Goal: Information Seeking & Learning: Learn about a topic

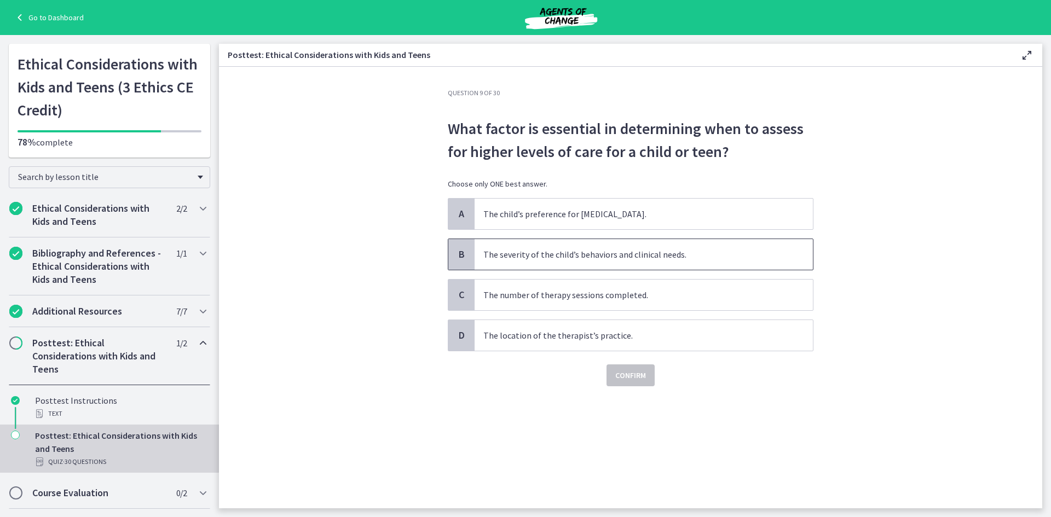
click at [649, 252] on p "The severity of the child’s behaviors and clinical needs." at bounding box center [633, 254] width 299 height 13
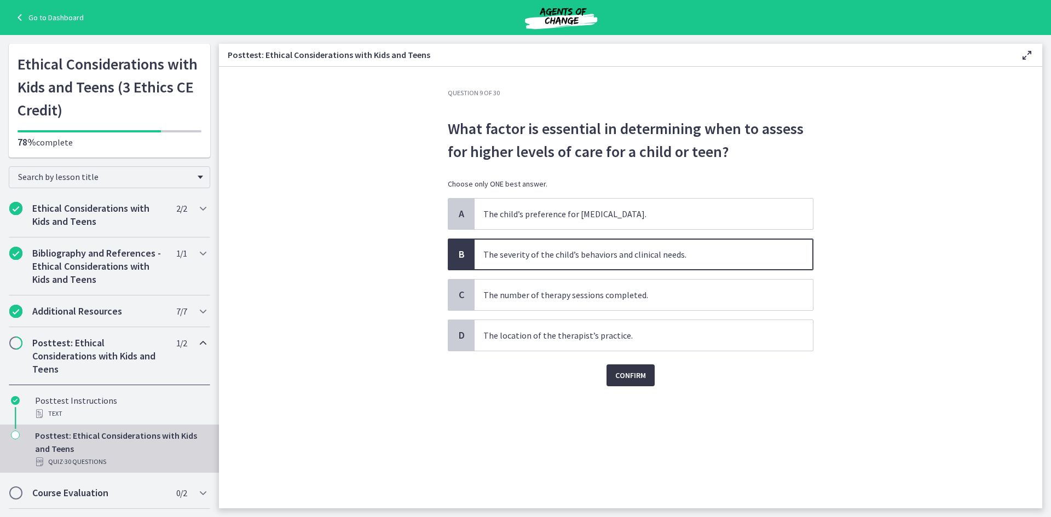
click at [632, 379] on span "Confirm" at bounding box center [630, 375] width 31 height 13
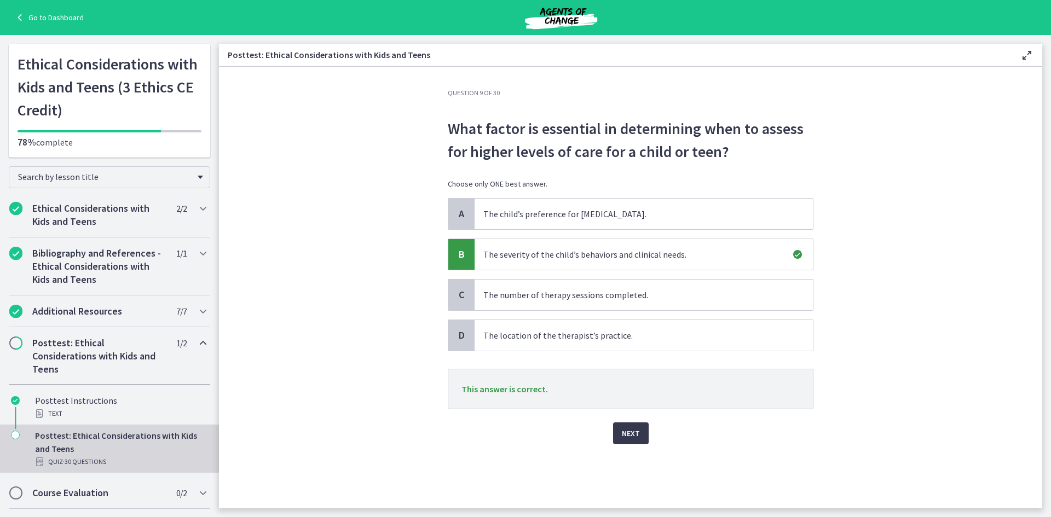
click at [629, 422] on div "Next" at bounding box center [631, 427] width 366 height 35
click at [628, 434] on span "Next" at bounding box center [631, 433] width 18 height 13
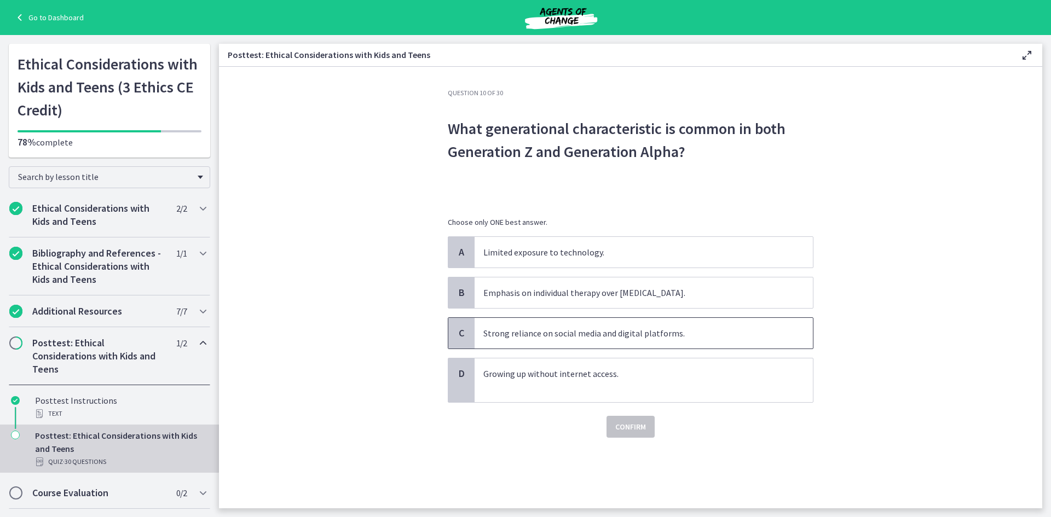
click at [591, 337] on p "Strong reliance on social media and digital platforms." at bounding box center [633, 333] width 299 height 13
click at [643, 429] on span "Confirm" at bounding box center [630, 427] width 31 height 13
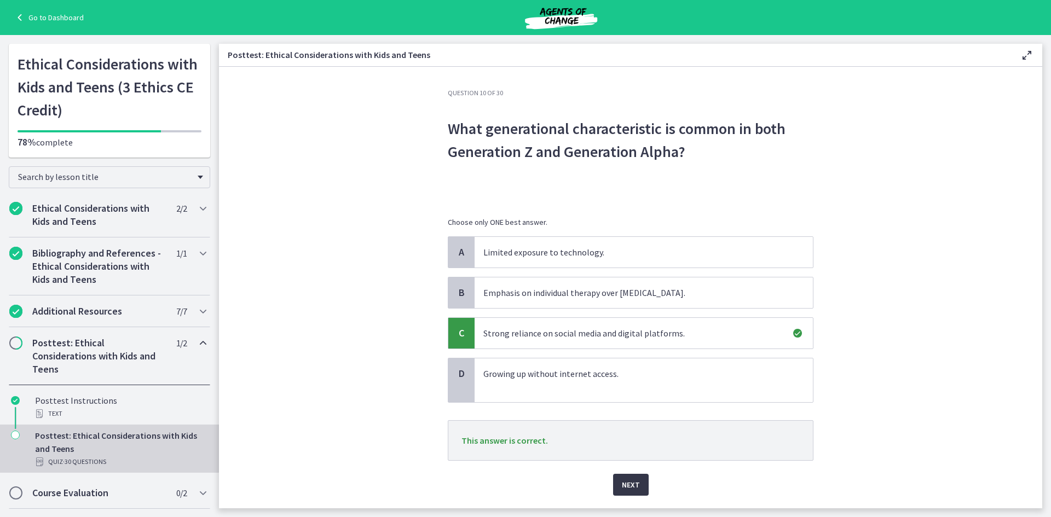
click at [630, 486] on span "Next" at bounding box center [631, 485] width 18 height 13
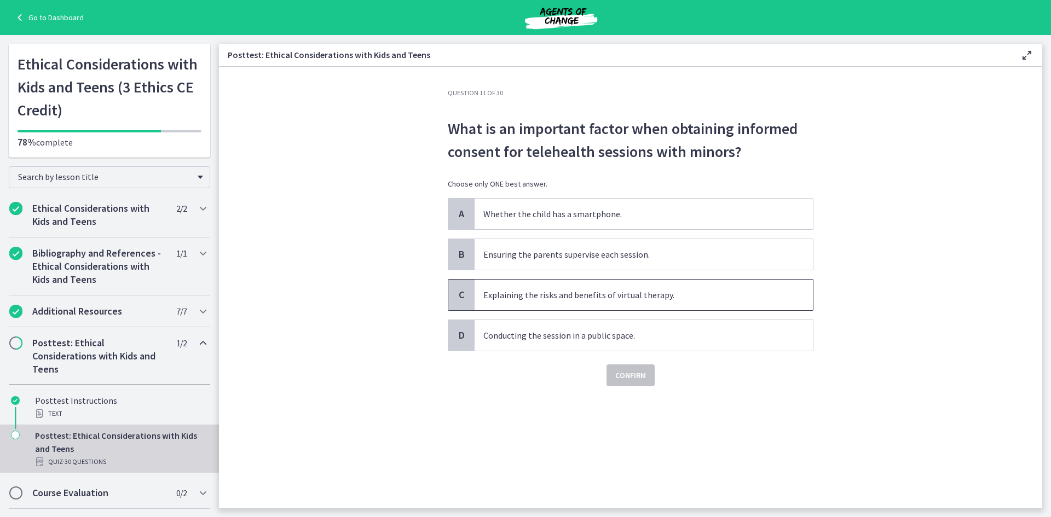
click at [527, 295] on p "Explaining the risks and benefits of virtual therapy." at bounding box center [633, 295] width 299 height 13
click at [646, 369] on span "Confirm" at bounding box center [630, 375] width 31 height 13
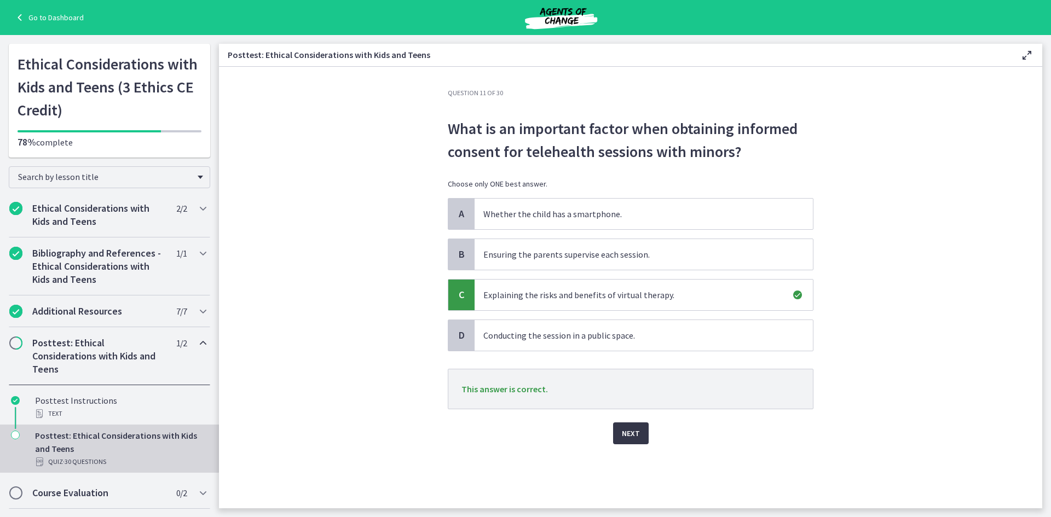
click at [623, 434] on span "Next" at bounding box center [631, 433] width 18 height 13
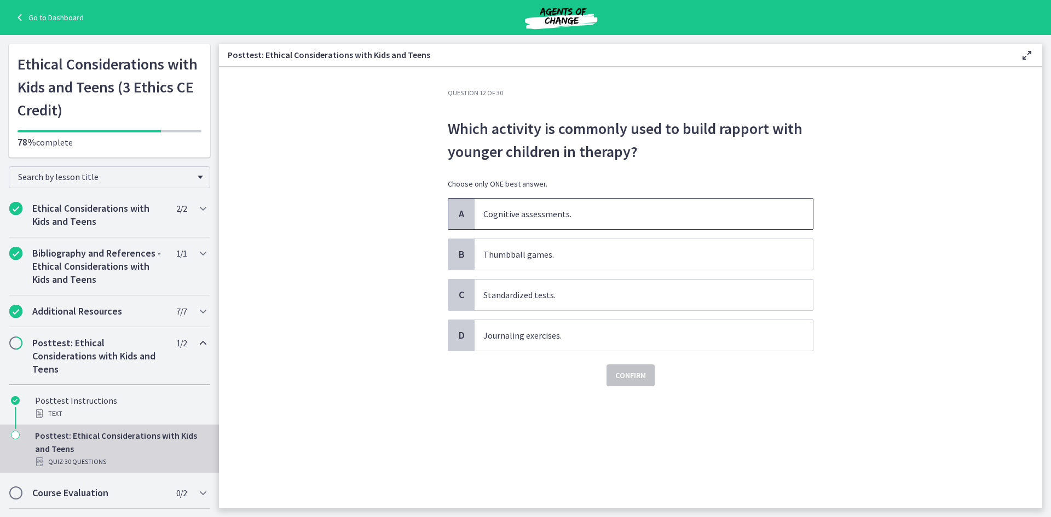
click at [586, 215] on p "Cognitive assessments." at bounding box center [633, 214] width 299 height 13
click at [628, 379] on span "Confirm" at bounding box center [630, 375] width 31 height 13
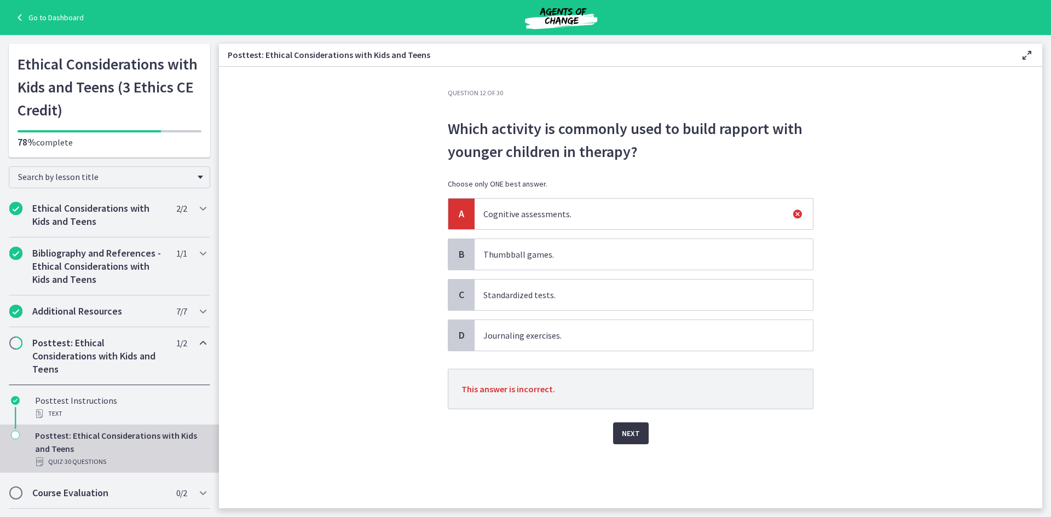
click at [637, 434] on span "Next" at bounding box center [631, 433] width 18 height 13
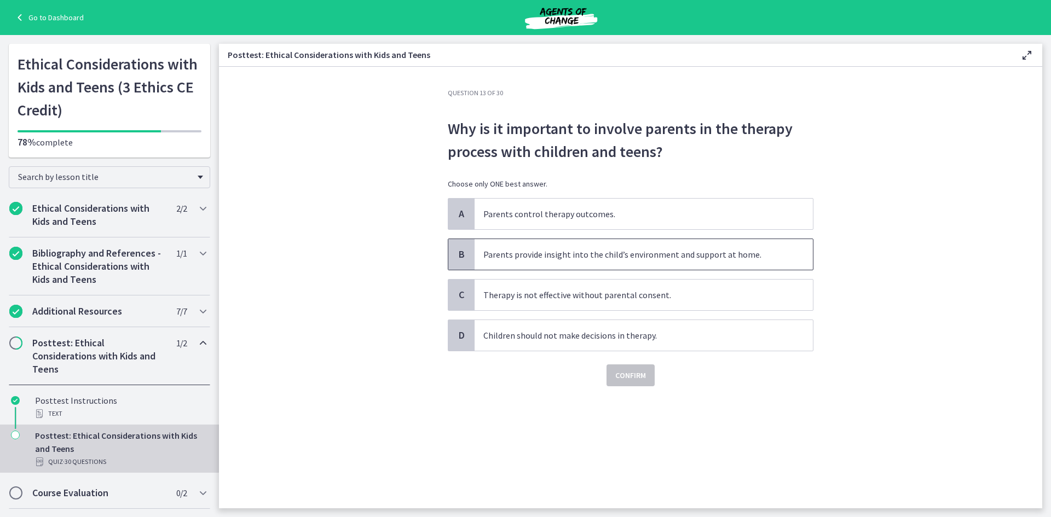
click at [533, 254] on p "Parents provide insight into the child’s environment and support at home." at bounding box center [633, 254] width 299 height 13
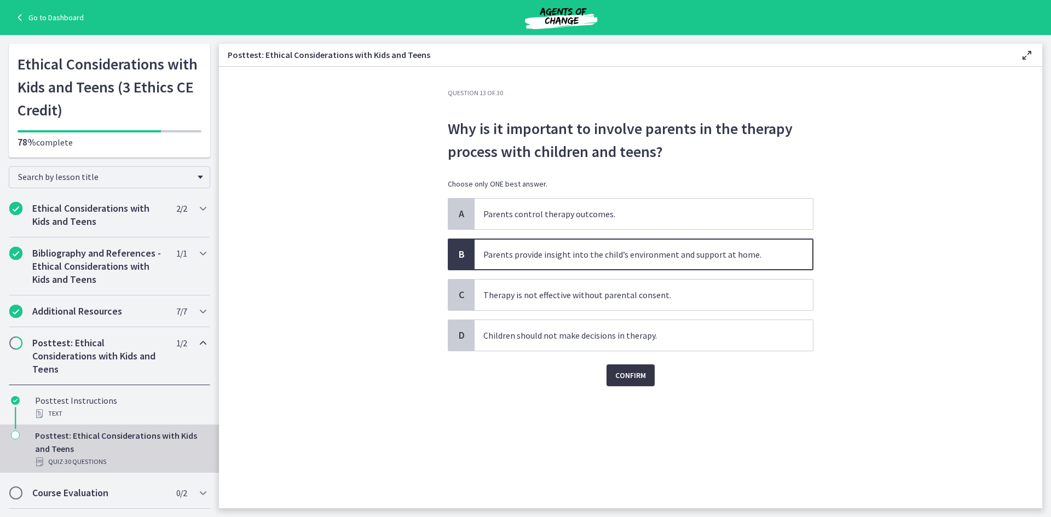
click at [630, 376] on span "Confirm" at bounding box center [630, 375] width 31 height 13
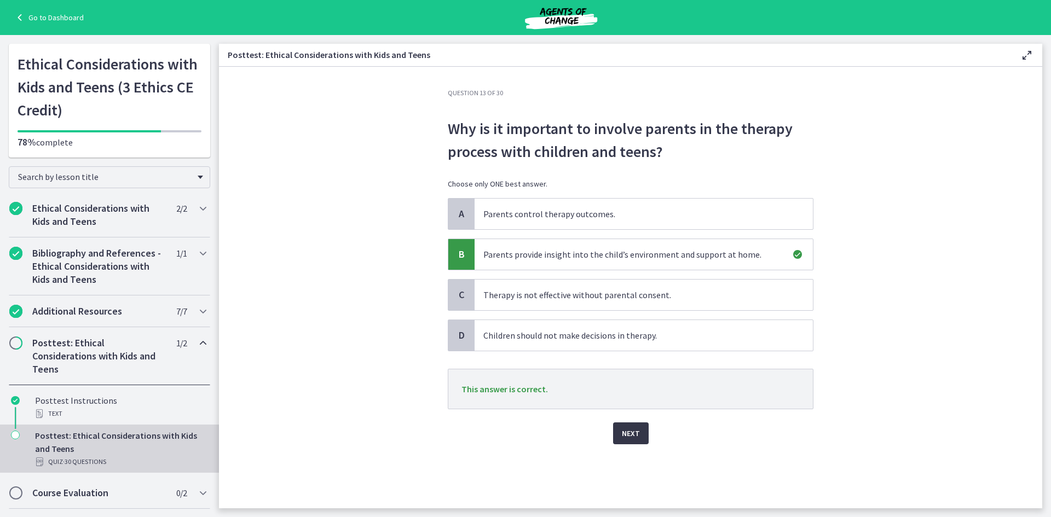
click at [640, 440] on button "Next" at bounding box center [631, 434] width 36 height 22
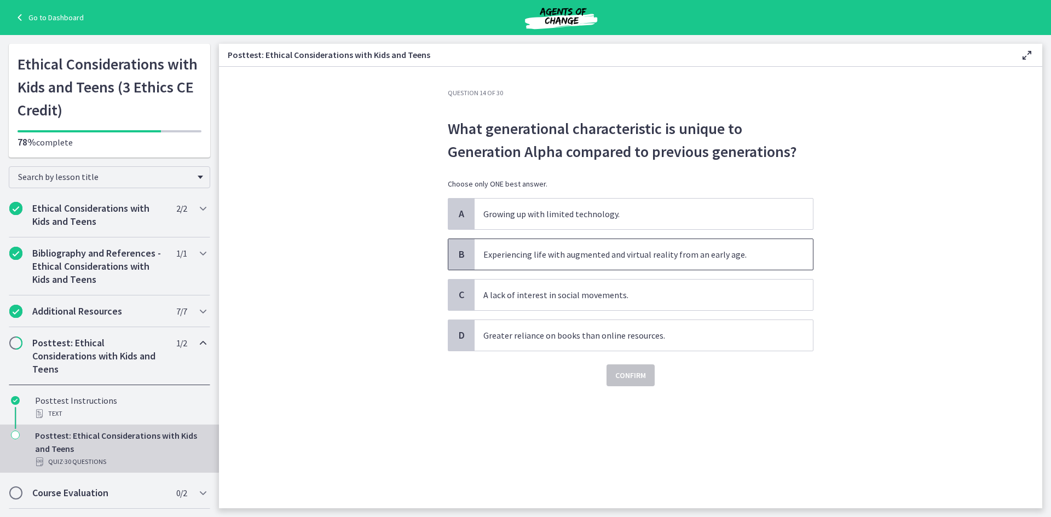
click at [612, 254] on p "Experiencing life with augmented and virtual reality from an early age." at bounding box center [633, 254] width 299 height 13
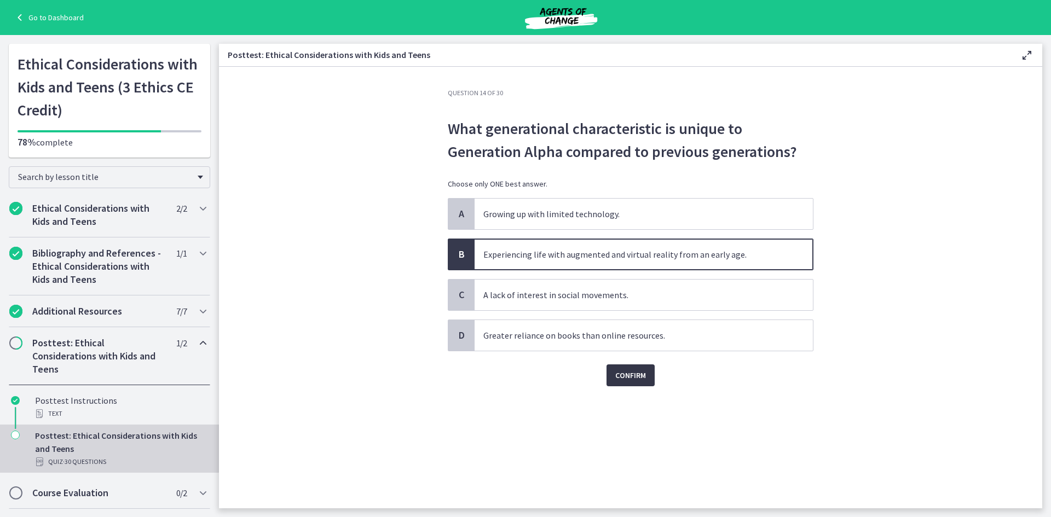
click at [626, 379] on span "Confirm" at bounding box center [630, 375] width 31 height 13
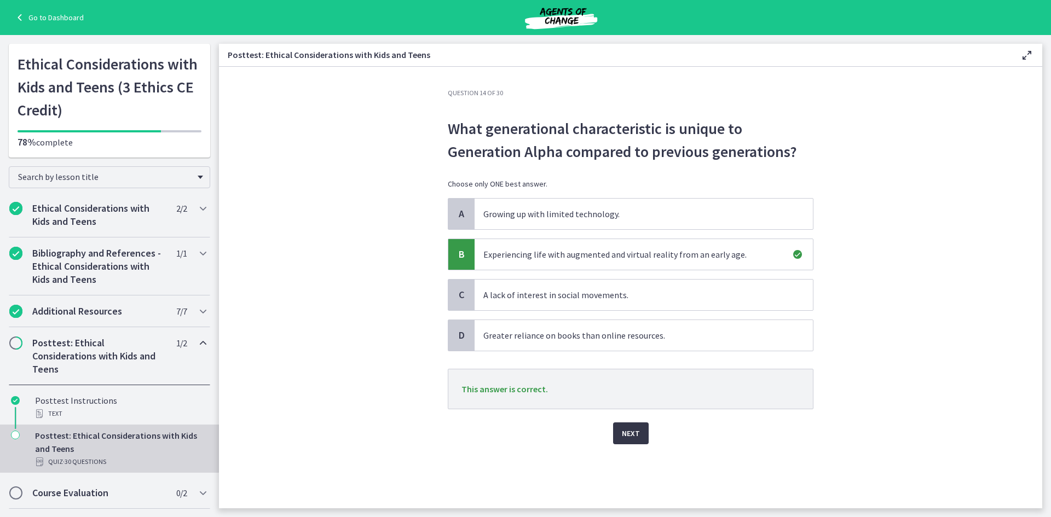
click at [630, 435] on span "Next" at bounding box center [631, 433] width 18 height 13
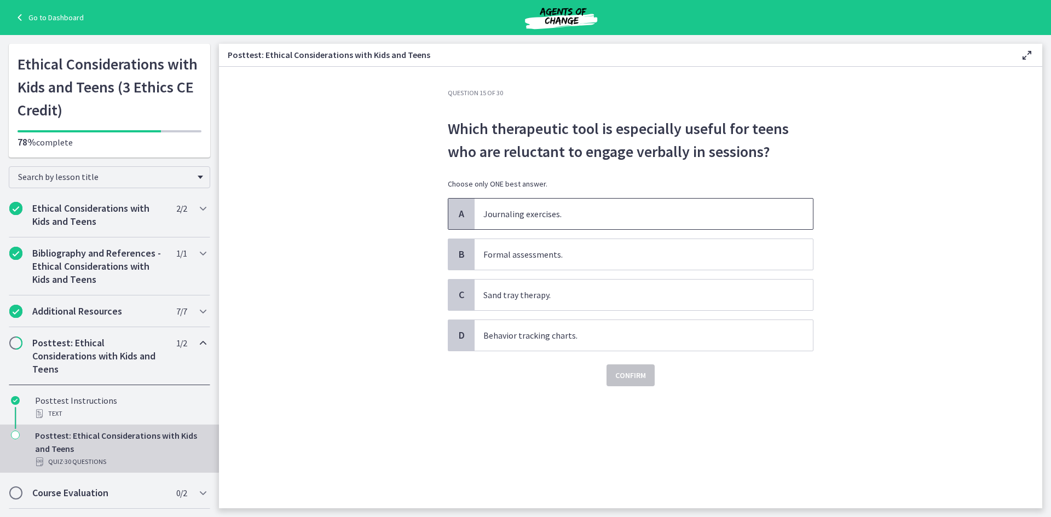
click at [530, 220] on p "Journaling exercises." at bounding box center [633, 214] width 299 height 13
click at [631, 376] on span "Confirm" at bounding box center [630, 375] width 31 height 13
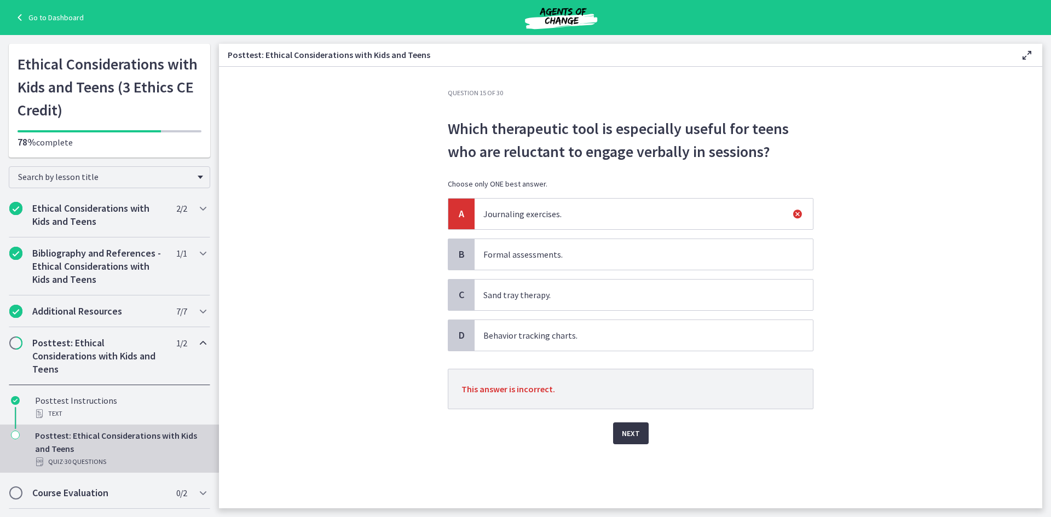
click at [634, 425] on button "Next" at bounding box center [631, 434] width 36 height 22
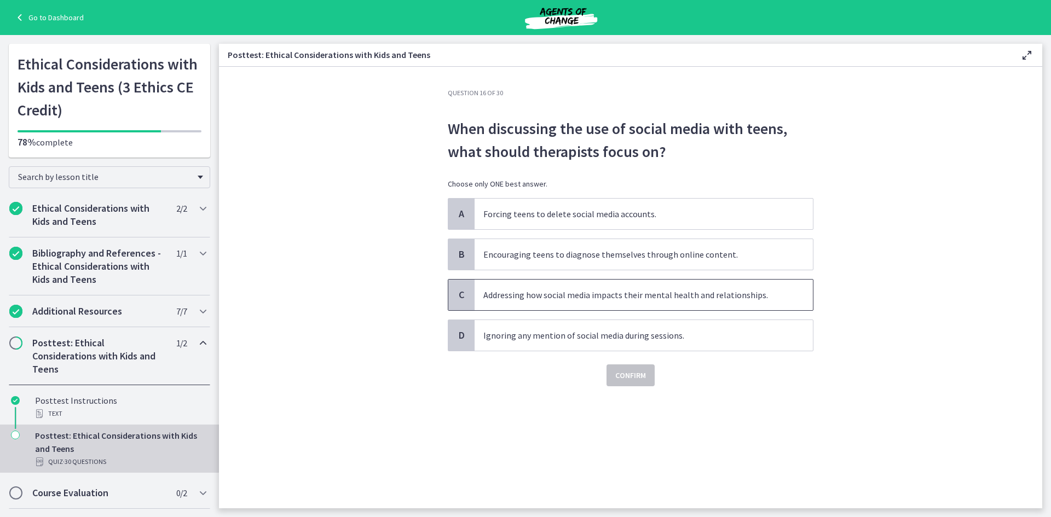
click at [579, 290] on p "Addressing how social media impacts their mental health and relationships." at bounding box center [633, 295] width 299 height 13
click at [623, 375] on span "Confirm" at bounding box center [630, 375] width 31 height 13
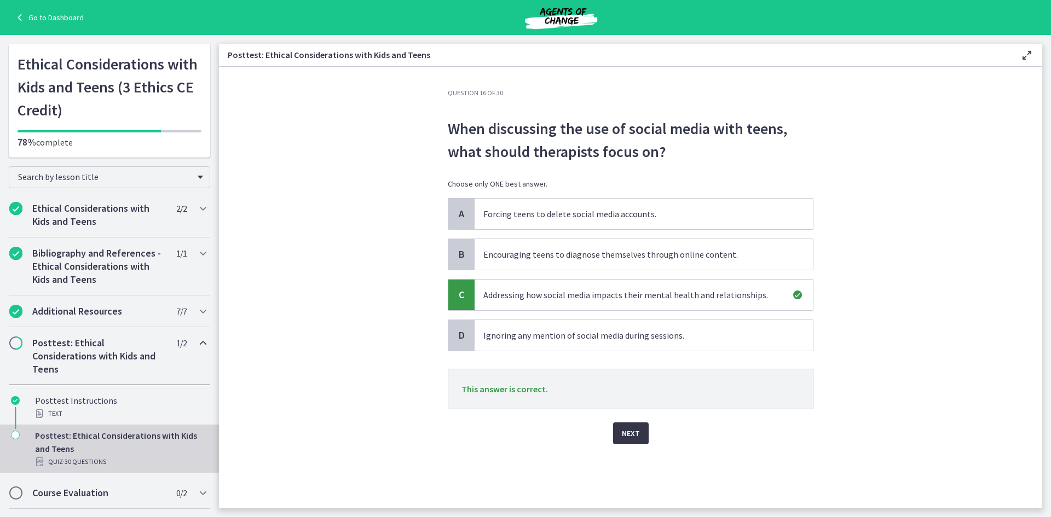
click at [633, 436] on span "Next" at bounding box center [631, 433] width 18 height 13
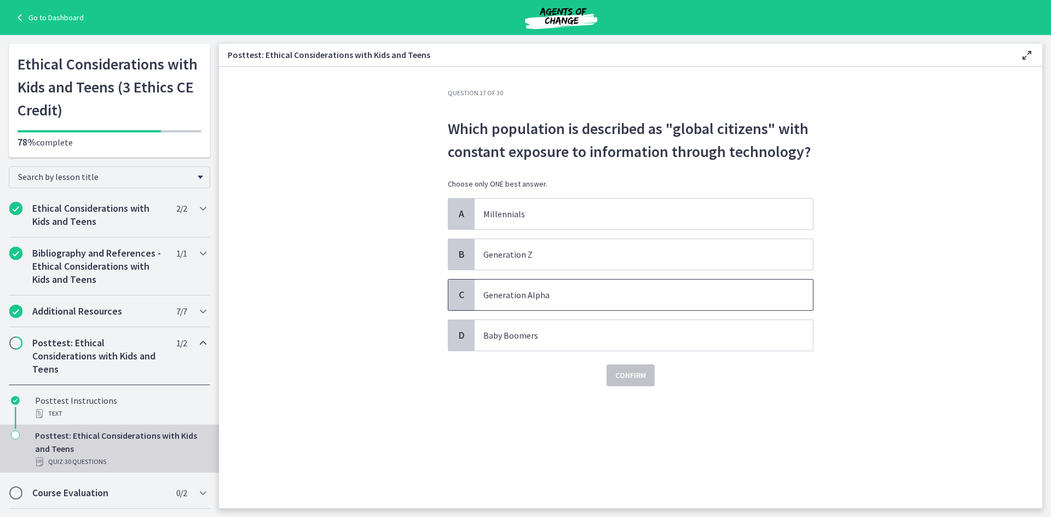
click at [531, 299] on p "Generation Alpha" at bounding box center [633, 295] width 299 height 13
click at [638, 374] on span "Confirm" at bounding box center [630, 375] width 31 height 13
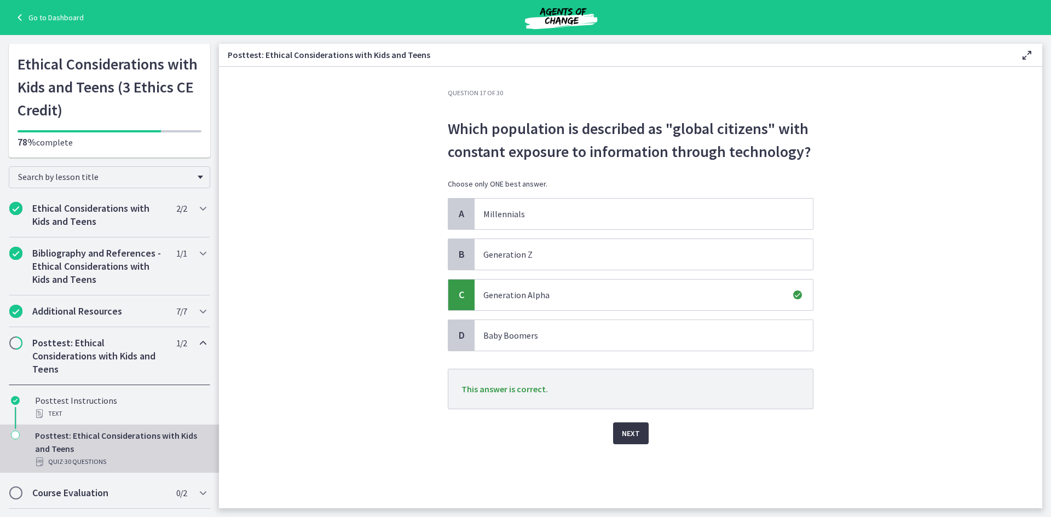
click at [635, 430] on span "Next" at bounding box center [631, 433] width 18 height 13
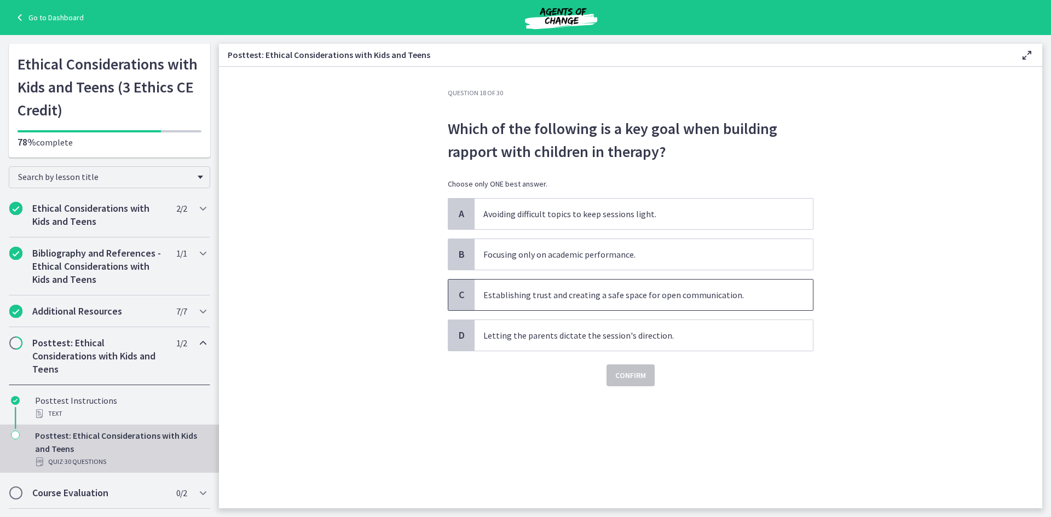
click at [679, 292] on p "Establishing trust and creating a safe space for open communication." at bounding box center [633, 295] width 299 height 13
click at [637, 371] on span "Confirm" at bounding box center [630, 375] width 31 height 13
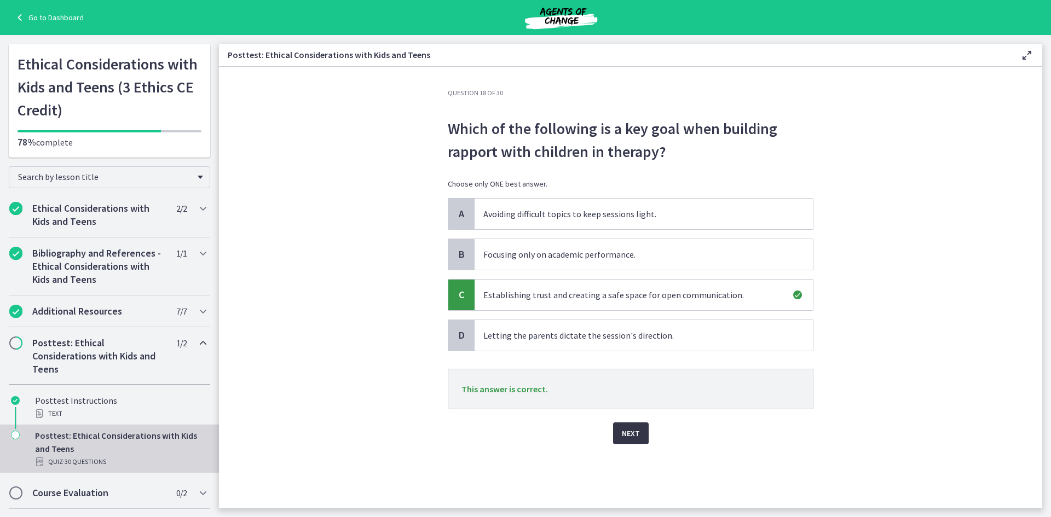
click at [635, 428] on span "Next" at bounding box center [631, 433] width 18 height 13
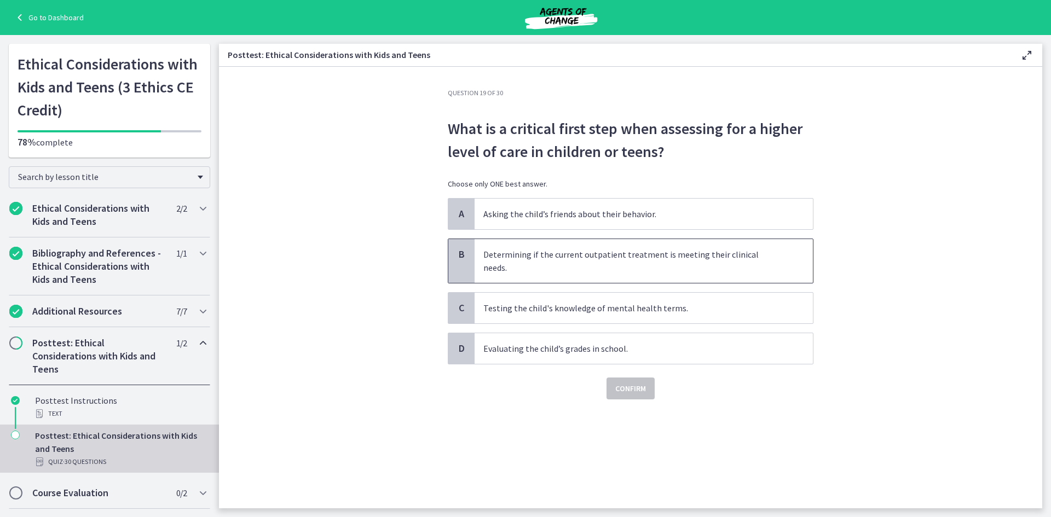
click at [597, 259] on p "Determining if the current outpatient treatment is meeting their clinical needs." at bounding box center [633, 261] width 299 height 26
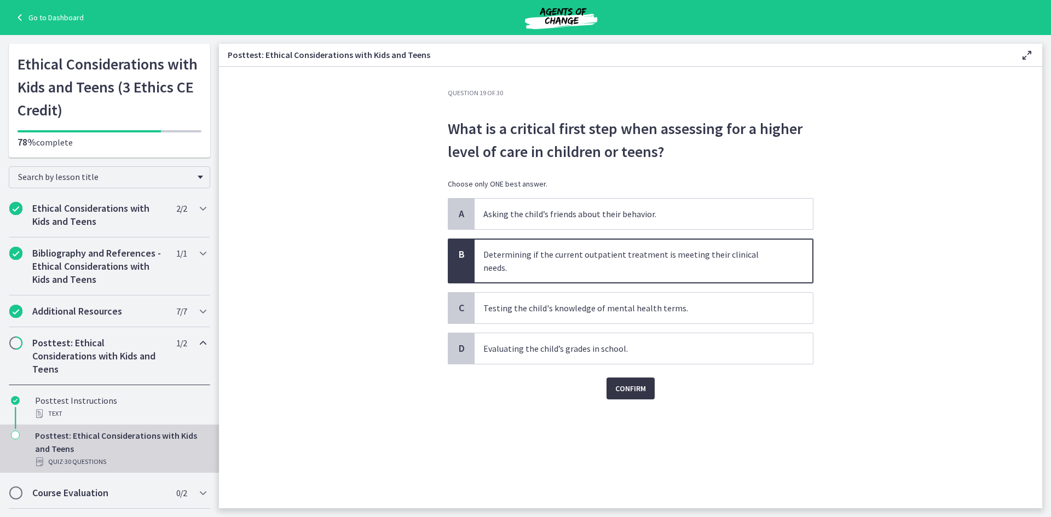
click at [636, 382] on span "Confirm" at bounding box center [630, 388] width 31 height 13
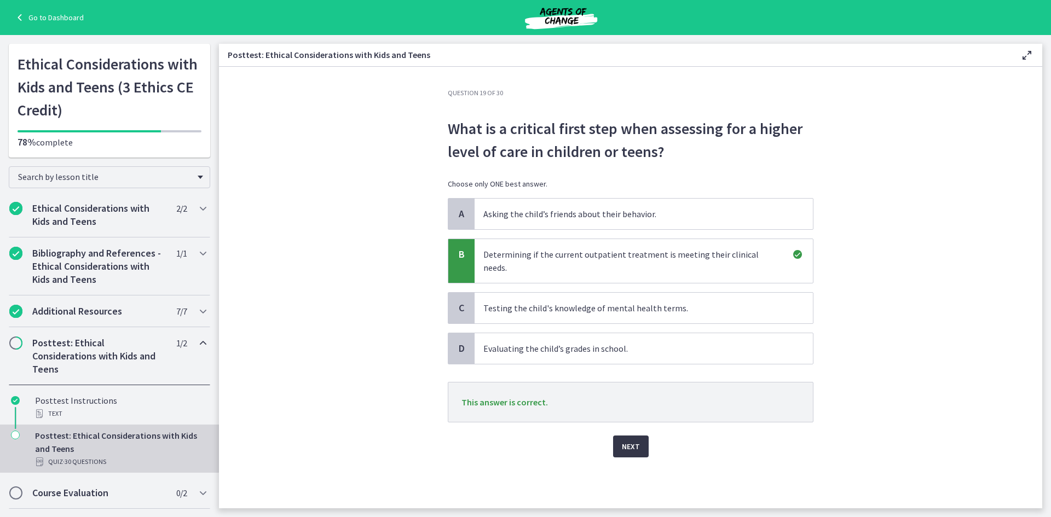
click at [630, 440] on span "Next" at bounding box center [631, 446] width 18 height 13
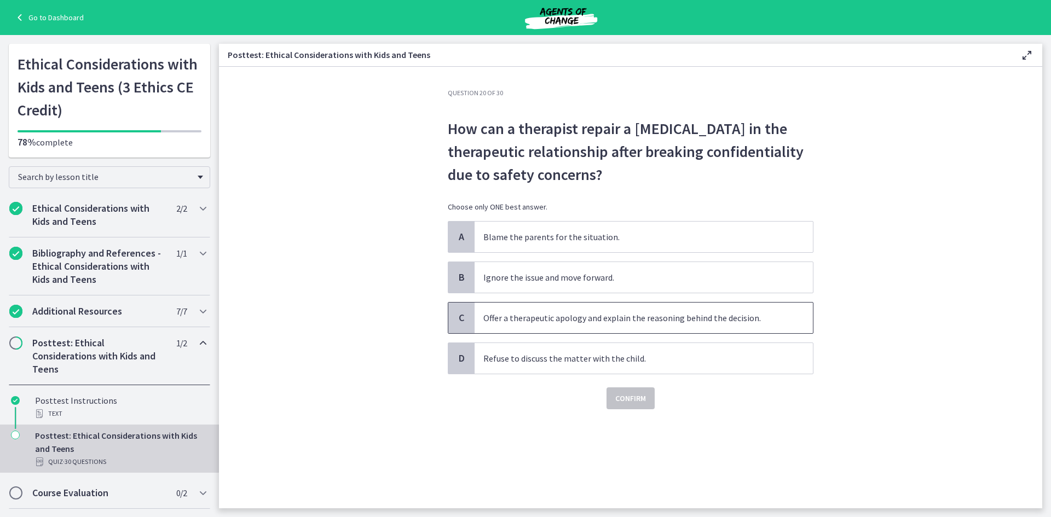
click at [692, 323] on p "Offer a therapeutic apology and explain the reasoning behind the decision." at bounding box center [633, 318] width 299 height 13
click at [630, 395] on span "Confirm" at bounding box center [630, 398] width 31 height 13
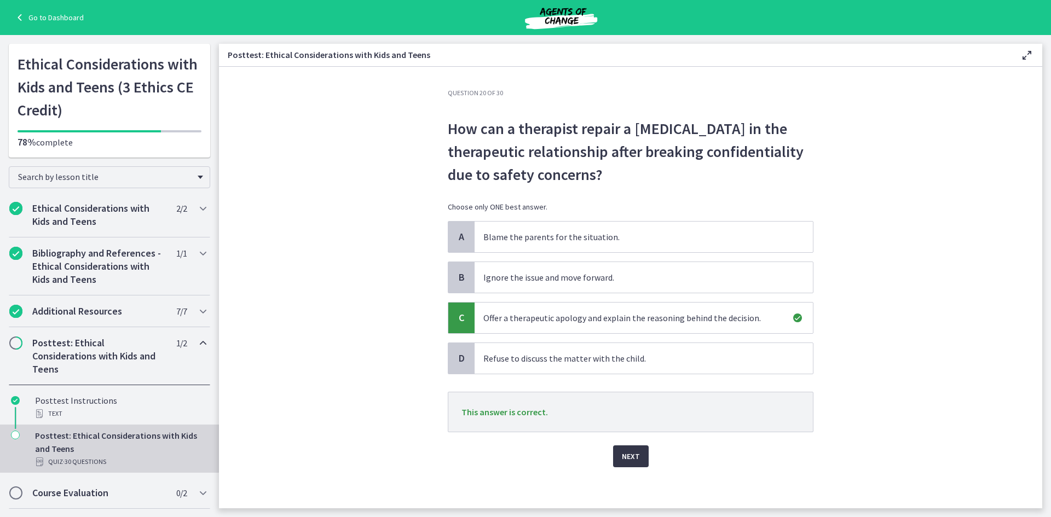
click at [624, 450] on span "Next" at bounding box center [631, 456] width 18 height 13
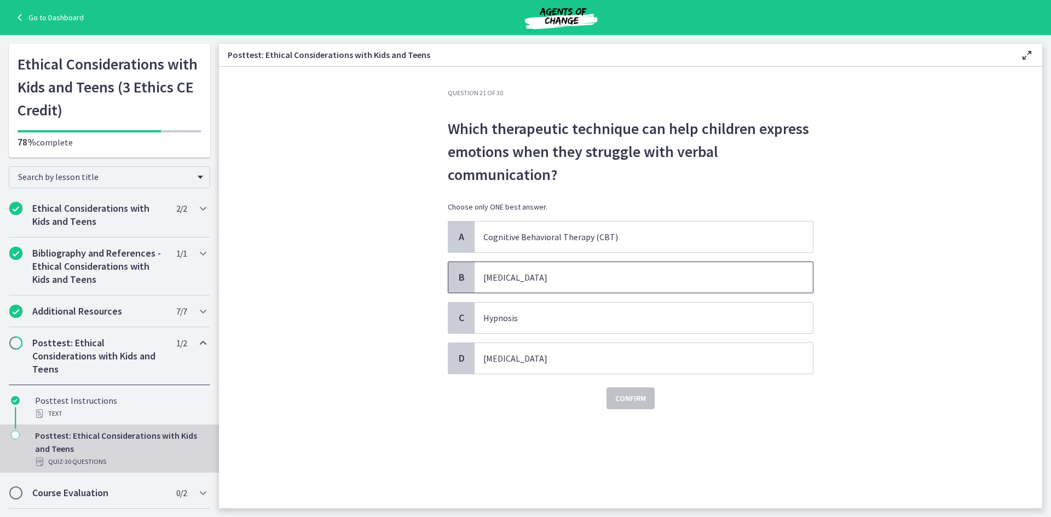
click at [565, 275] on p "Play therapy" at bounding box center [633, 277] width 299 height 13
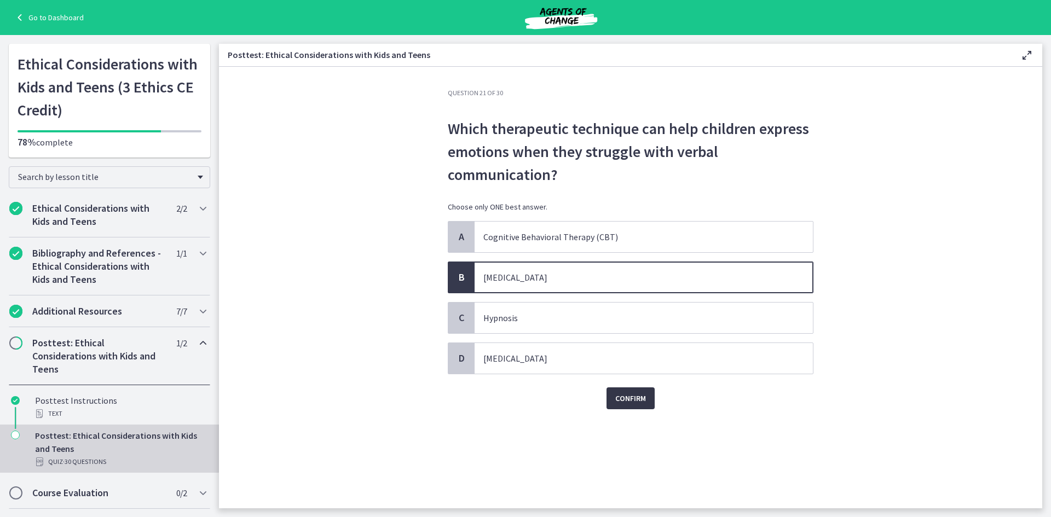
click at [636, 401] on span "Confirm" at bounding box center [630, 398] width 31 height 13
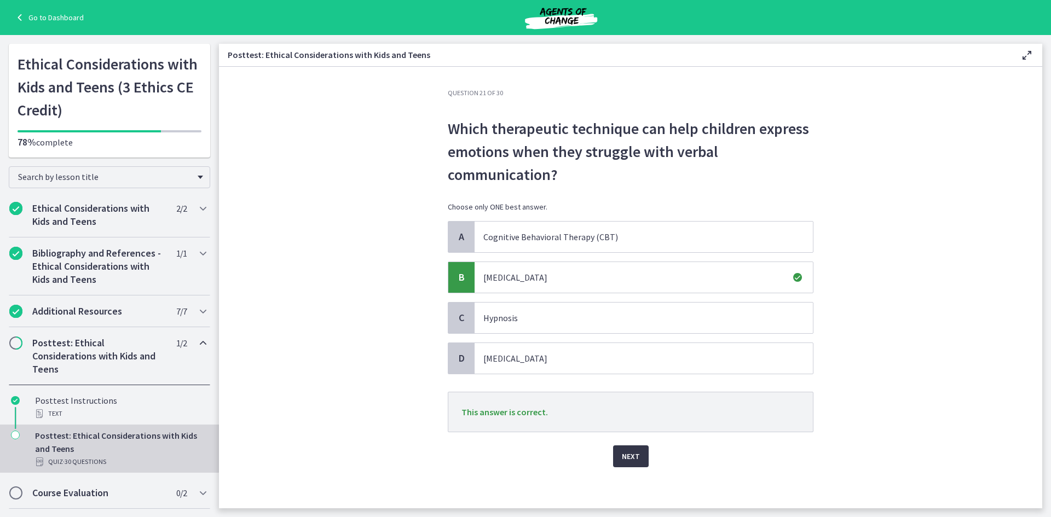
click at [636, 461] on button "Next" at bounding box center [631, 457] width 36 height 22
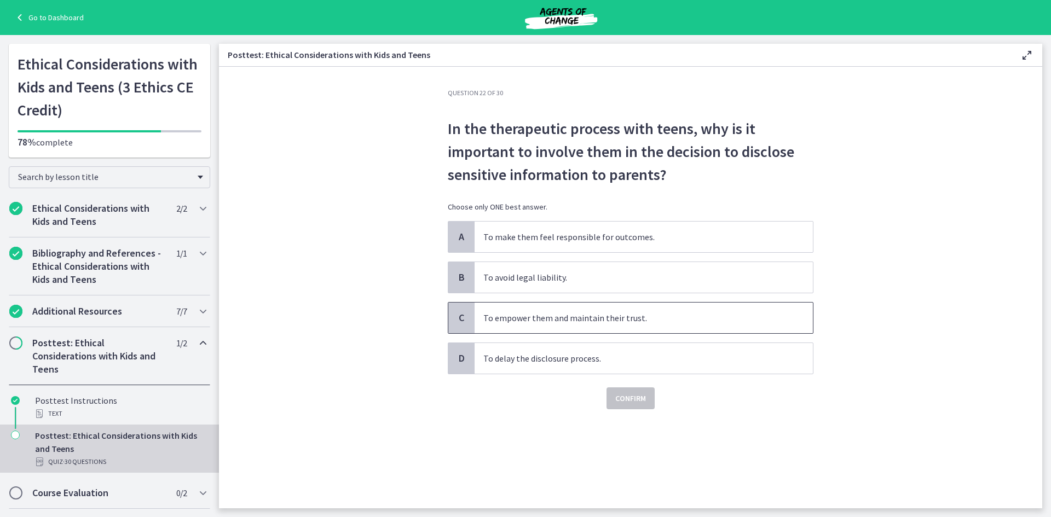
click at [625, 310] on span "To empower them and maintain their trust." at bounding box center [644, 318] width 338 height 31
click at [637, 403] on span "Confirm" at bounding box center [630, 398] width 31 height 13
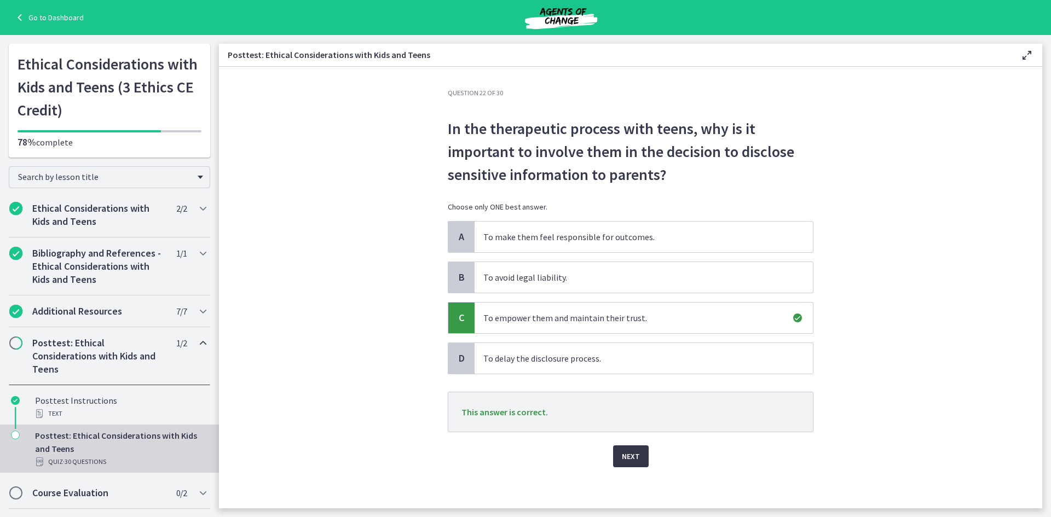
click at [634, 458] on span "Next" at bounding box center [631, 456] width 18 height 13
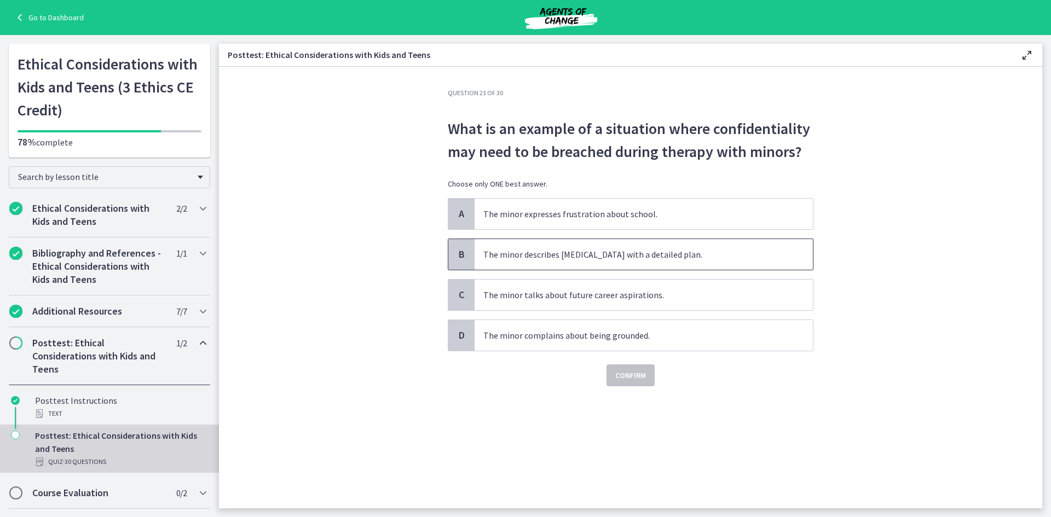
click at [585, 258] on p "The minor describes suicidal ideation with a detailed plan." at bounding box center [633, 254] width 299 height 13
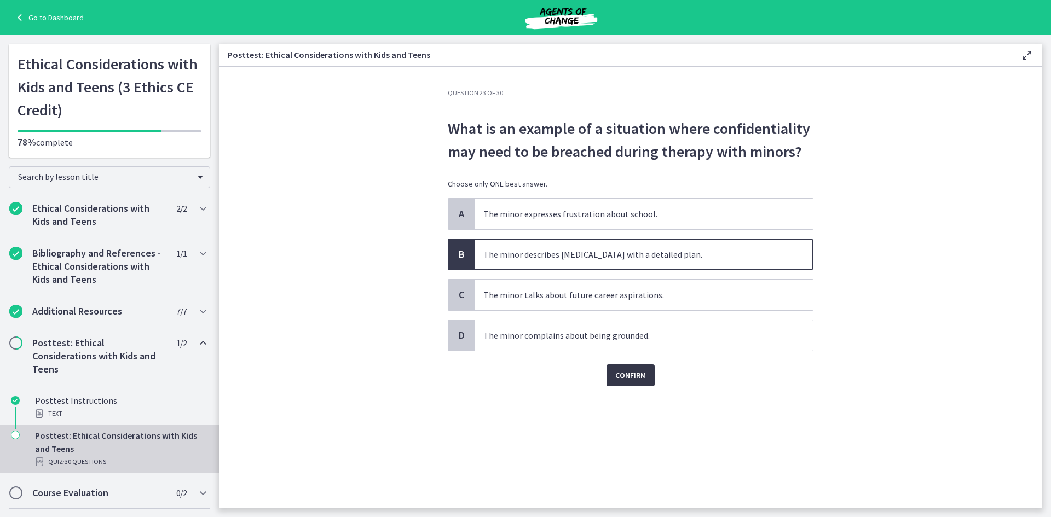
click at [631, 370] on span "Confirm" at bounding box center [630, 375] width 31 height 13
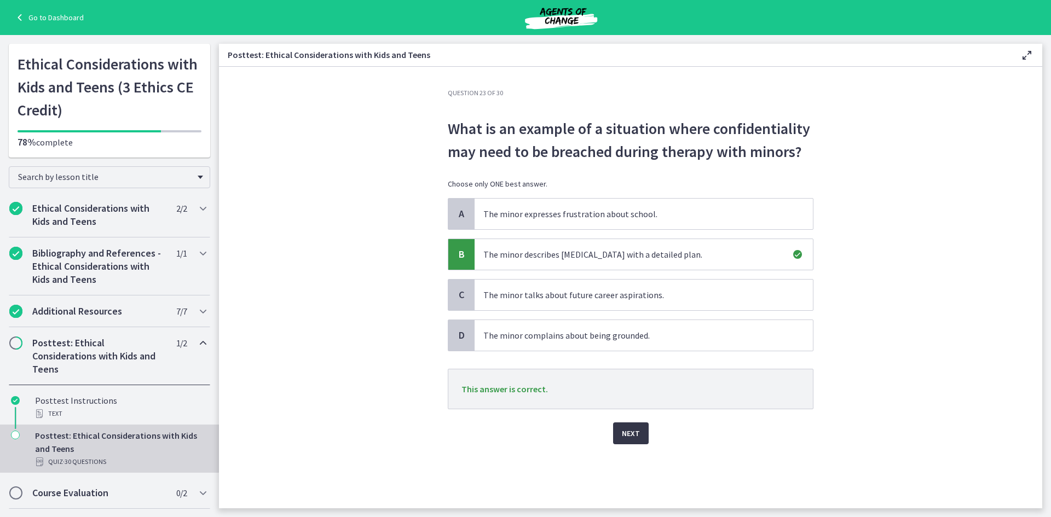
click at [635, 433] on span "Next" at bounding box center [631, 433] width 18 height 13
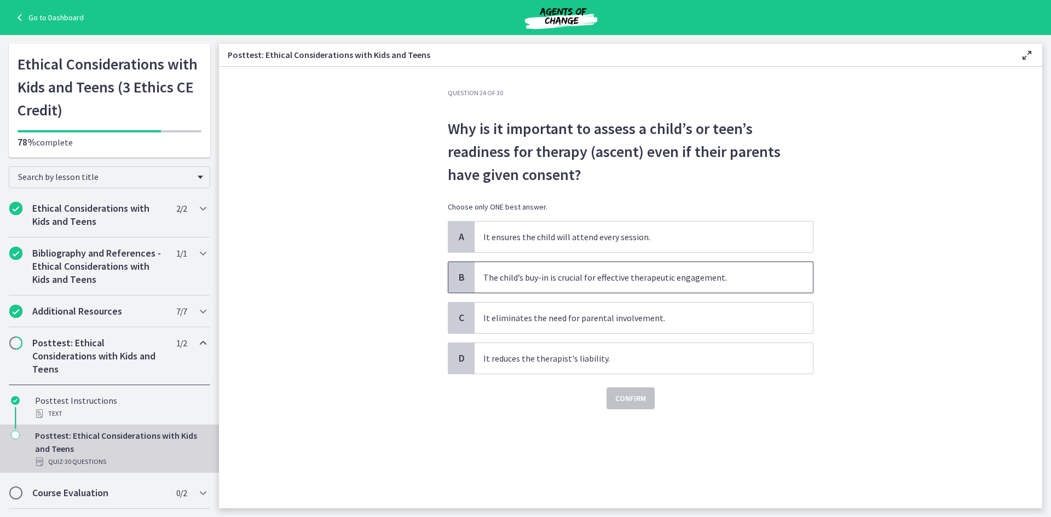
click at [647, 281] on p "The child’s buy-in is crucial for effective therapeutic engagement." at bounding box center [633, 277] width 299 height 13
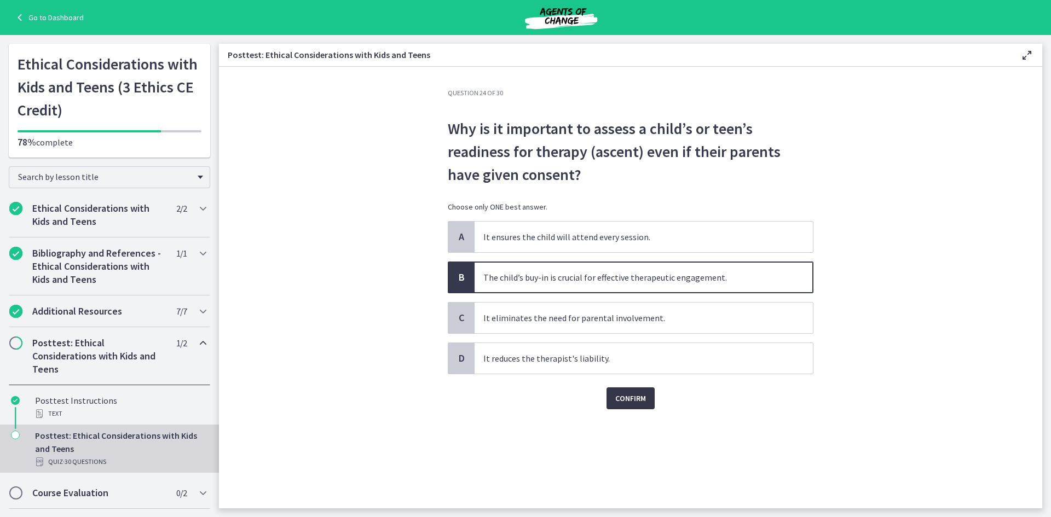
click at [632, 399] on span "Confirm" at bounding box center [630, 398] width 31 height 13
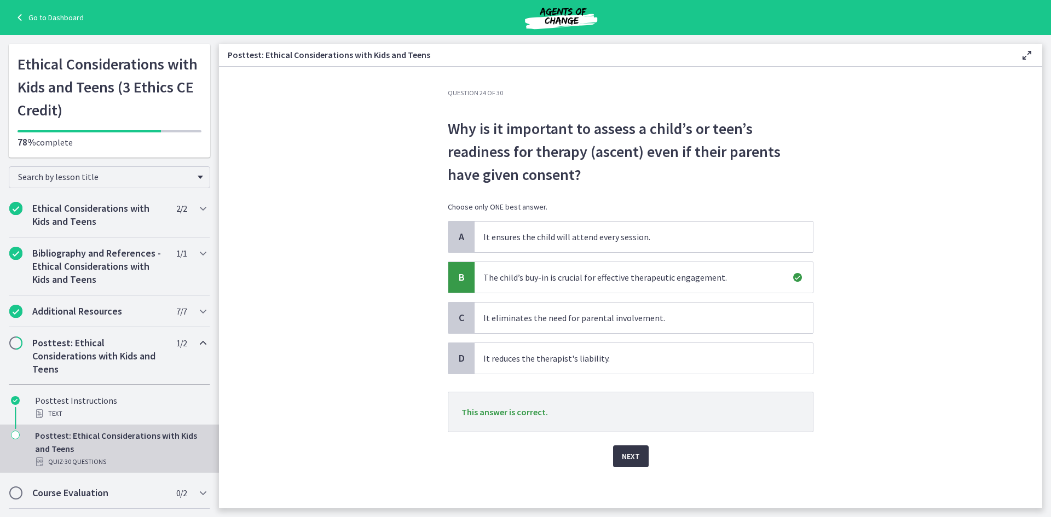
click at [626, 447] on button "Next" at bounding box center [631, 457] width 36 height 22
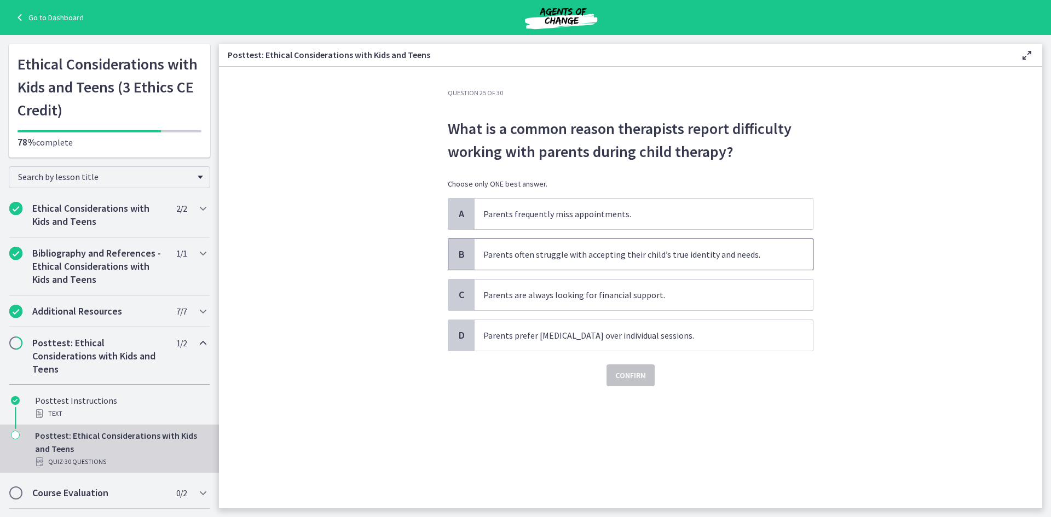
click at [605, 256] on p "Parents often struggle with accepting their child’s true identity and needs." at bounding box center [633, 254] width 299 height 13
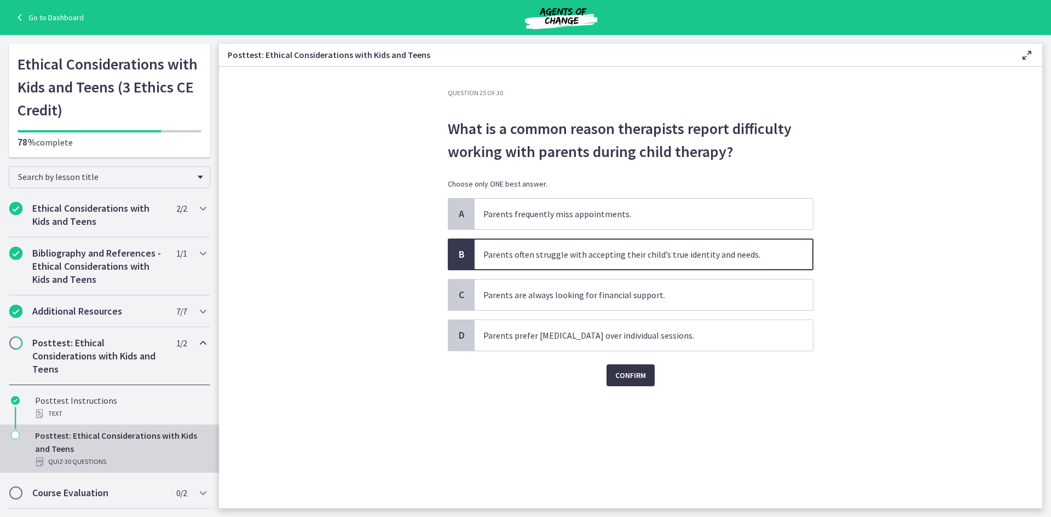
click at [641, 379] on span "Confirm" at bounding box center [630, 375] width 31 height 13
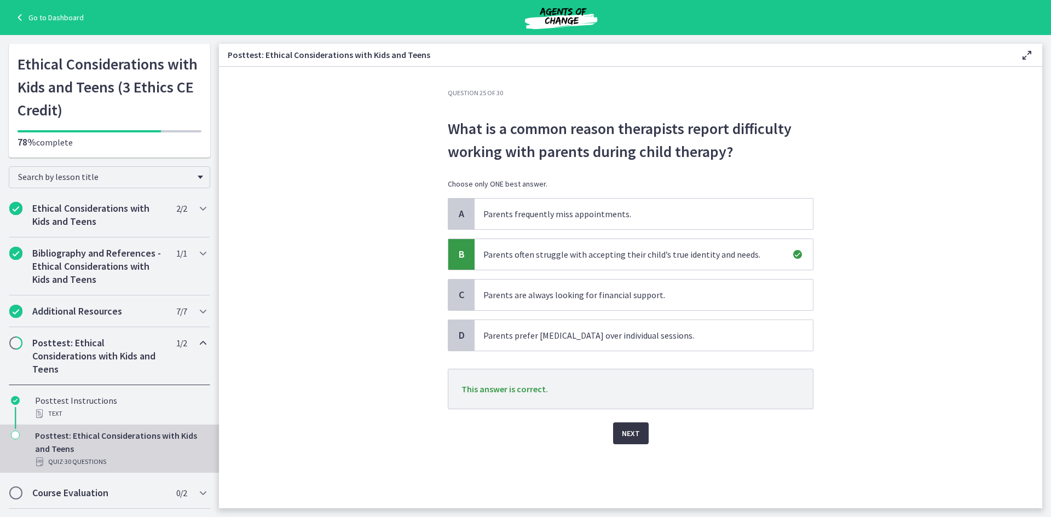
click at [632, 430] on span "Next" at bounding box center [631, 433] width 18 height 13
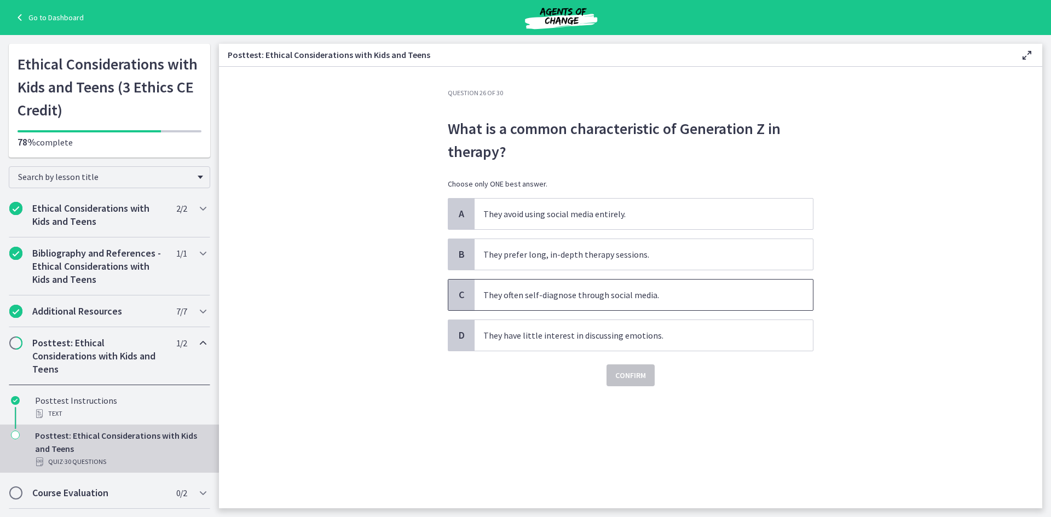
click at [697, 296] on p "They often self-diagnose through social media." at bounding box center [633, 295] width 299 height 13
click at [645, 379] on span "Confirm" at bounding box center [630, 375] width 31 height 13
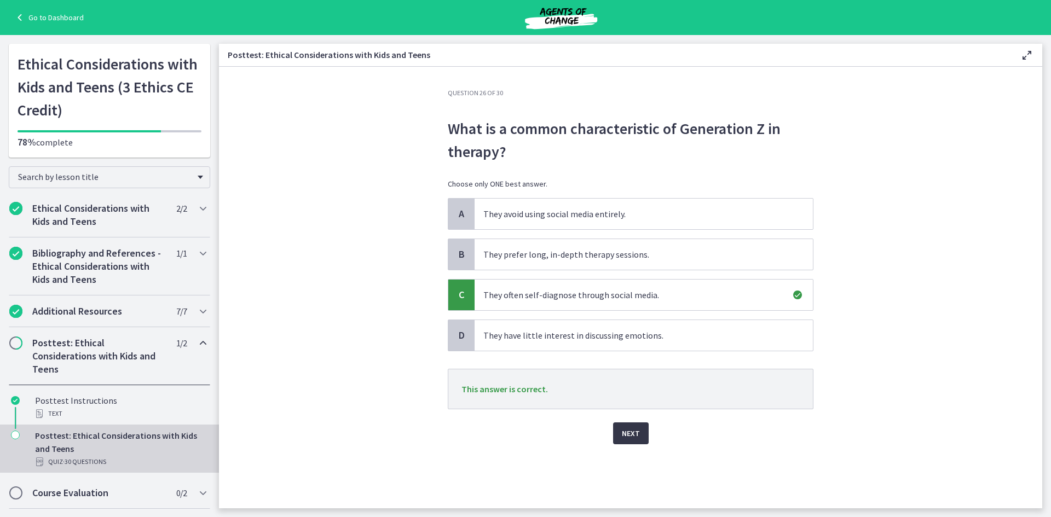
click at [631, 434] on span "Next" at bounding box center [631, 433] width 18 height 13
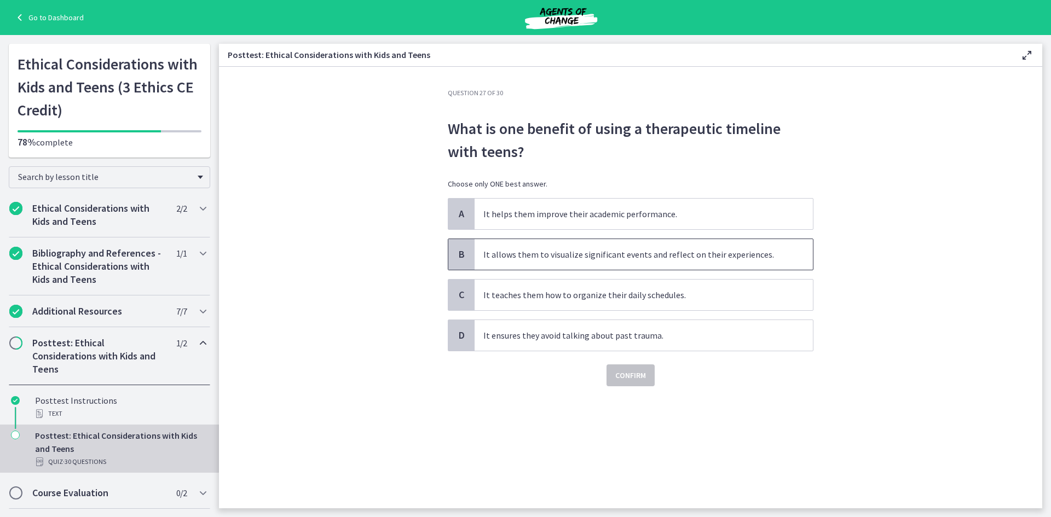
click at [686, 263] on span "It allows them to visualize significant events and reflect on their experiences." at bounding box center [644, 254] width 338 height 31
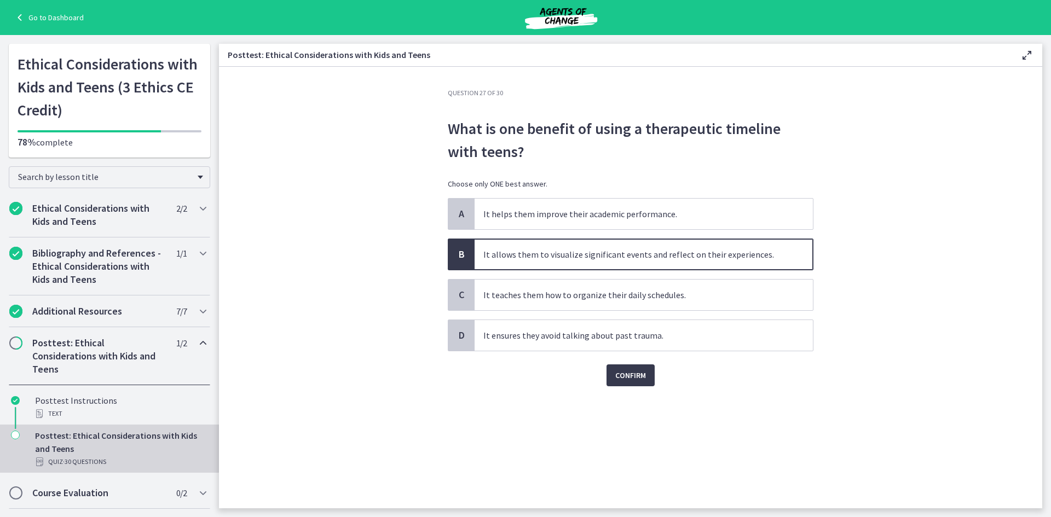
click at [680, 258] on p "It allows them to visualize significant events and reflect on their experiences." at bounding box center [633, 254] width 299 height 13
click at [628, 378] on span "Confirm" at bounding box center [630, 375] width 31 height 13
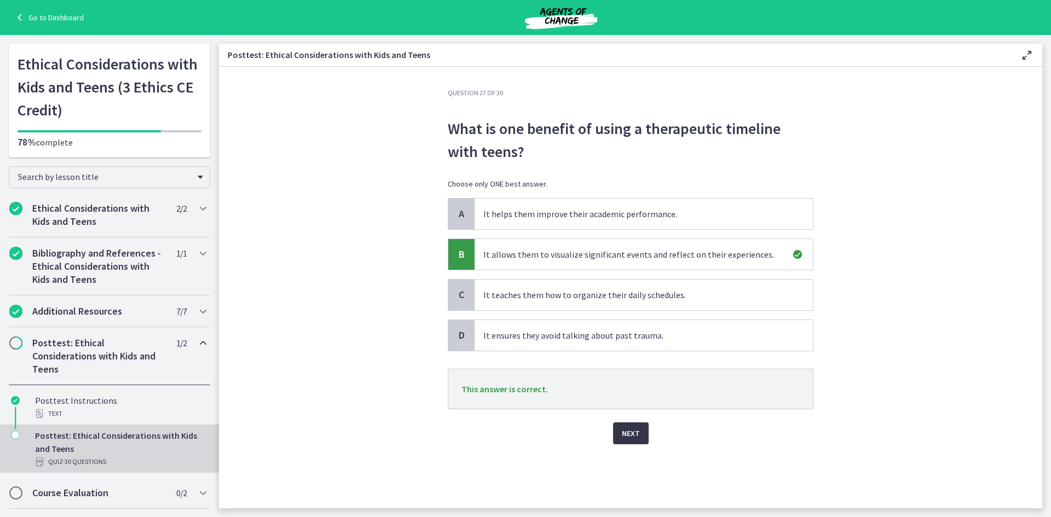
click at [630, 435] on span "Next" at bounding box center [631, 433] width 18 height 13
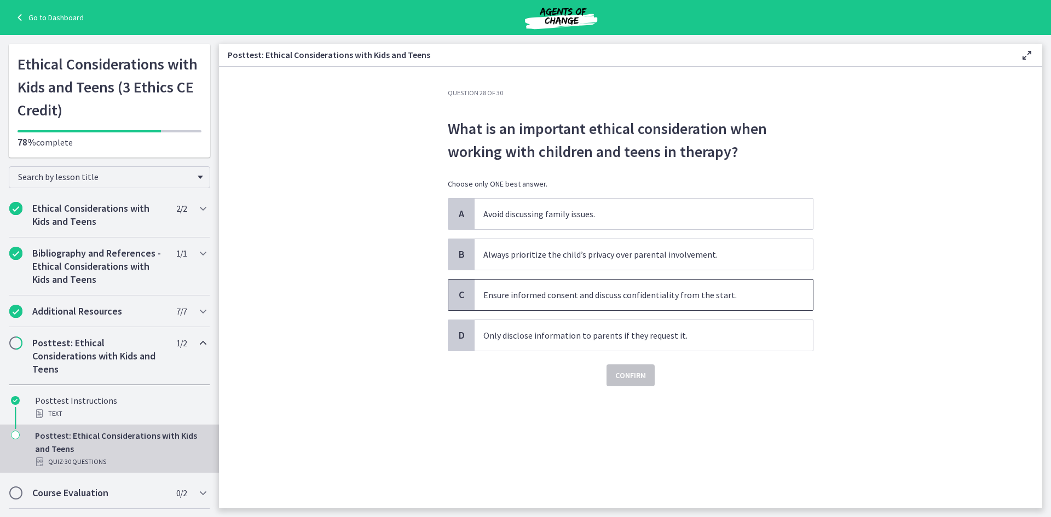
click at [549, 302] on span "Ensure informed consent and discuss confidentiality from the start." at bounding box center [644, 295] width 338 height 31
click at [626, 379] on span "Confirm" at bounding box center [630, 375] width 31 height 13
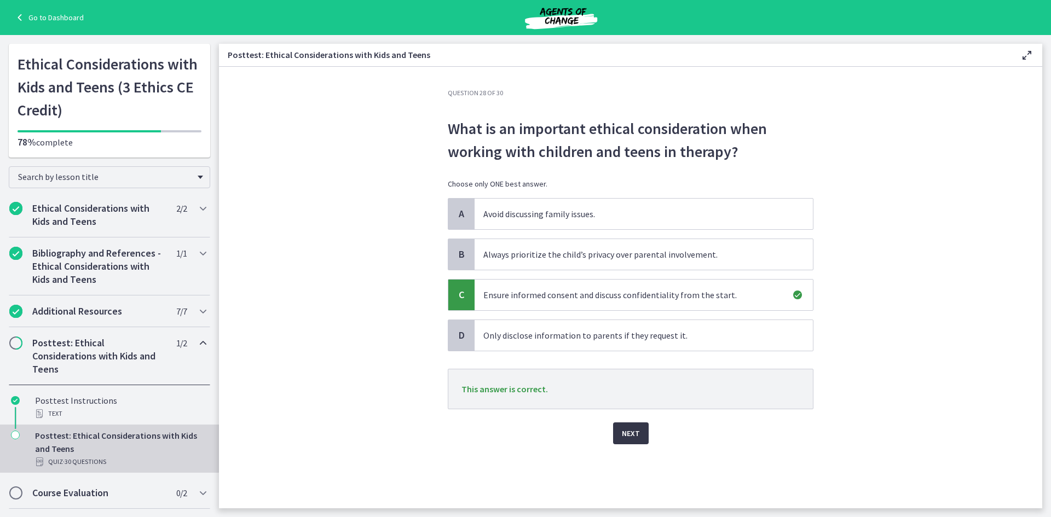
click at [625, 425] on button "Next" at bounding box center [631, 434] width 36 height 22
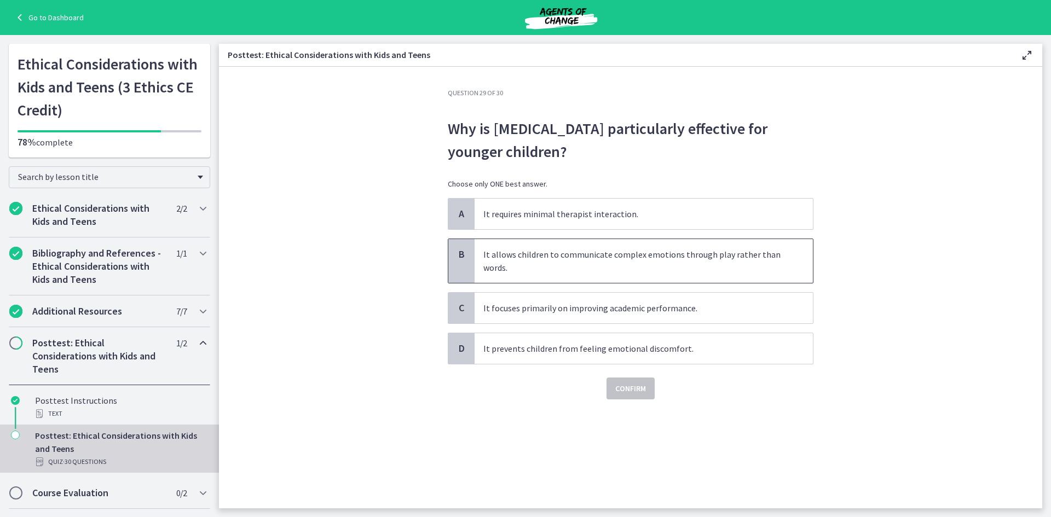
click at [590, 258] on p "It allows children to communicate complex emotions through play rather than wor…" at bounding box center [633, 261] width 299 height 26
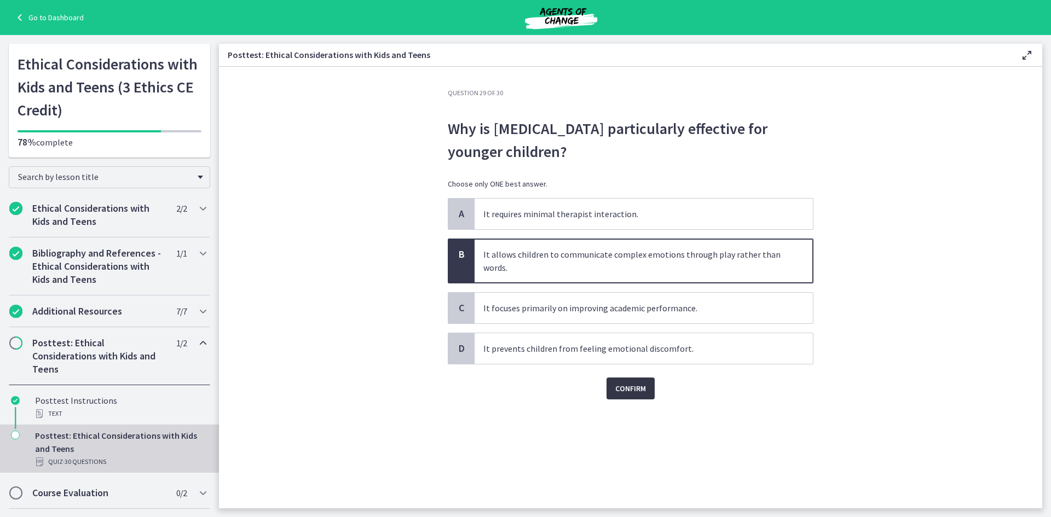
click at [632, 389] on span "Confirm" at bounding box center [630, 388] width 31 height 13
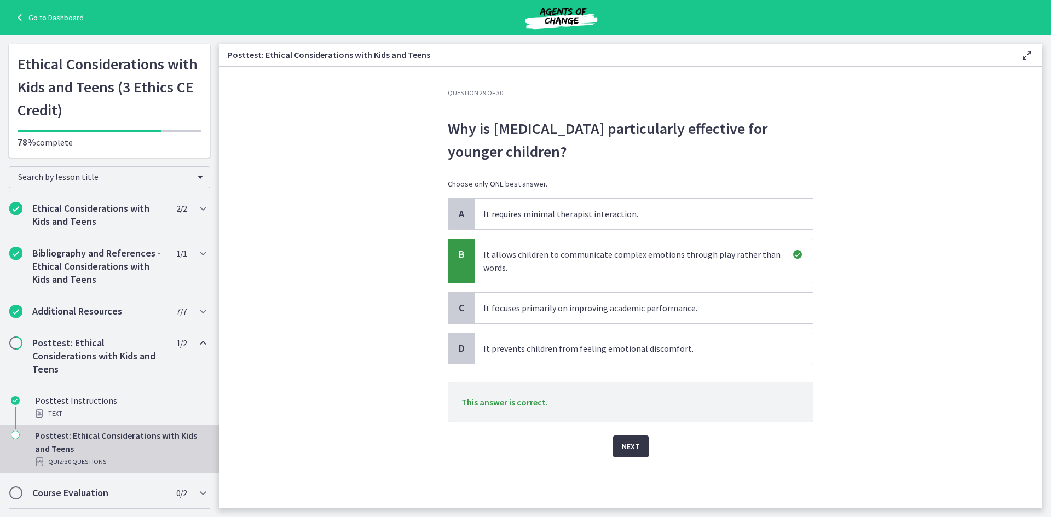
click at [624, 451] on span "Next" at bounding box center [631, 446] width 18 height 13
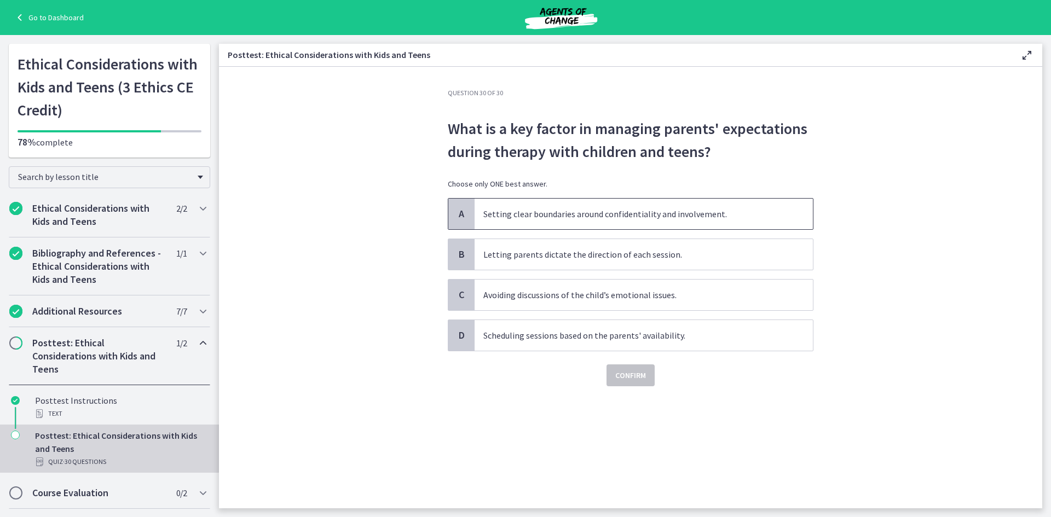
click at [586, 205] on span "Setting clear boundaries around confidentiality and involvement." at bounding box center [644, 214] width 338 height 31
click at [638, 381] on span "Confirm" at bounding box center [630, 375] width 31 height 13
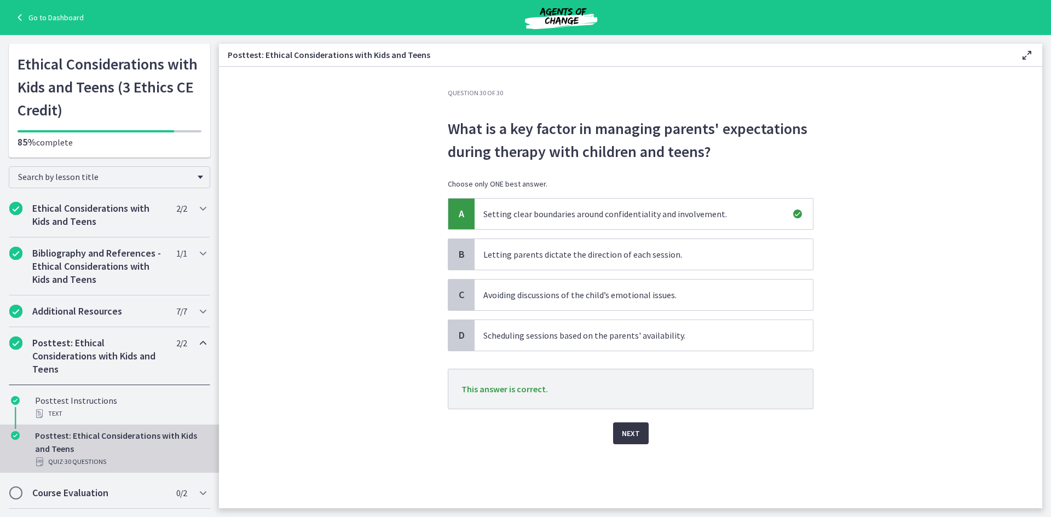
click at [640, 437] on button "Next" at bounding box center [631, 434] width 36 height 22
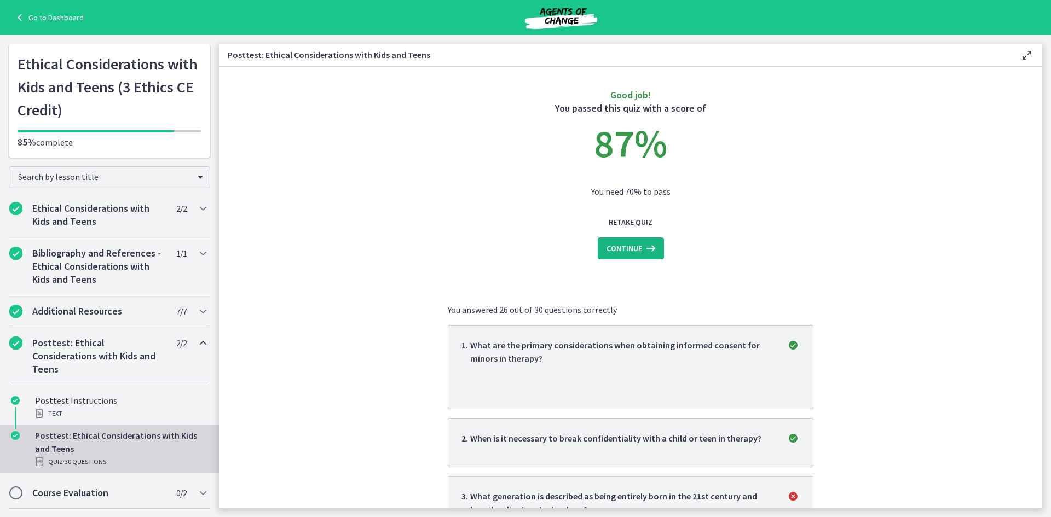
click at [637, 248] on span "Continue" at bounding box center [625, 248] width 36 height 13
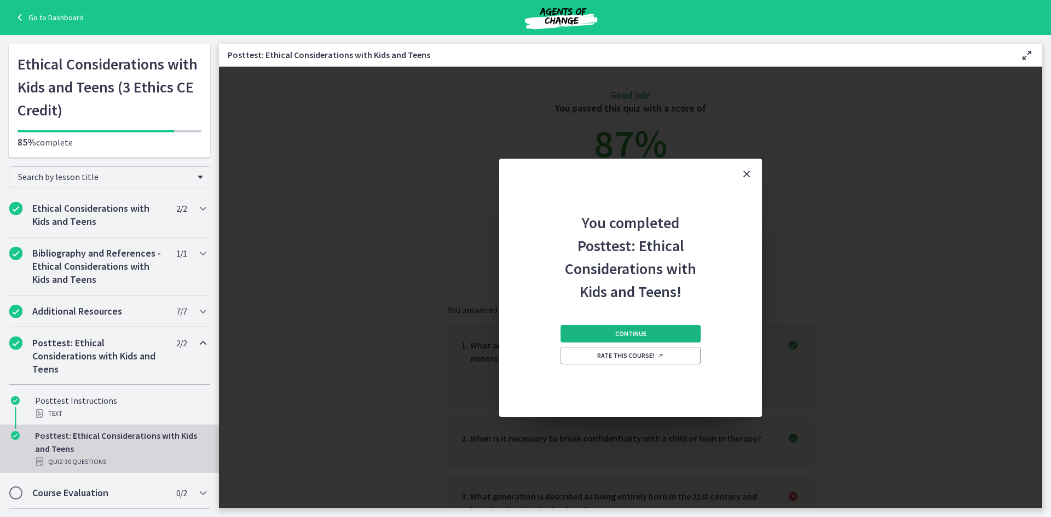
click at [649, 335] on button "Continue" at bounding box center [631, 334] width 140 height 18
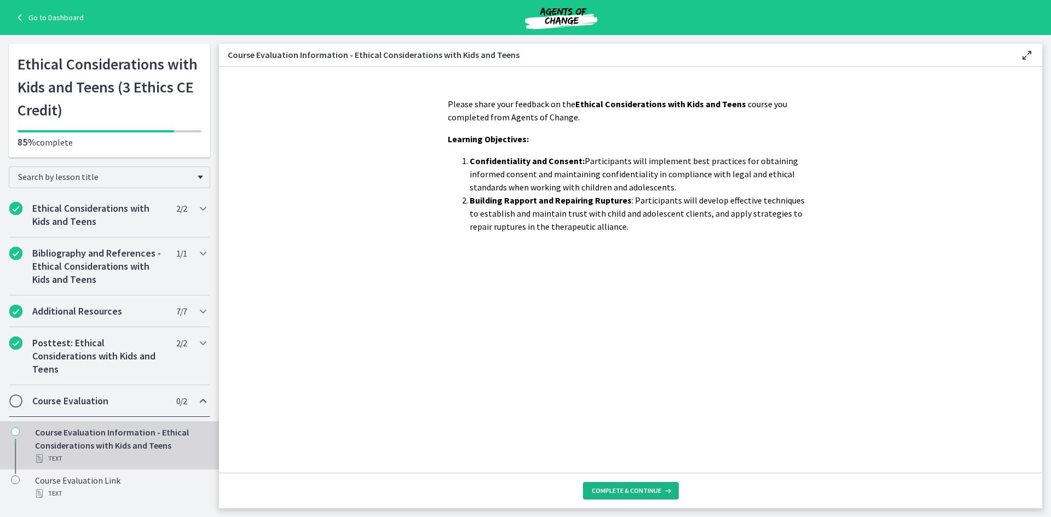
click at [638, 491] on span "Complete & continue" at bounding box center [627, 491] width 70 height 9
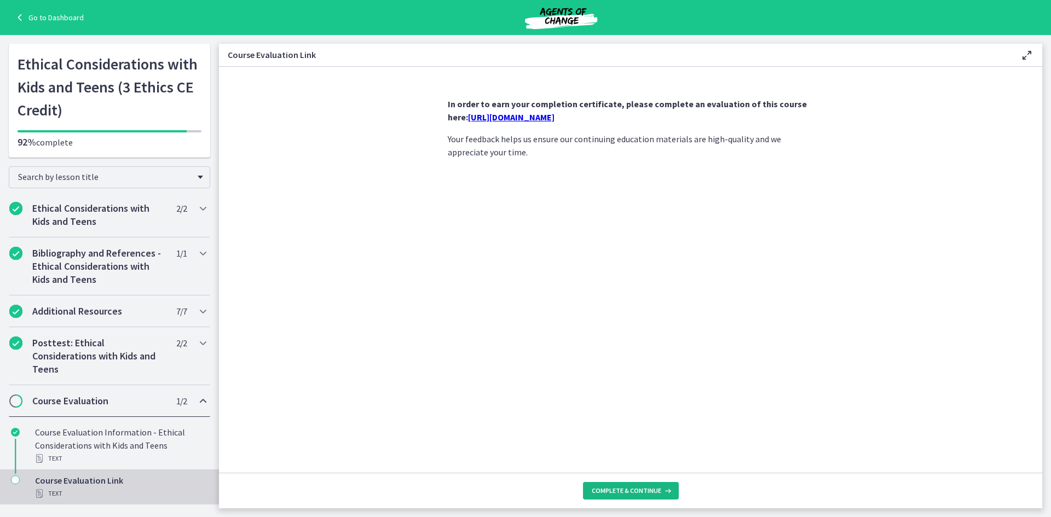
click at [638, 491] on span "Complete & continue" at bounding box center [627, 491] width 70 height 9
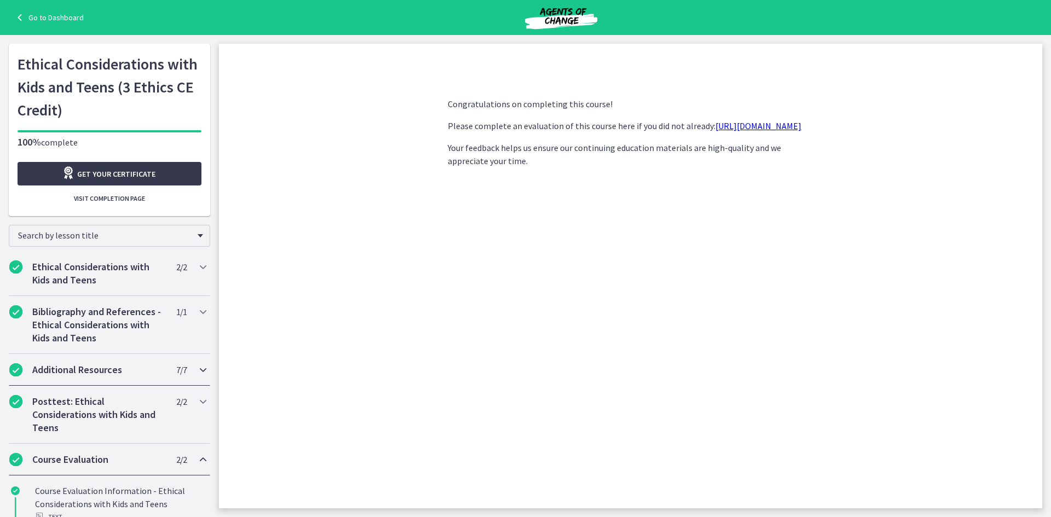
scroll to position [50, 0]
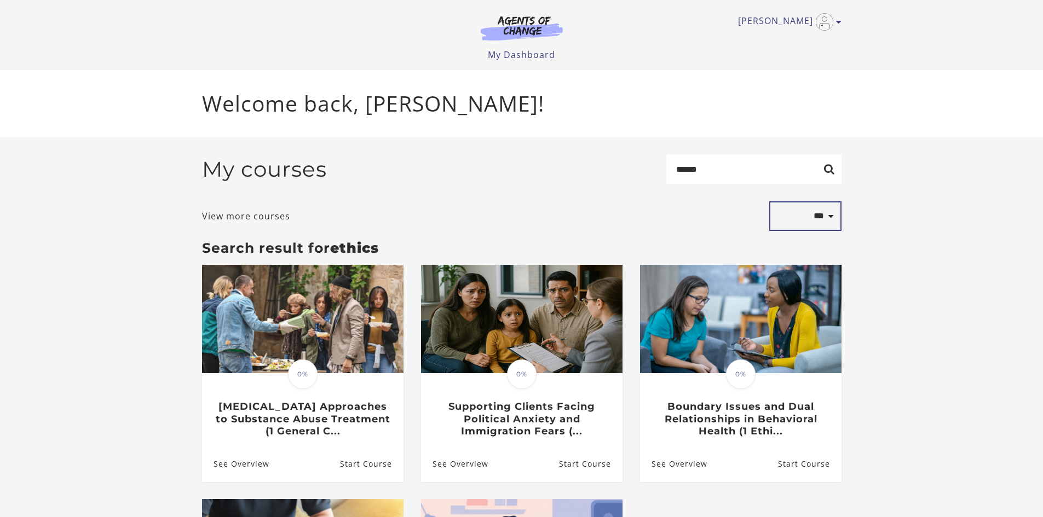
click at [823, 218] on select "**********" at bounding box center [805, 217] width 72 height 30
click at [527, 24] on img at bounding box center [521, 27] width 105 height 25
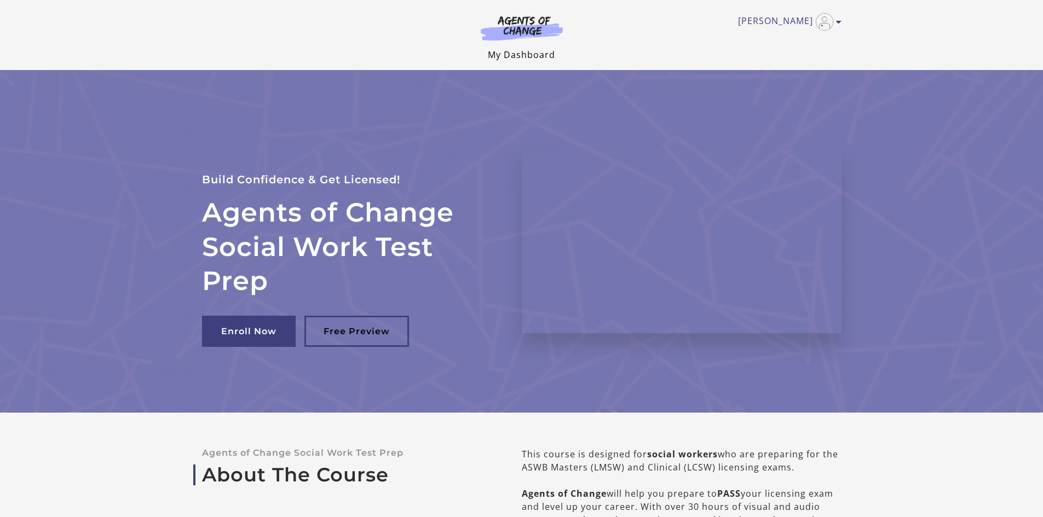
click at [537, 55] on link "My Dashboard" at bounding box center [521, 55] width 67 height 12
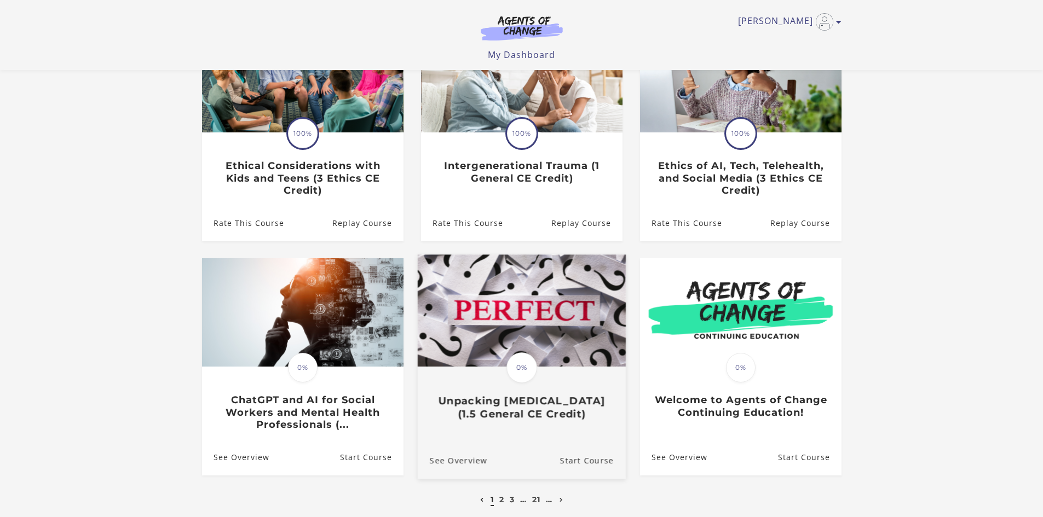
scroll to position [219, 0]
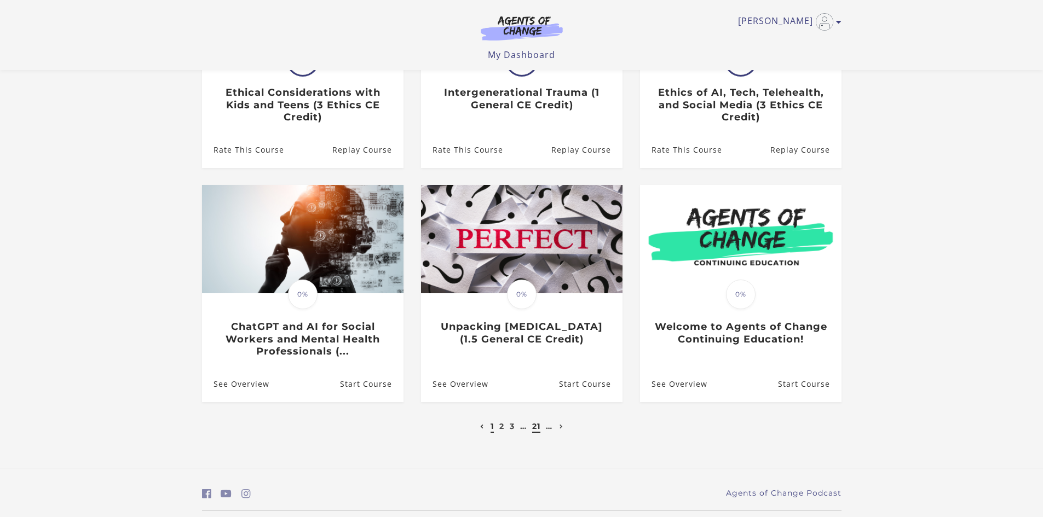
click at [538, 428] on link "21" at bounding box center [536, 427] width 8 height 10
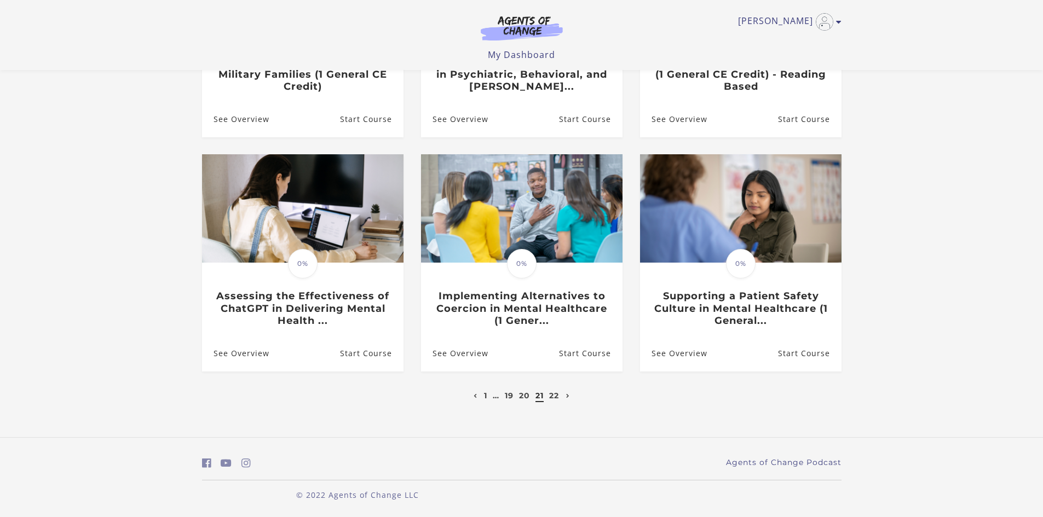
scroll to position [252, 0]
click at [508, 399] on link "19" at bounding box center [509, 396] width 9 height 10
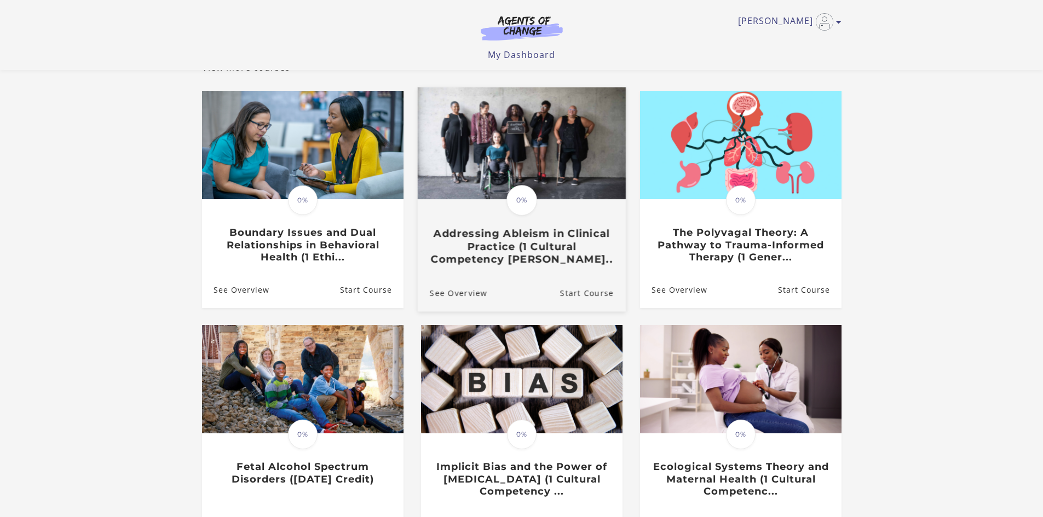
scroll to position [110, 0]
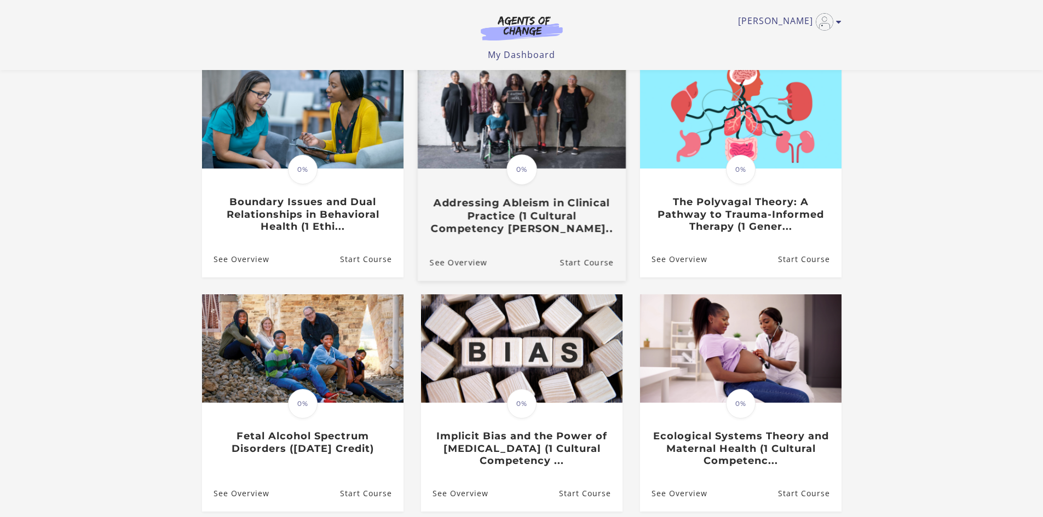
click at [568, 203] on h3 "Addressing Ableism in Clinical Practice (1 Cultural Competency CE C..." at bounding box center [521, 216] width 184 height 38
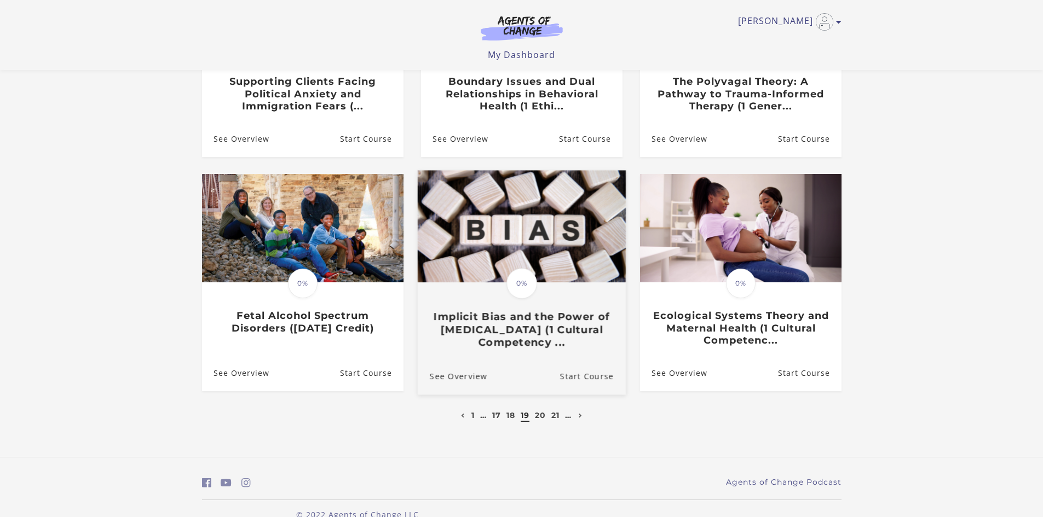
scroll to position [252, 0]
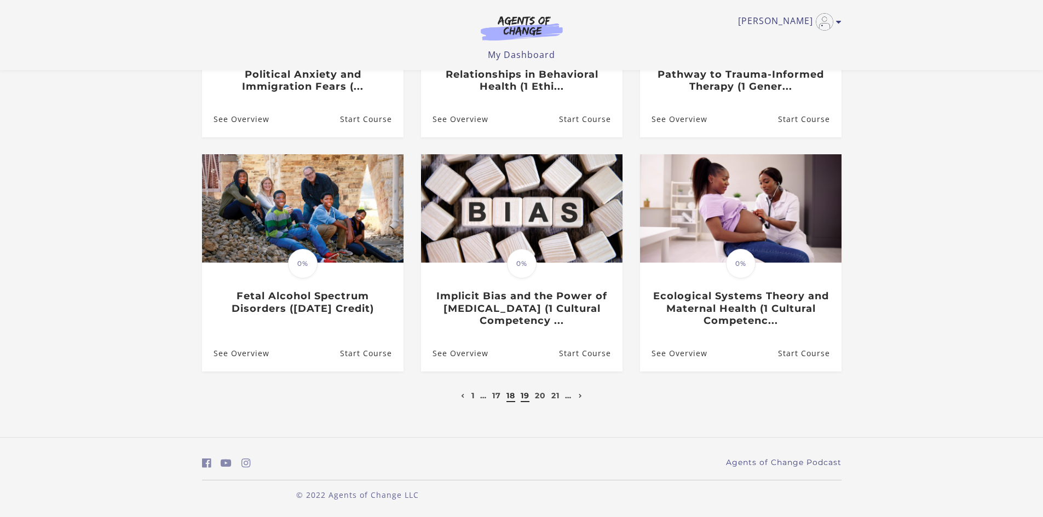
click at [507, 399] on link "18" at bounding box center [511, 396] width 9 height 10
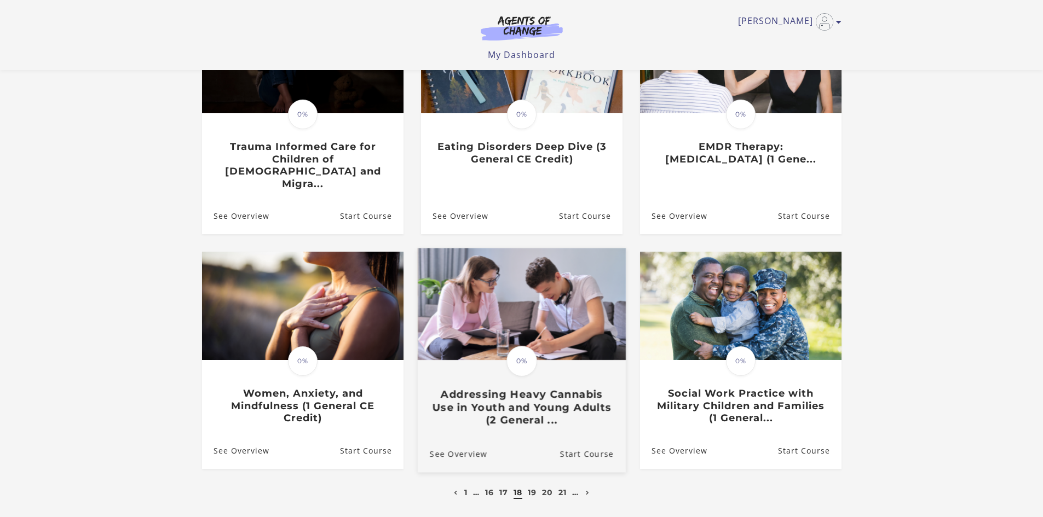
scroll to position [219, 0]
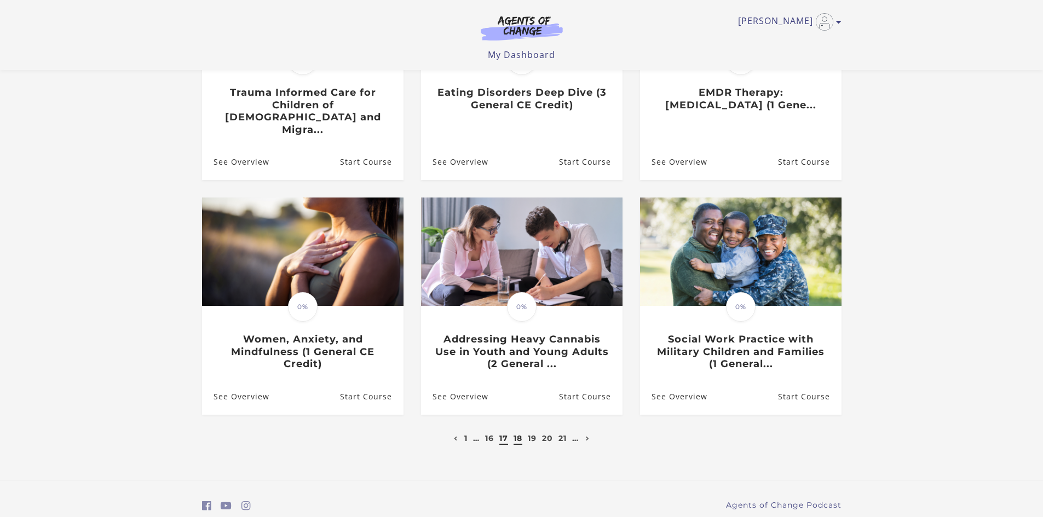
click at [500, 434] on link "17" at bounding box center [503, 439] width 9 height 10
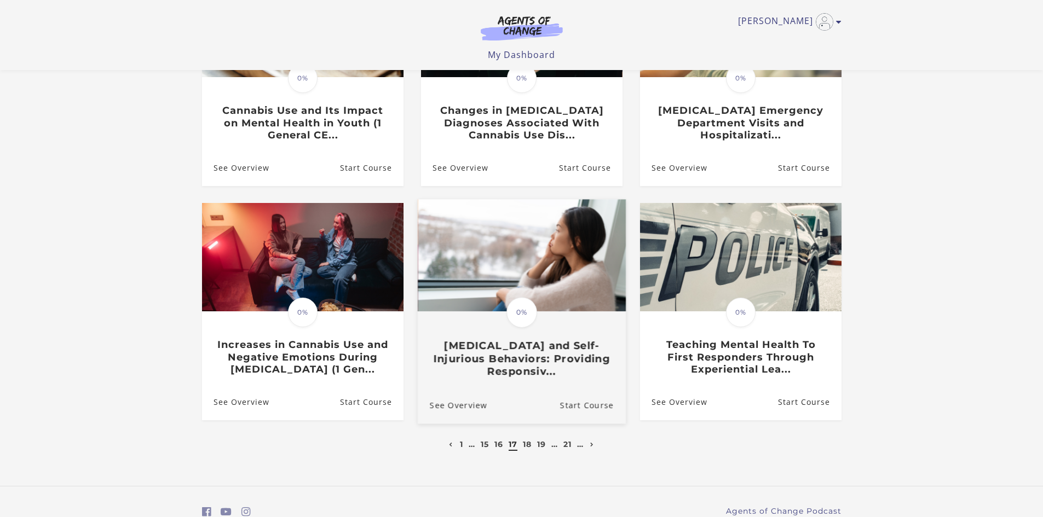
scroll to position [219, 0]
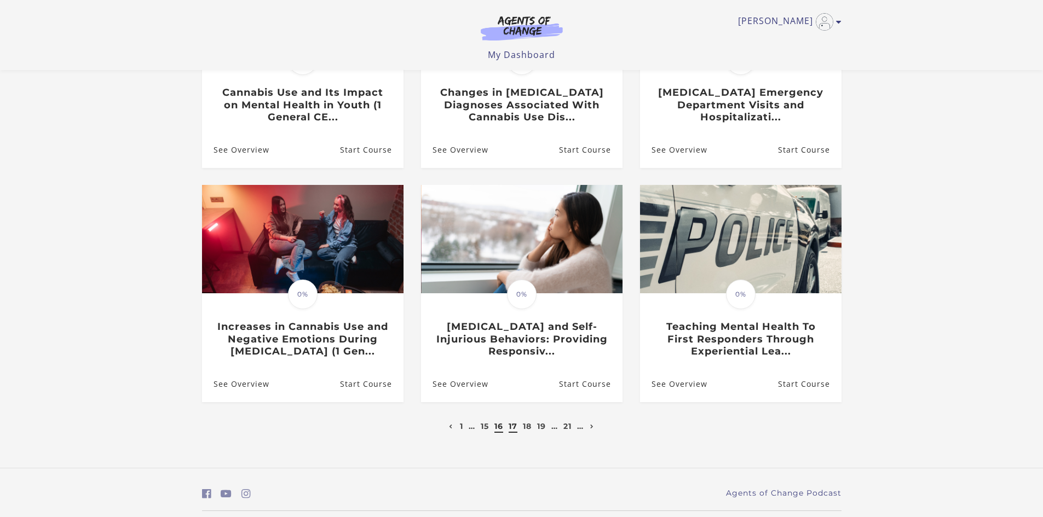
click at [501, 431] on link "16" at bounding box center [498, 427] width 9 height 10
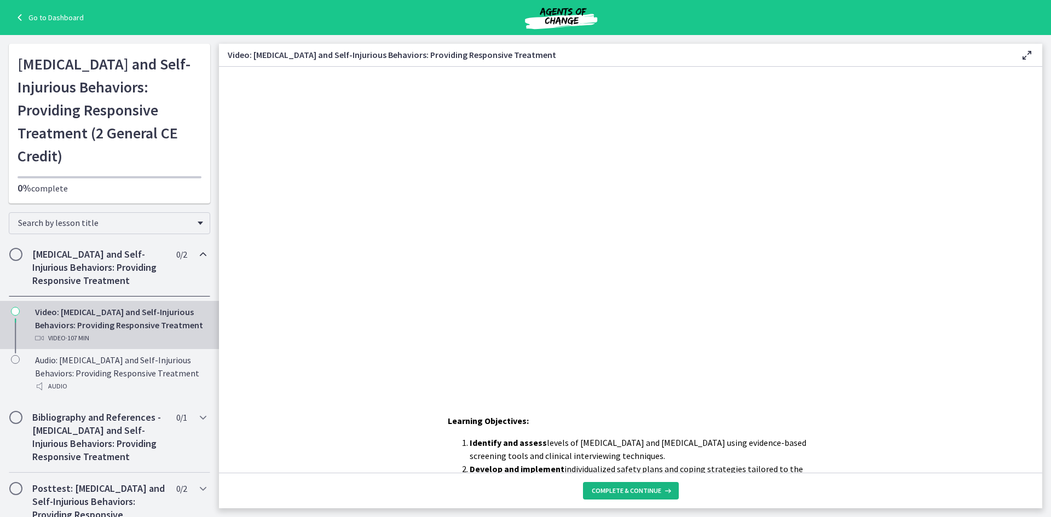
click at [636, 490] on span "Complete & continue" at bounding box center [627, 491] width 70 height 9
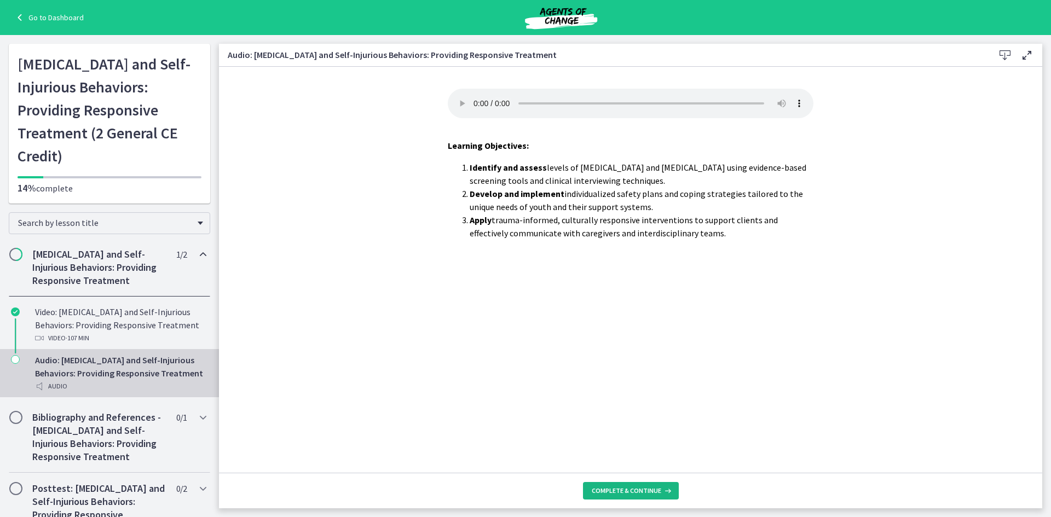
click at [636, 490] on span "Complete & continue" at bounding box center [627, 491] width 70 height 9
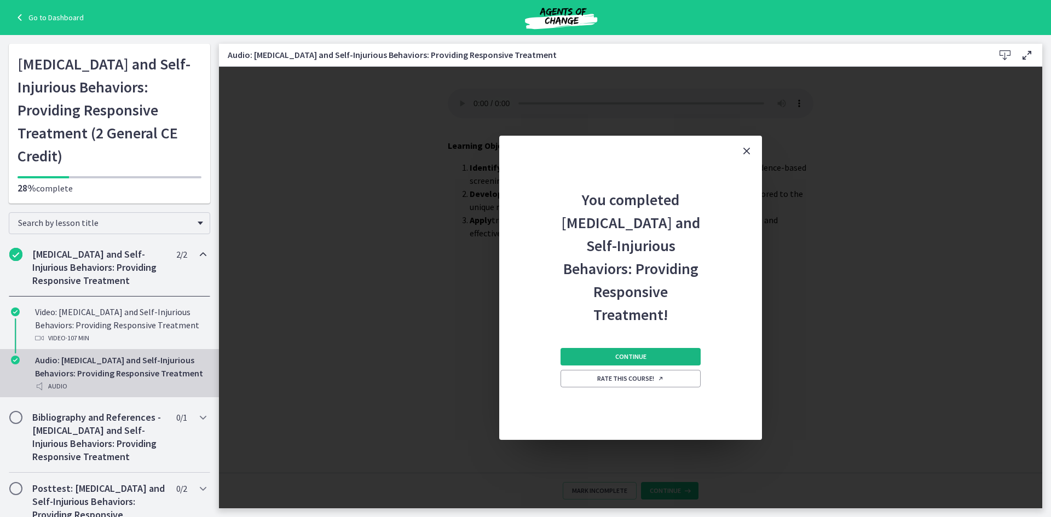
click at [619, 359] on span "Continue" at bounding box center [630, 357] width 31 height 9
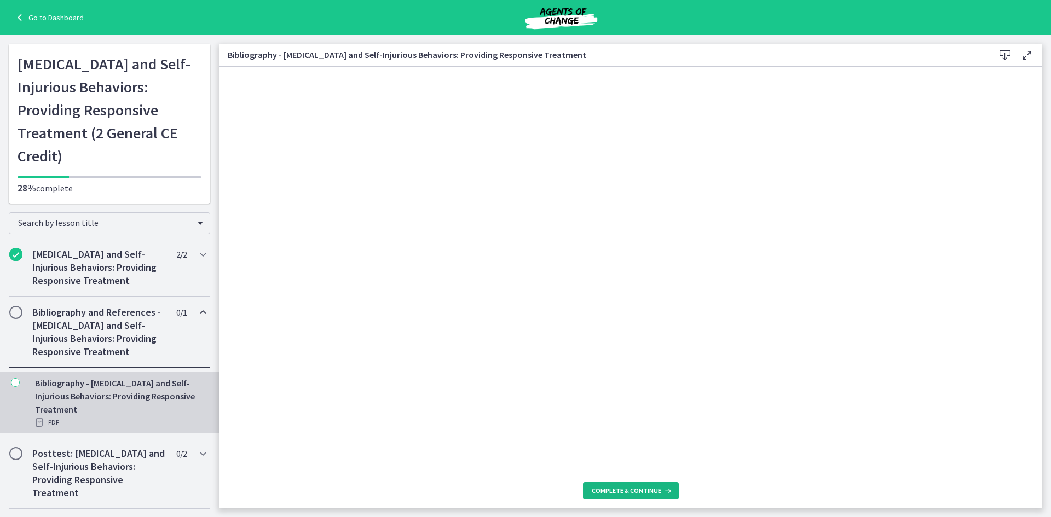
click at [623, 492] on span "Complete & continue" at bounding box center [627, 491] width 70 height 9
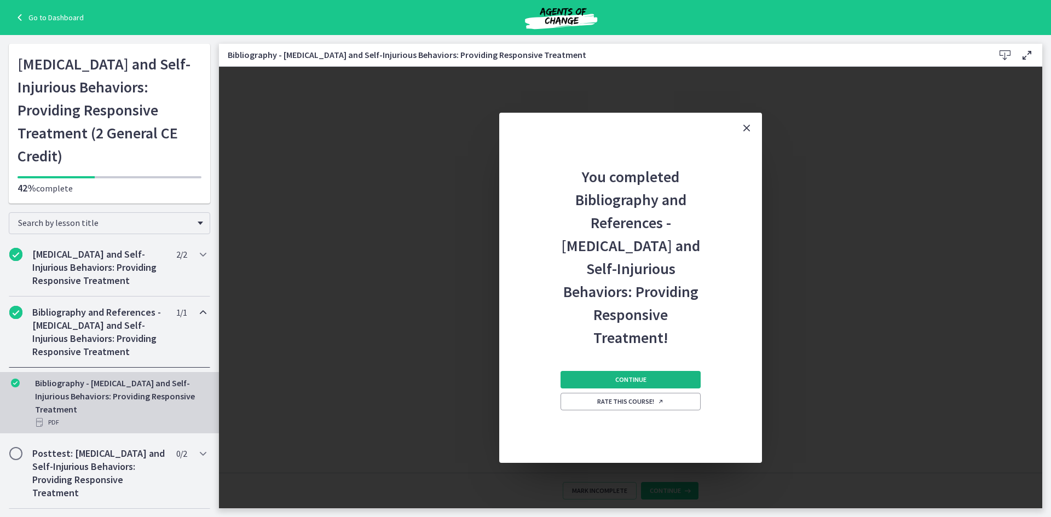
click at [601, 371] on button "Continue" at bounding box center [631, 380] width 140 height 18
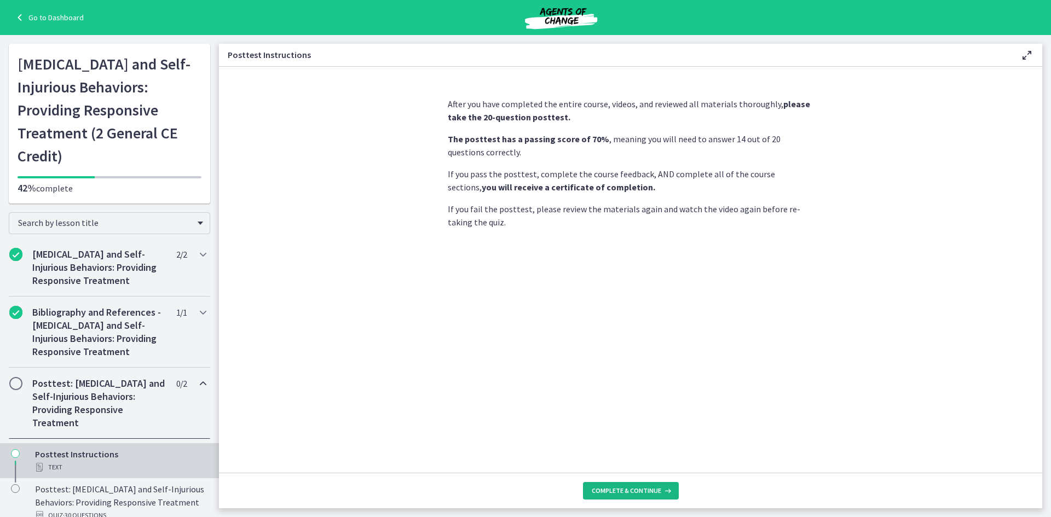
click at [648, 492] on span "Complete & continue" at bounding box center [627, 491] width 70 height 9
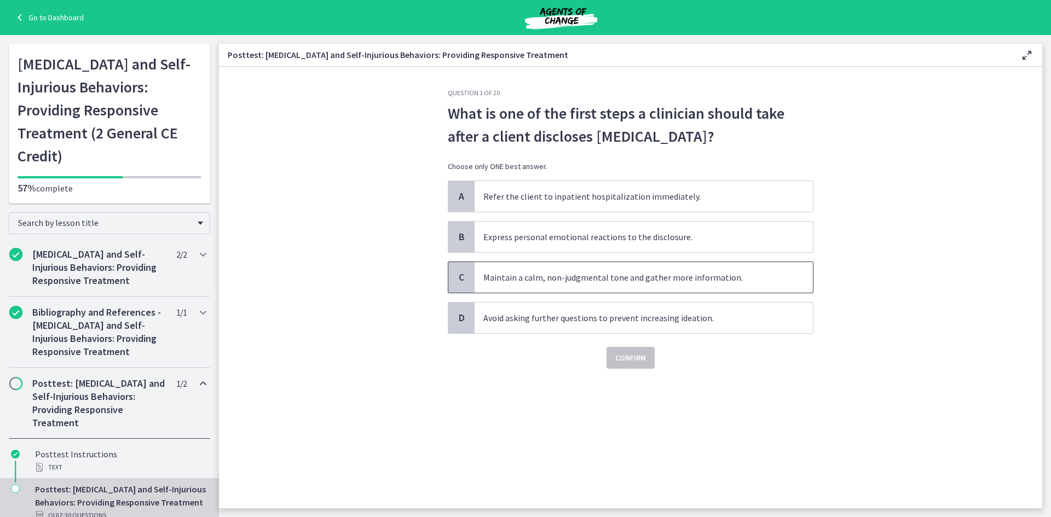
click at [620, 279] on span "Maintain a calm, non-judgmental tone and gather more information." at bounding box center [644, 277] width 338 height 31
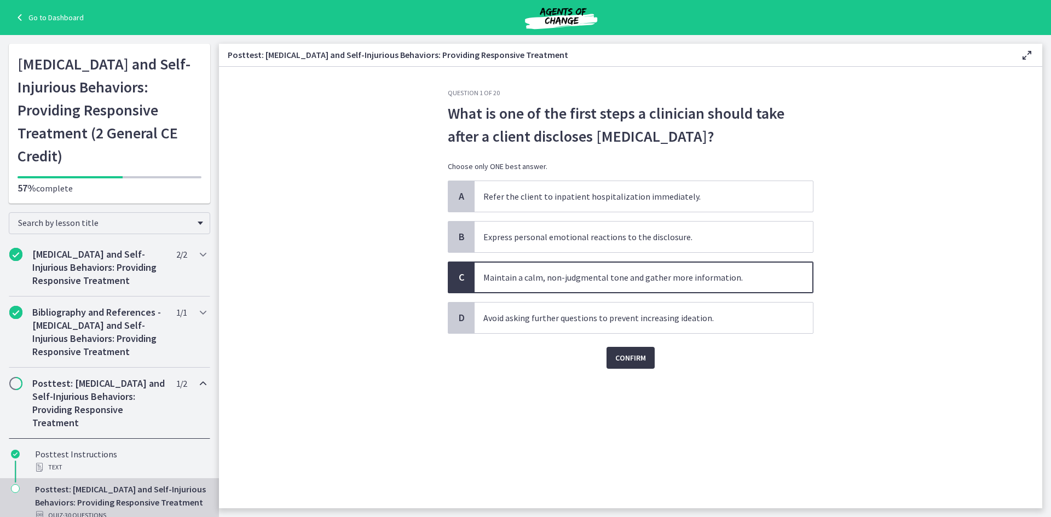
click at [642, 361] on span "Confirm" at bounding box center [630, 358] width 31 height 13
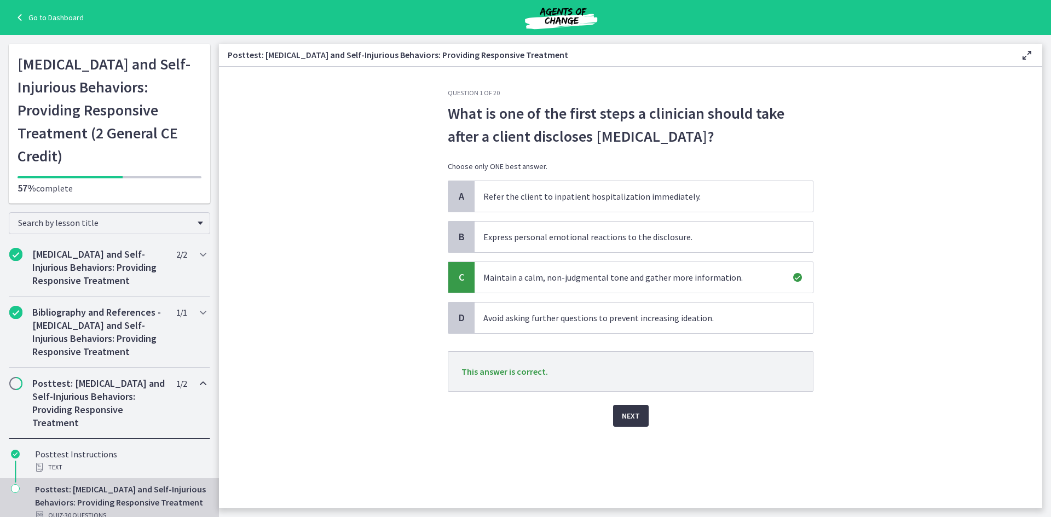
click at [631, 418] on span "Next" at bounding box center [631, 416] width 18 height 13
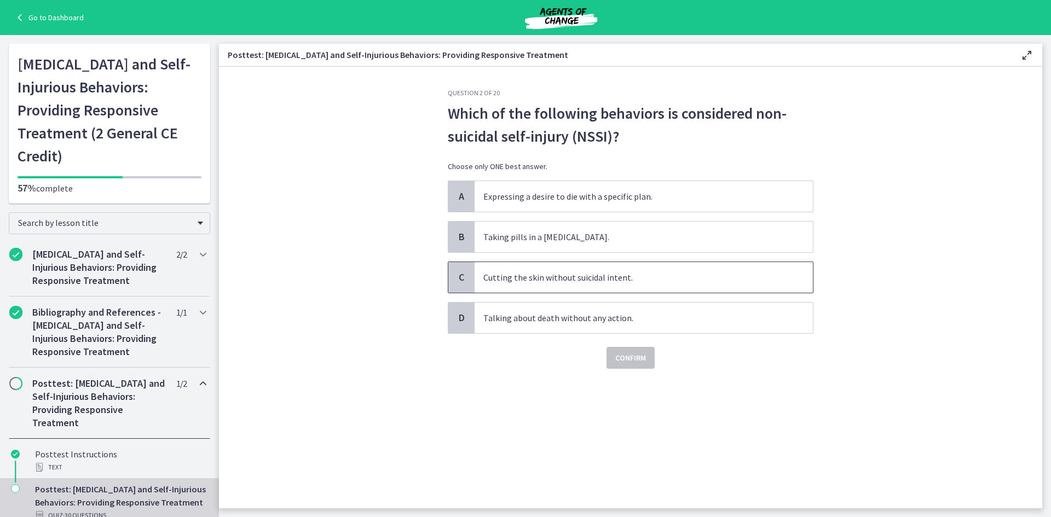
click at [641, 276] on span "Cutting the skin without suicidal intent." at bounding box center [644, 277] width 338 height 31
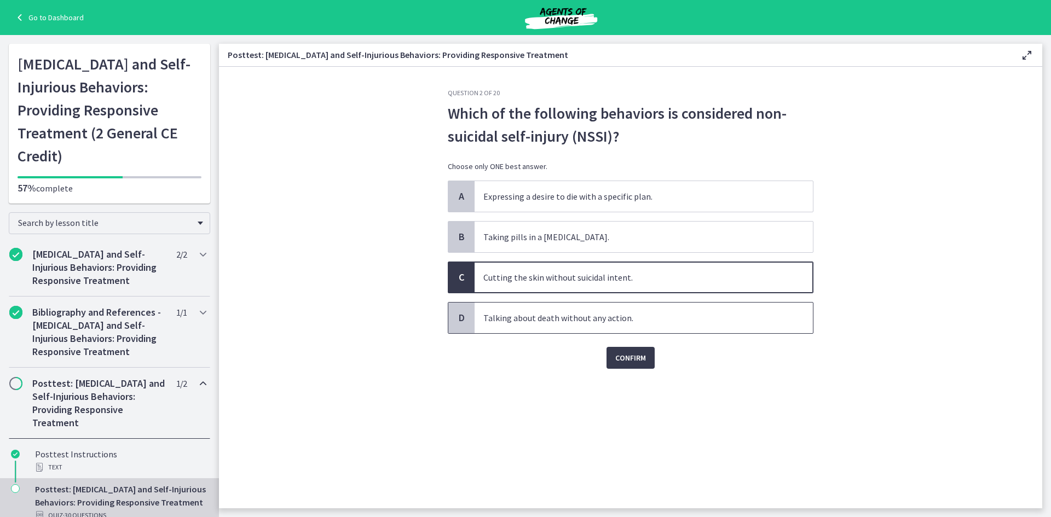
click at [638, 315] on span "Talking about death without any action." at bounding box center [644, 318] width 338 height 31
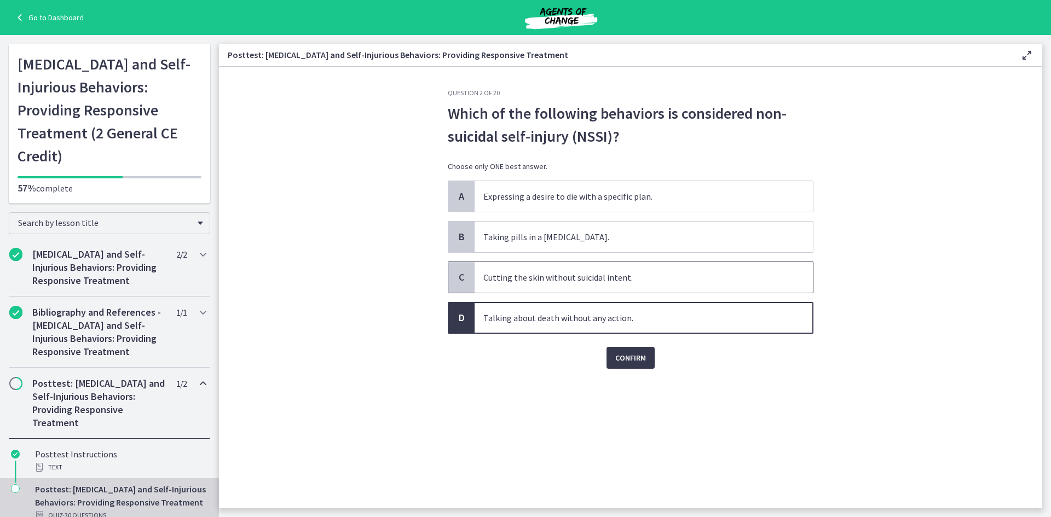
click at [606, 278] on span "Cutting the skin without suicidal intent." at bounding box center [644, 277] width 338 height 31
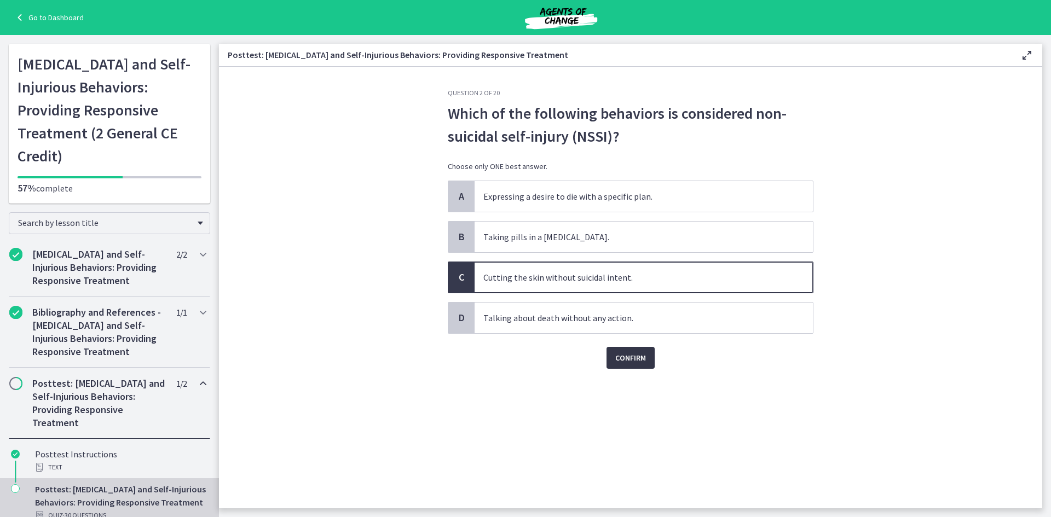
click at [634, 364] on span "Confirm" at bounding box center [630, 358] width 31 height 13
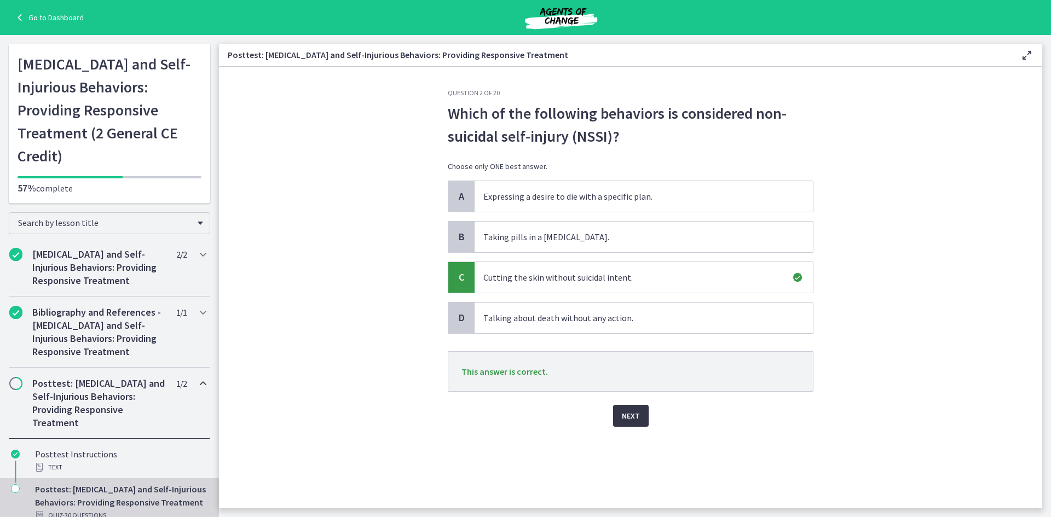
click at [638, 412] on span "Next" at bounding box center [631, 416] width 18 height 13
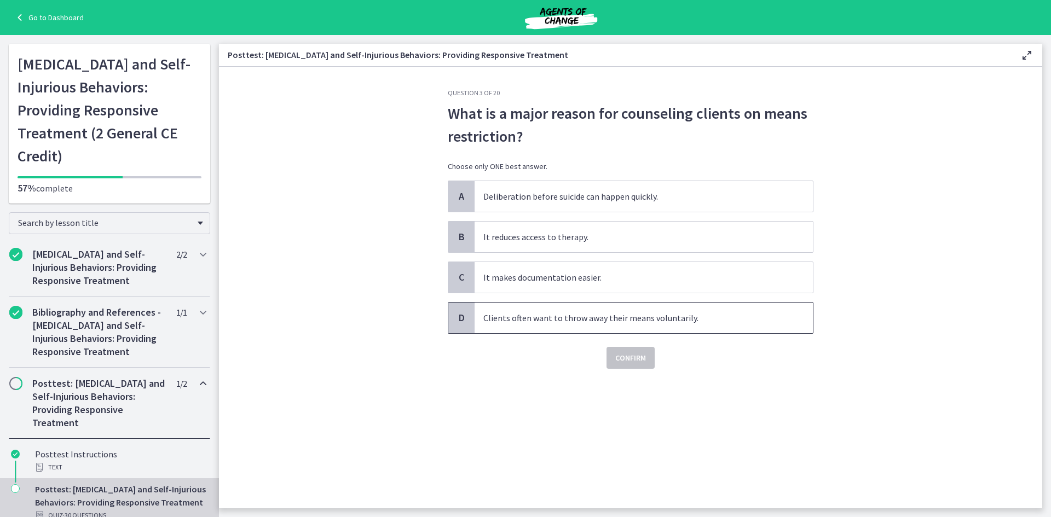
click at [621, 326] on span "Clients often want to throw away their means voluntarily." at bounding box center [644, 318] width 338 height 31
click at [631, 371] on div "Question 3 of 20 What is a major reason for counseling clients on means restric…" at bounding box center [630, 299] width 383 height 420
click at [630, 353] on span "Confirm" at bounding box center [630, 358] width 31 height 13
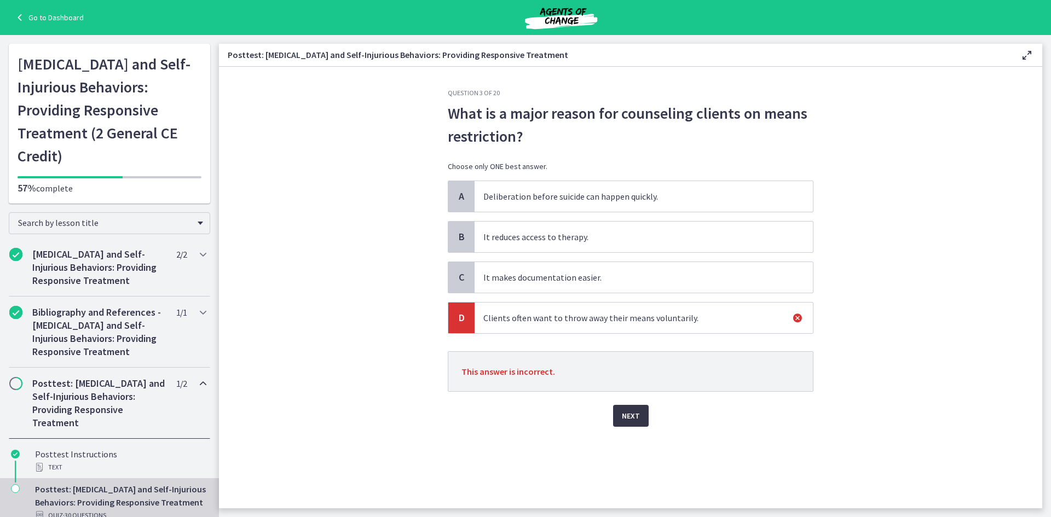
click at [632, 414] on span "Next" at bounding box center [631, 416] width 18 height 13
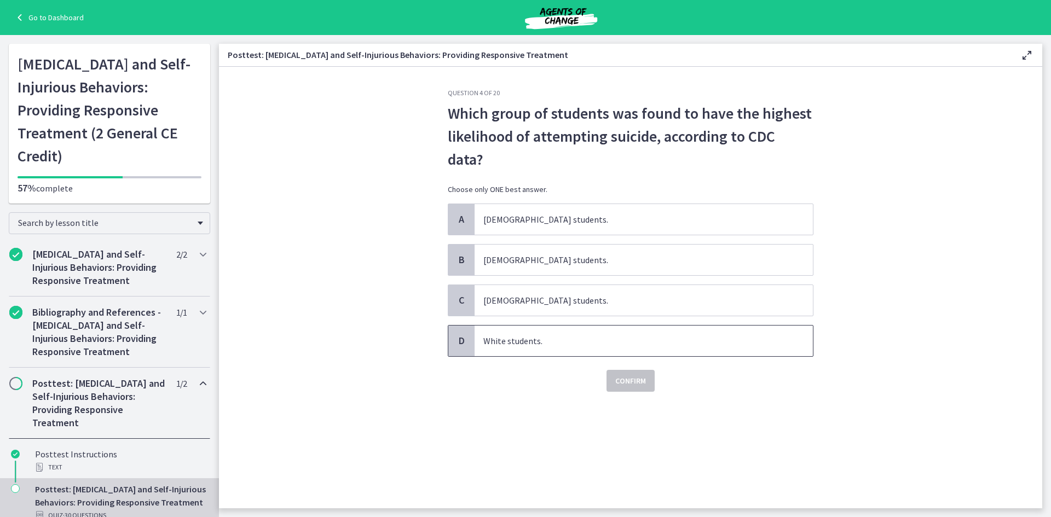
click at [598, 345] on span "White students." at bounding box center [644, 341] width 338 height 31
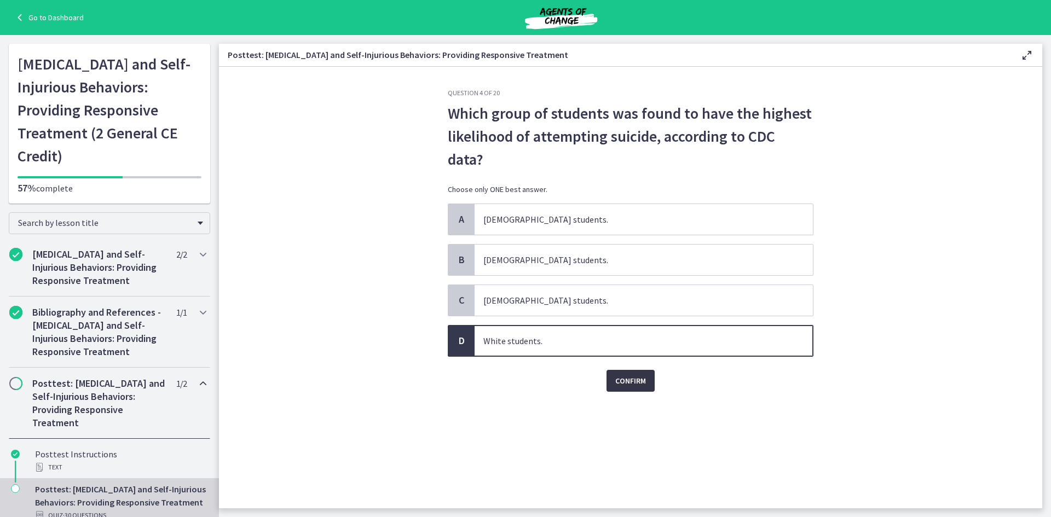
click at [614, 385] on button "Confirm" at bounding box center [631, 381] width 48 height 22
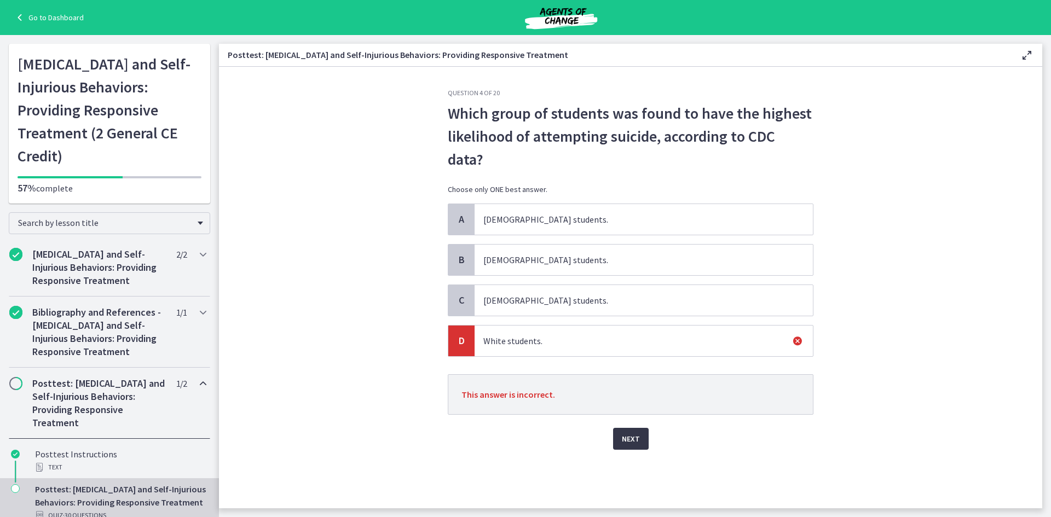
click at [645, 440] on button "Next" at bounding box center [631, 439] width 36 height 22
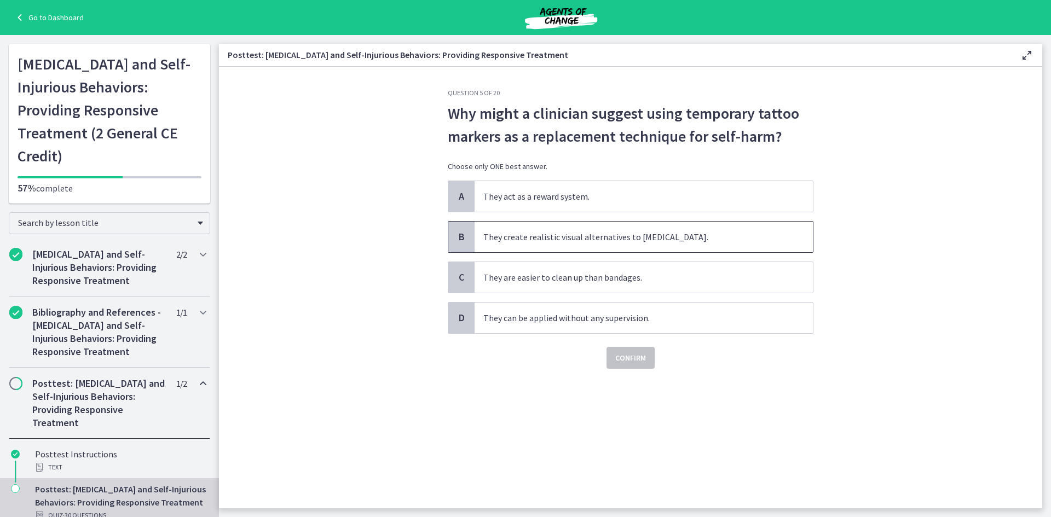
click at [513, 233] on span "They create realistic visual alternatives to self-injury." at bounding box center [644, 237] width 338 height 31
click at [636, 363] on span "Confirm" at bounding box center [630, 358] width 31 height 13
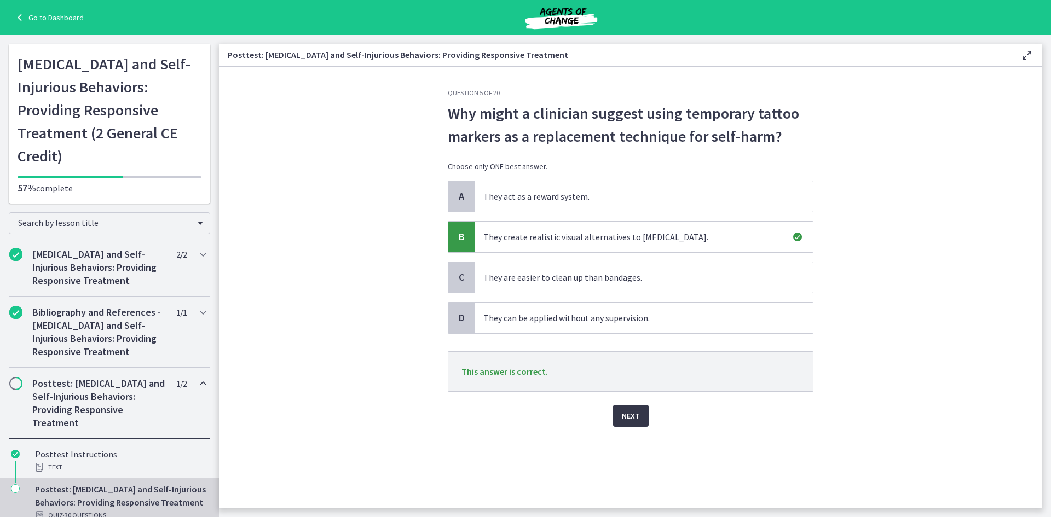
click at [635, 405] on div "Next" at bounding box center [631, 409] width 366 height 35
click at [635, 408] on button "Next" at bounding box center [631, 416] width 36 height 22
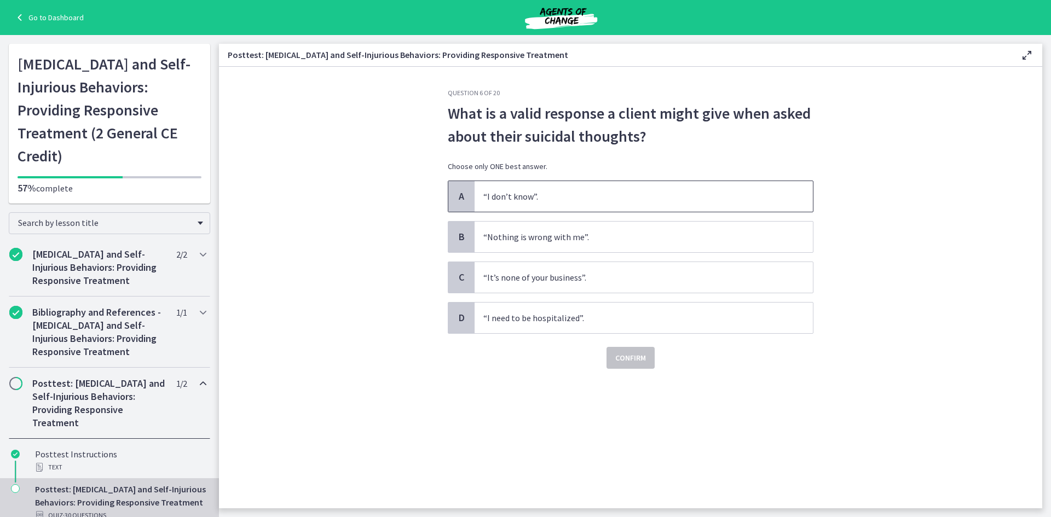
click at [618, 195] on span "“I don’t know”." at bounding box center [644, 196] width 338 height 31
click at [634, 353] on span "Confirm" at bounding box center [630, 358] width 31 height 13
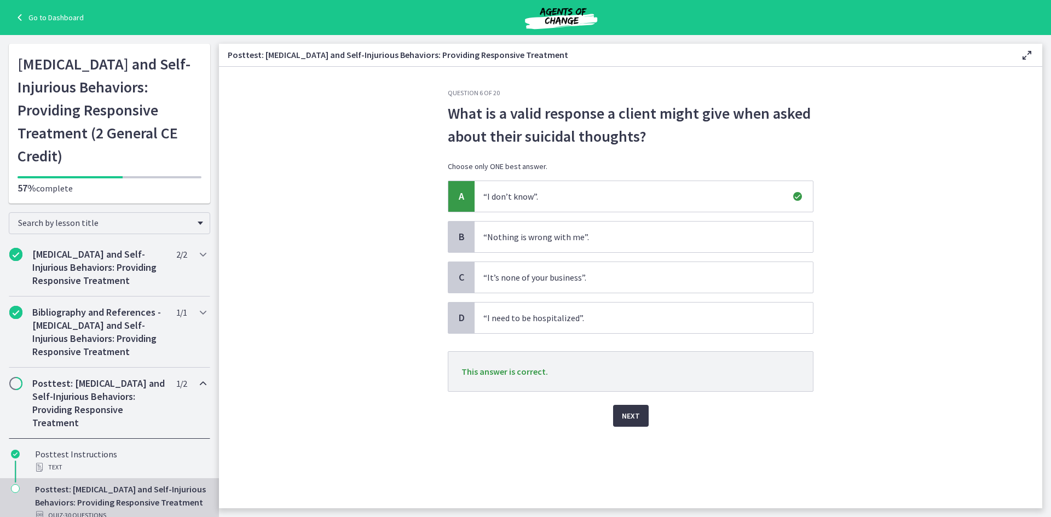
click at [642, 411] on button "Next" at bounding box center [631, 416] width 36 height 22
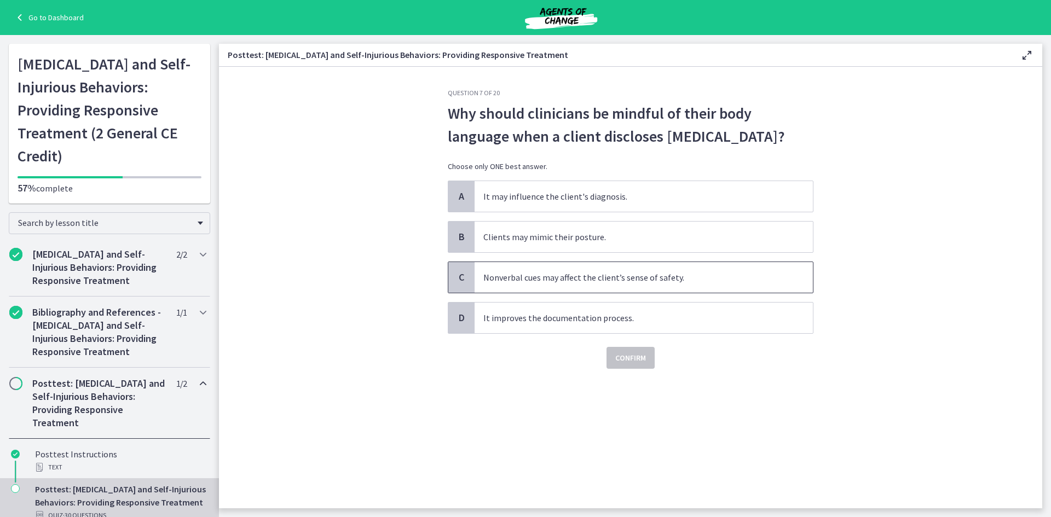
click at [551, 278] on span "Nonverbal cues may affect the client’s sense of safety." at bounding box center [644, 277] width 338 height 31
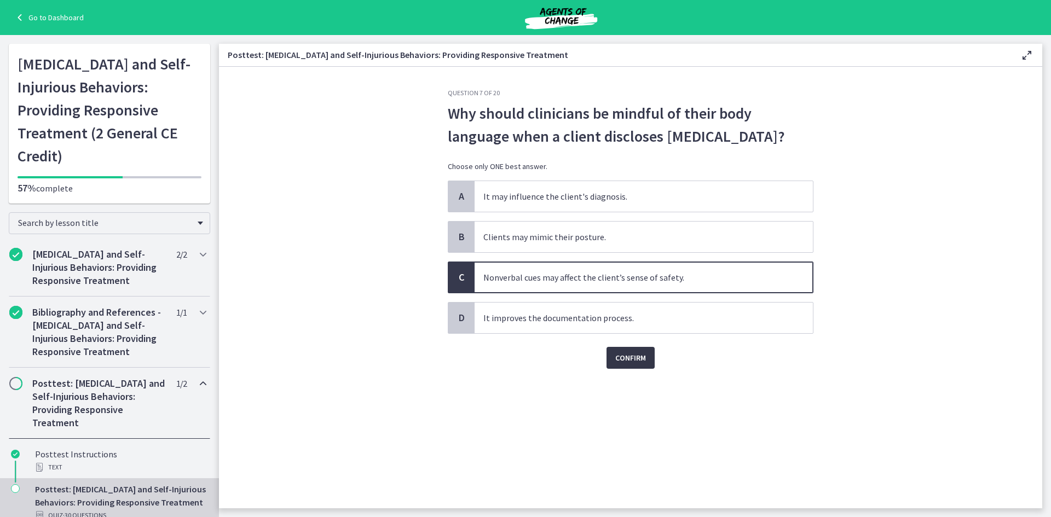
click at [634, 356] on span "Confirm" at bounding box center [630, 358] width 31 height 13
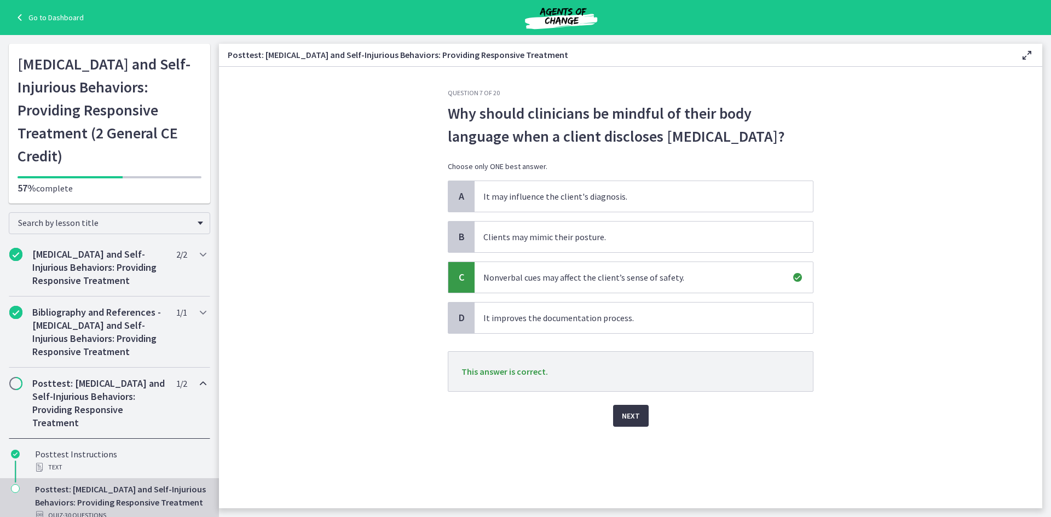
click at [640, 416] on button "Next" at bounding box center [631, 416] width 36 height 22
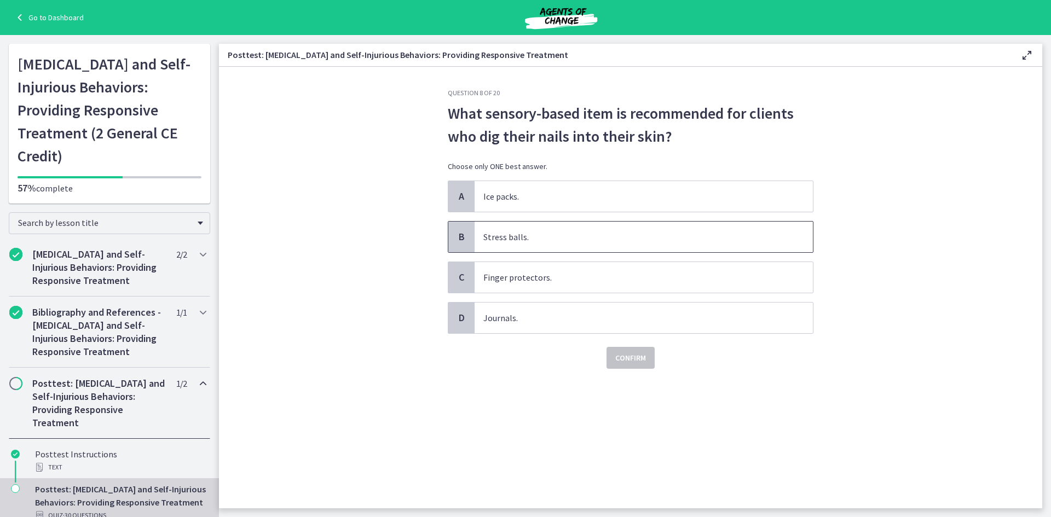
click at [596, 241] on span "Stress balls." at bounding box center [644, 237] width 338 height 31
click at [620, 362] on span "Confirm" at bounding box center [630, 358] width 31 height 13
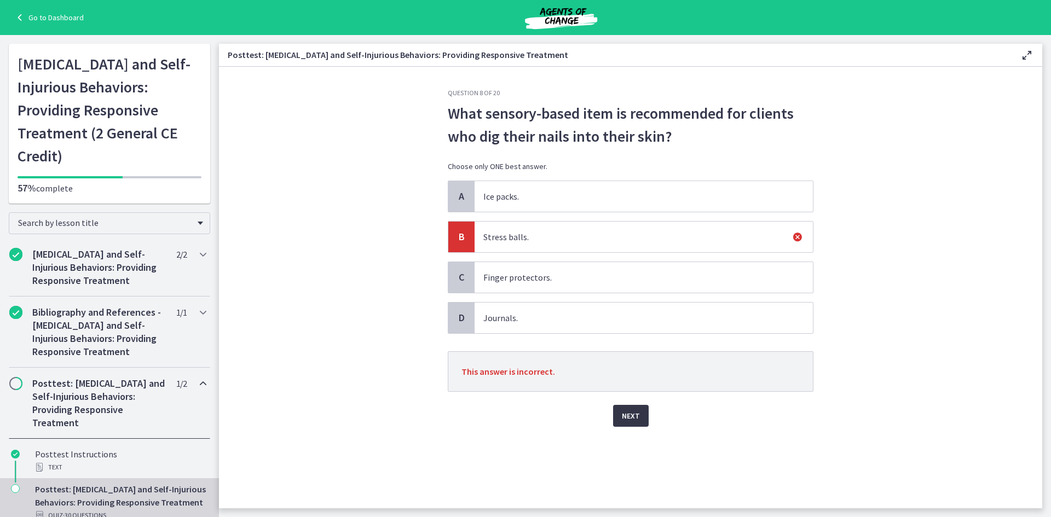
click at [631, 416] on span "Next" at bounding box center [631, 416] width 18 height 13
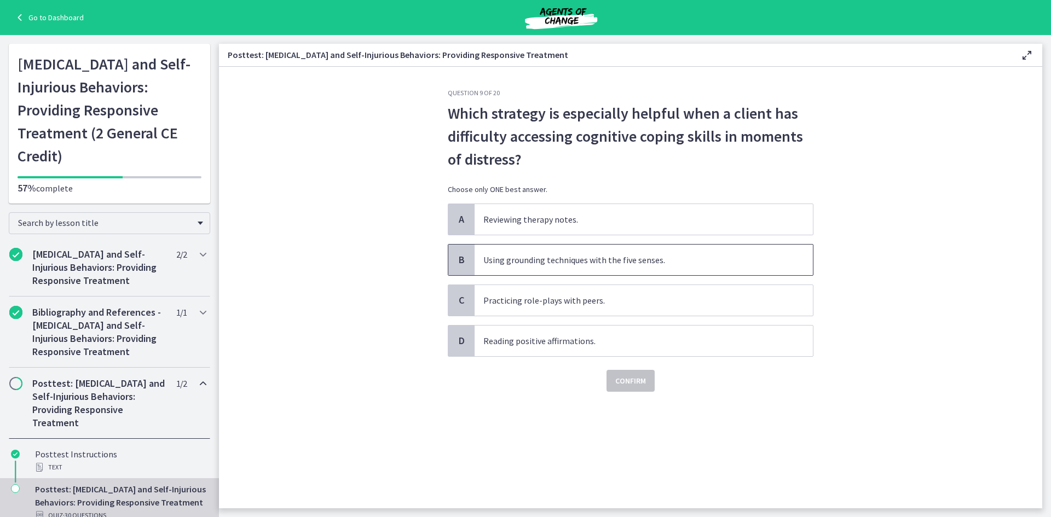
click at [531, 252] on span "Using grounding techniques with the five senses." at bounding box center [644, 260] width 338 height 31
click at [625, 384] on span "Confirm" at bounding box center [630, 381] width 31 height 13
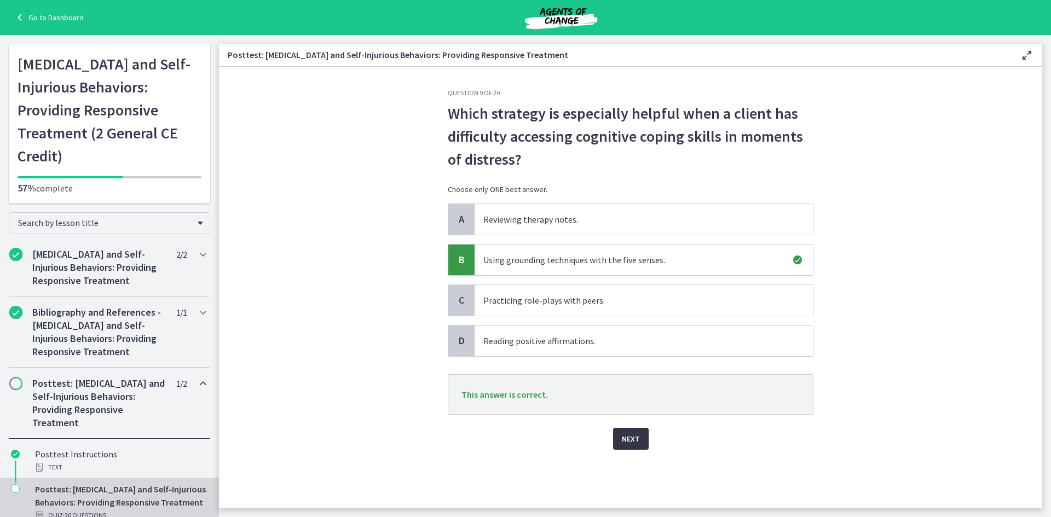
click at [642, 439] on button "Next" at bounding box center [631, 439] width 36 height 22
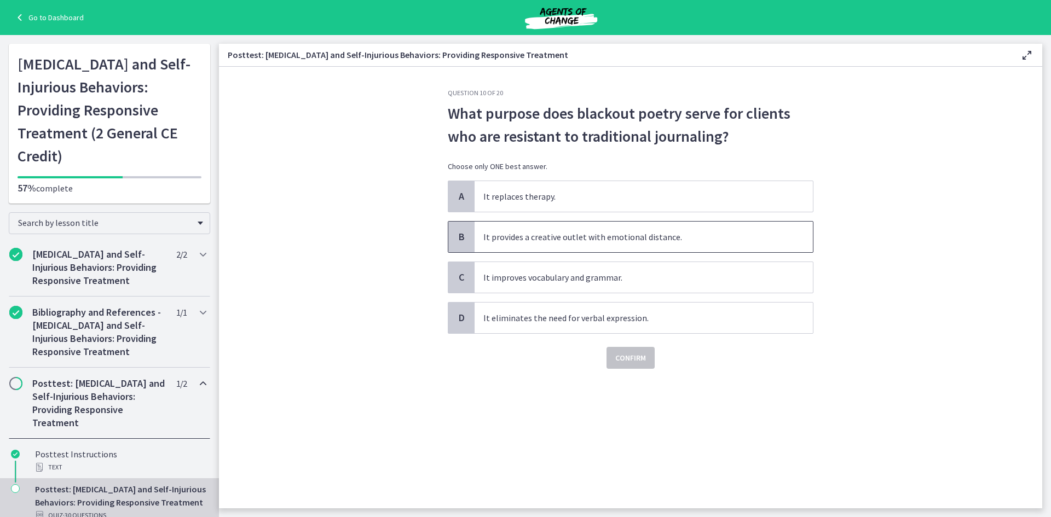
click at [598, 240] on span "It provides a creative outlet with emotional distance." at bounding box center [644, 237] width 338 height 31
click at [632, 354] on span "Confirm" at bounding box center [630, 358] width 31 height 13
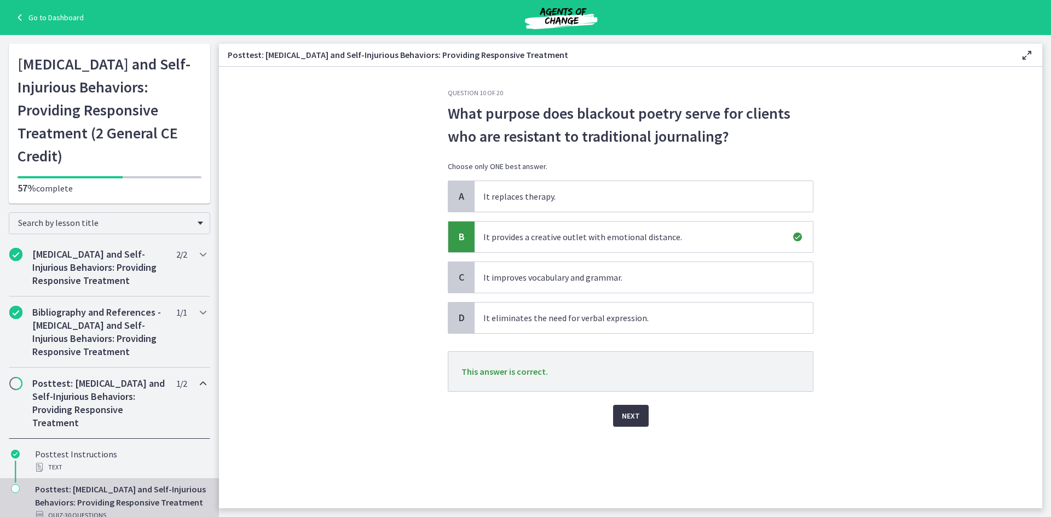
click at [629, 416] on span "Next" at bounding box center [631, 416] width 18 height 13
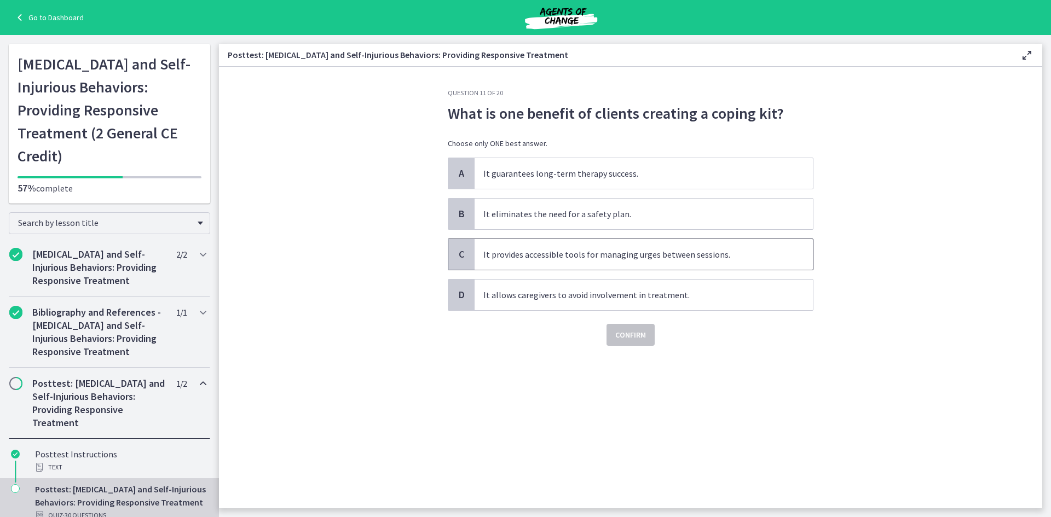
click at [626, 254] on span "It provides accessible tools for managing urges between sessions." at bounding box center [644, 254] width 338 height 31
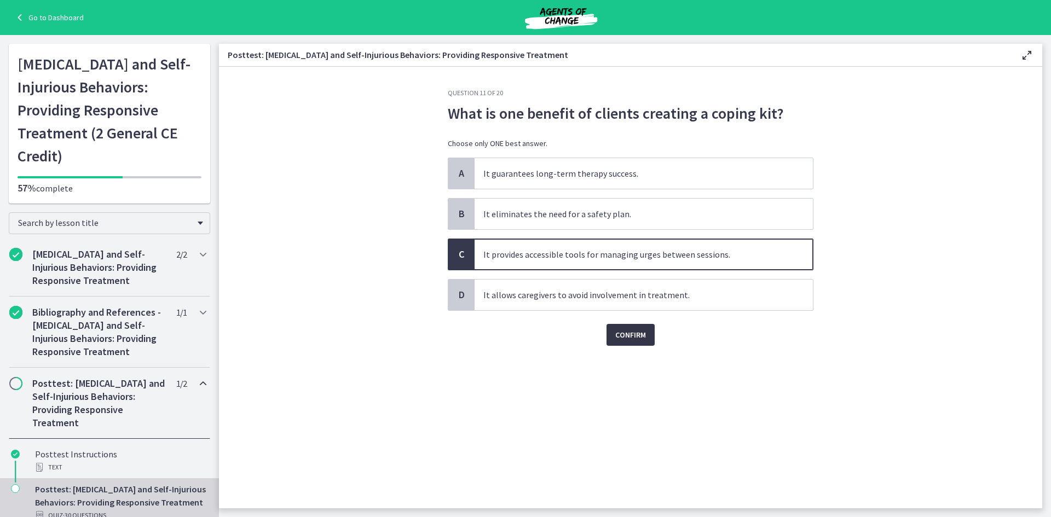
click at [631, 340] on span "Confirm" at bounding box center [630, 335] width 31 height 13
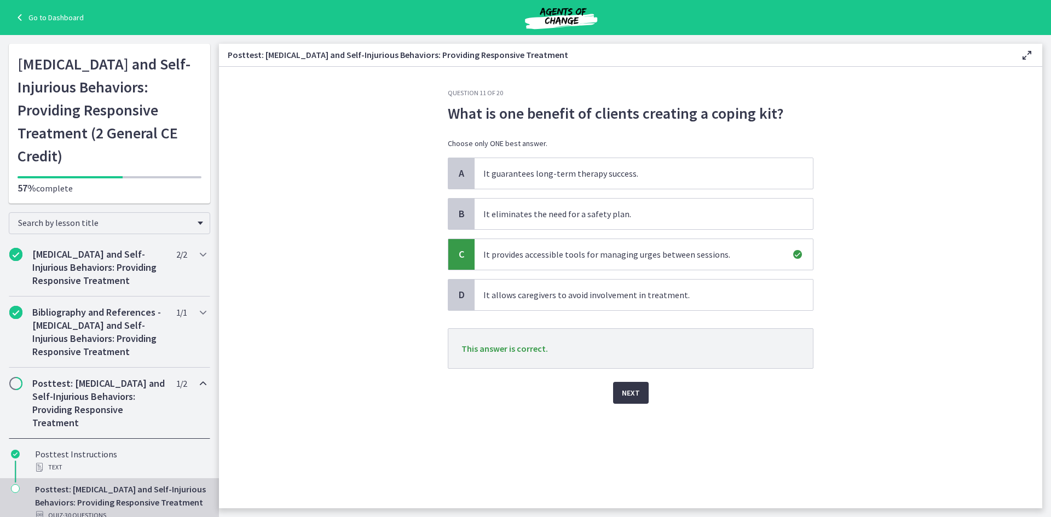
click at [640, 389] on button "Next" at bounding box center [631, 393] width 36 height 22
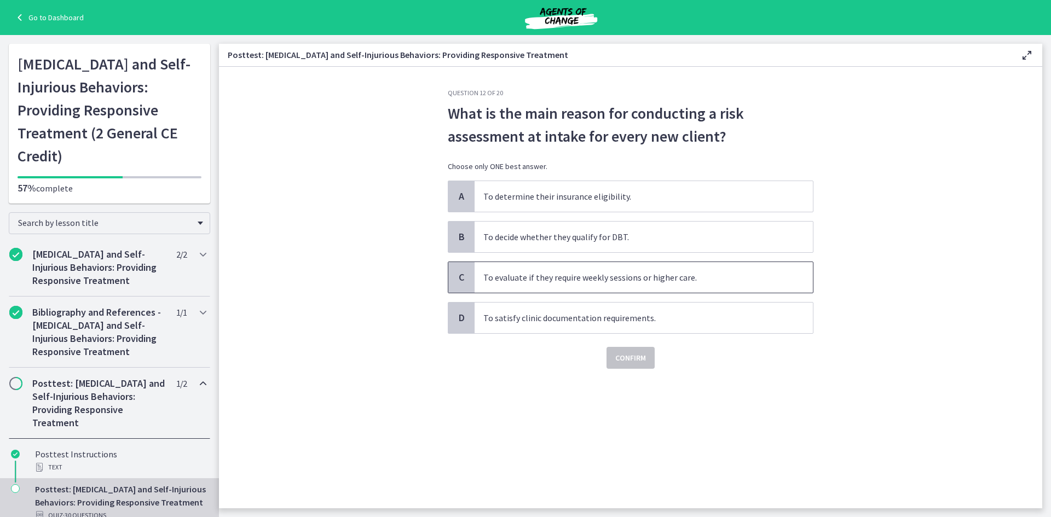
click at [688, 273] on span "To evaluate if they require weekly sessions or higher care." at bounding box center [644, 277] width 338 height 31
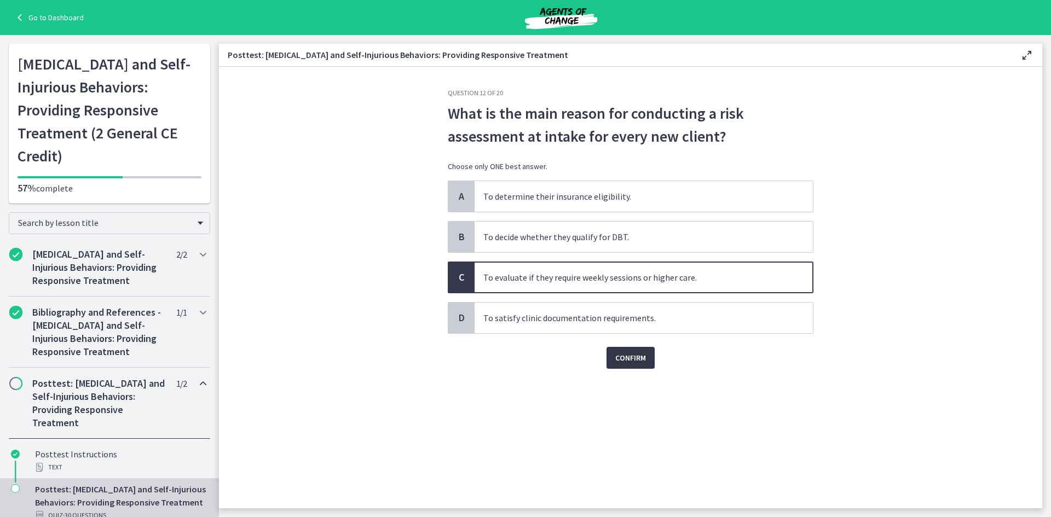
click at [627, 355] on span "Confirm" at bounding box center [630, 358] width 31 height 13
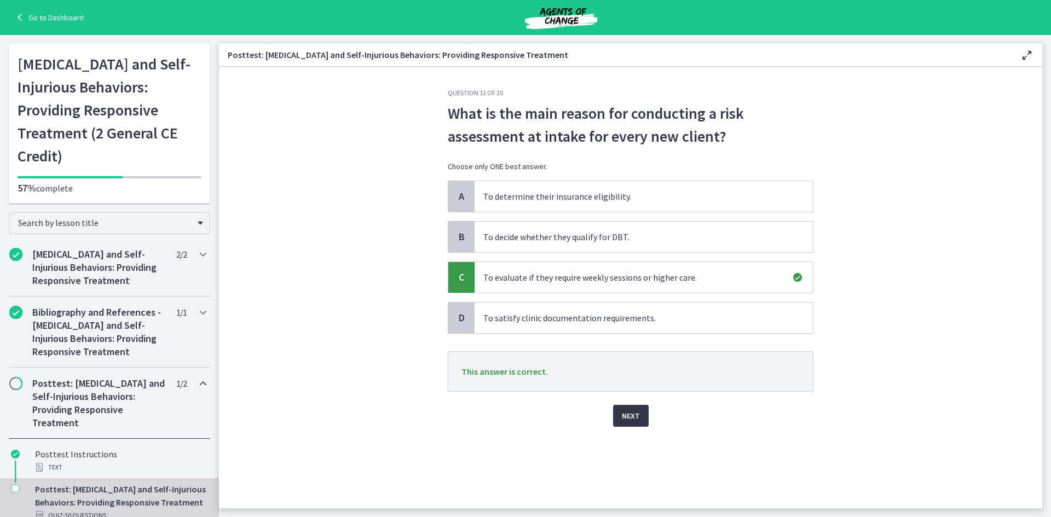
click at [620, 410] on button "Next" at bounding box center [631, 416] width 36 height 22
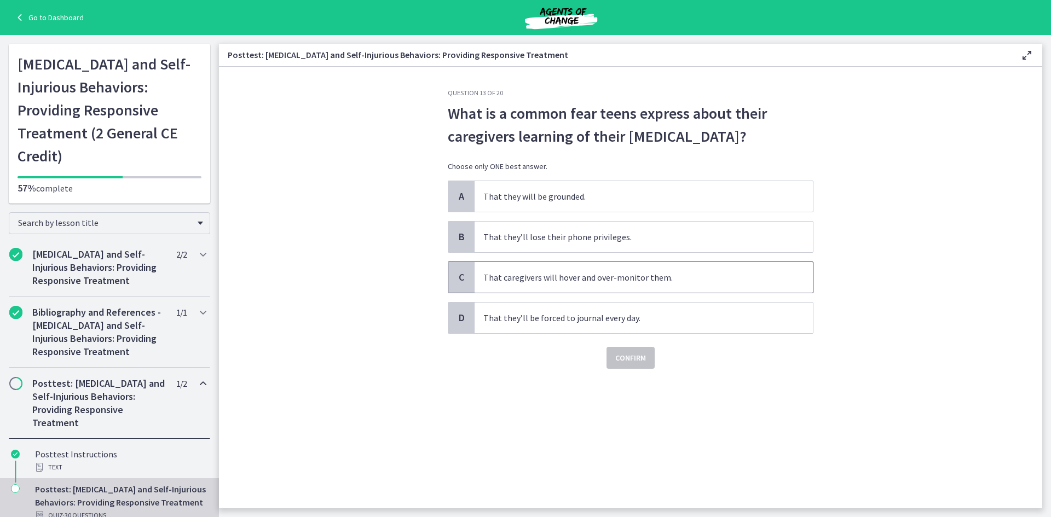
click at [565, 269] on span "That caregivers will hover and over-monitor them." at bounding box center [644, 277] width 338 height 31
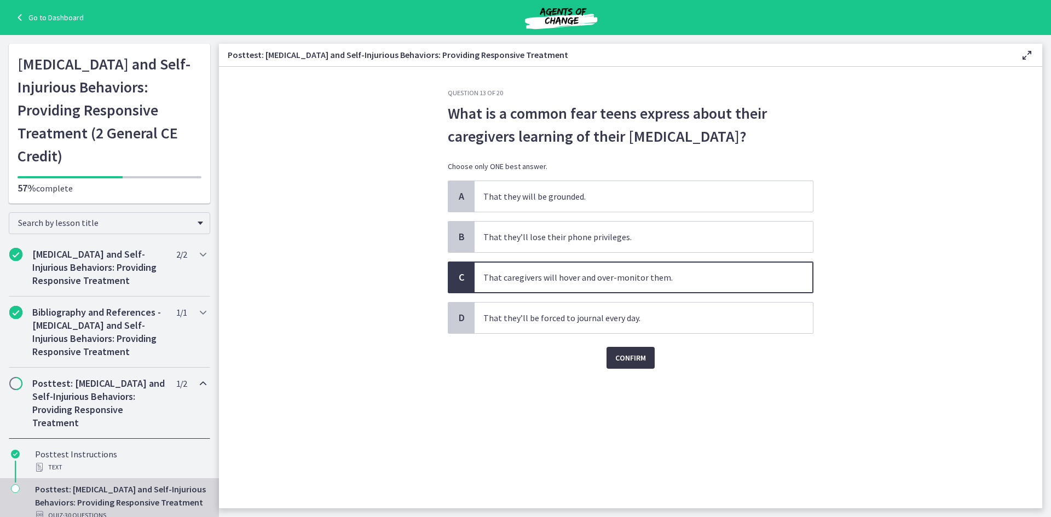
click at [634, 358] on span "Confirm" at bounding box center [630, 358] width 31 height 13
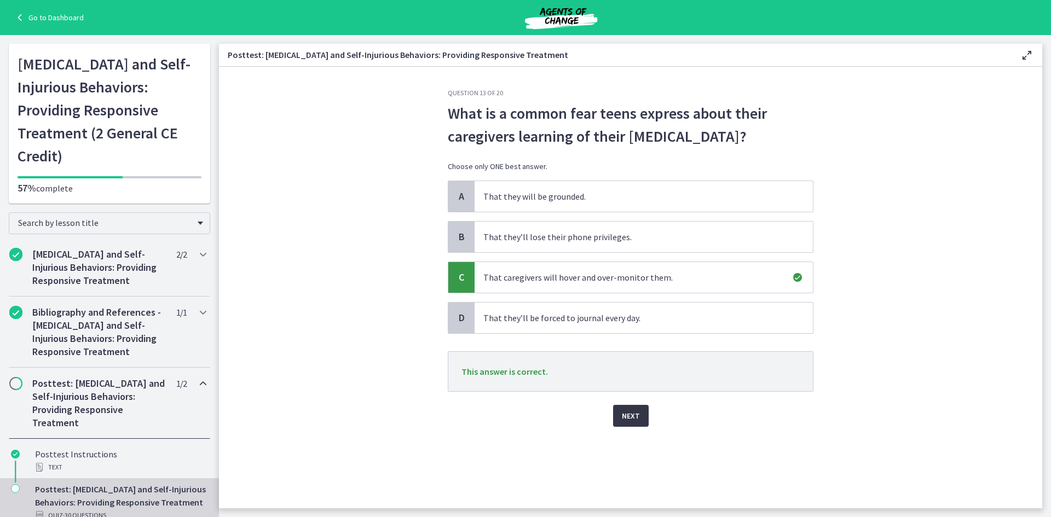
click at [637, 421] on span "Next" at bounding box center [631, 416] width 18 height 13
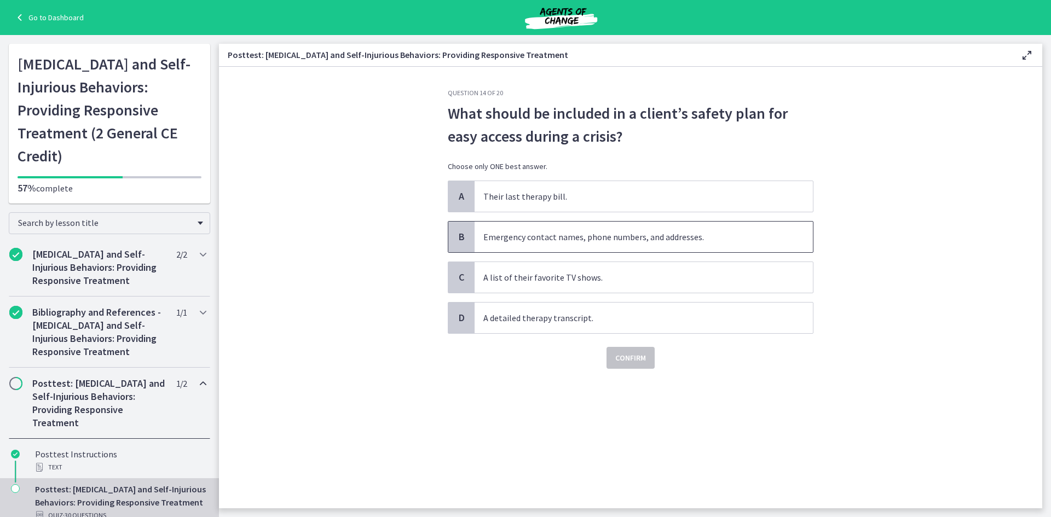
click at [572, 239] on span "Emergency contact names, phone numbers, and addresses." at bounding box center [644, 237] width 338 height 31
click at [628, 355] on span "Confirm" at bounding box center [630, 358] width 31 height 13
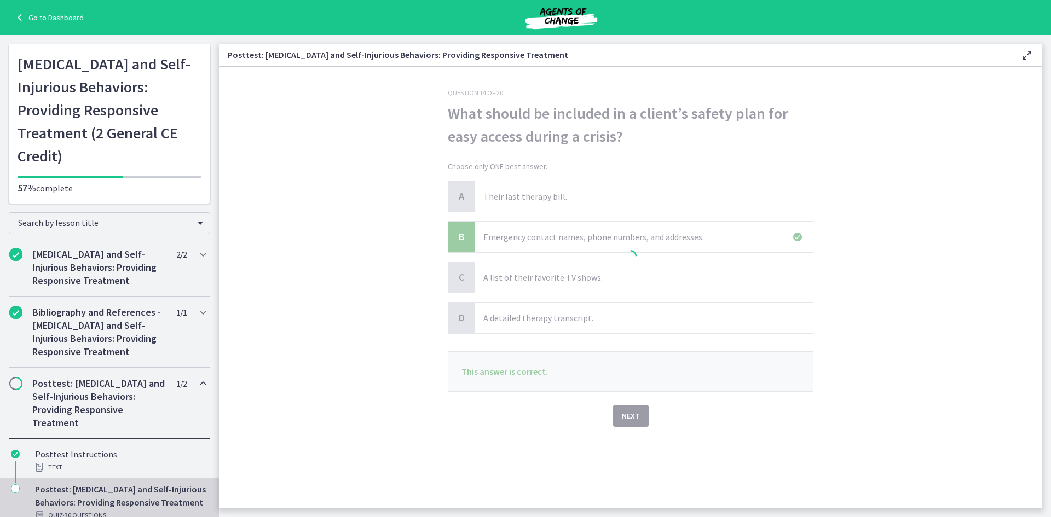
click at [626, 421] on div at bounding box center [631, 258] width 366 height 338
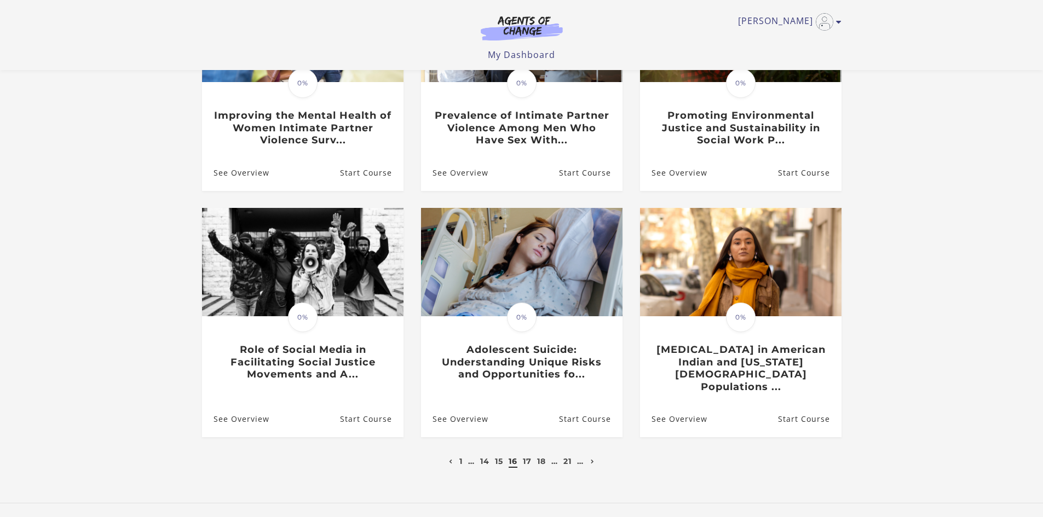
scroll to position [219, 0]
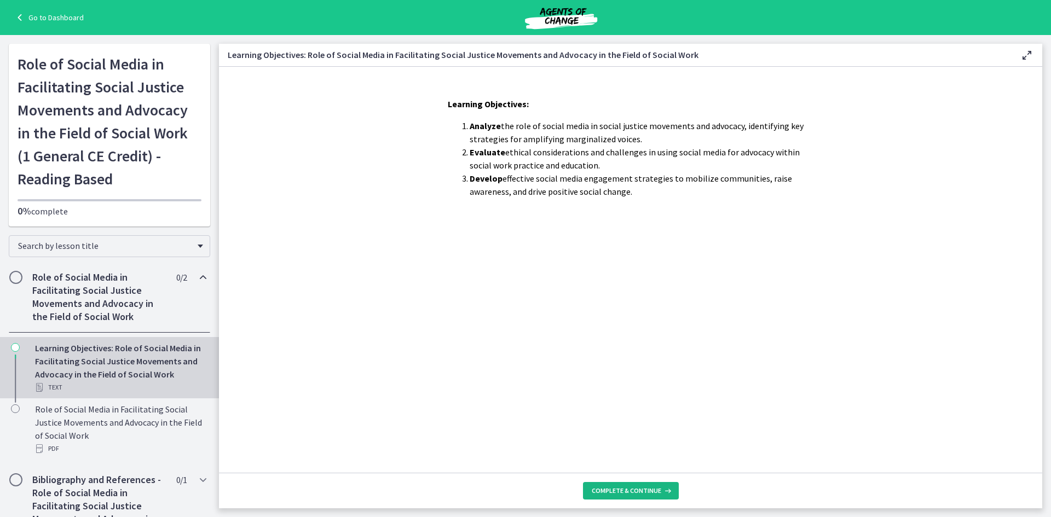
click at [594, 494] on span "Complete & continue" at bounding box center [627, 491] width 70 height 9
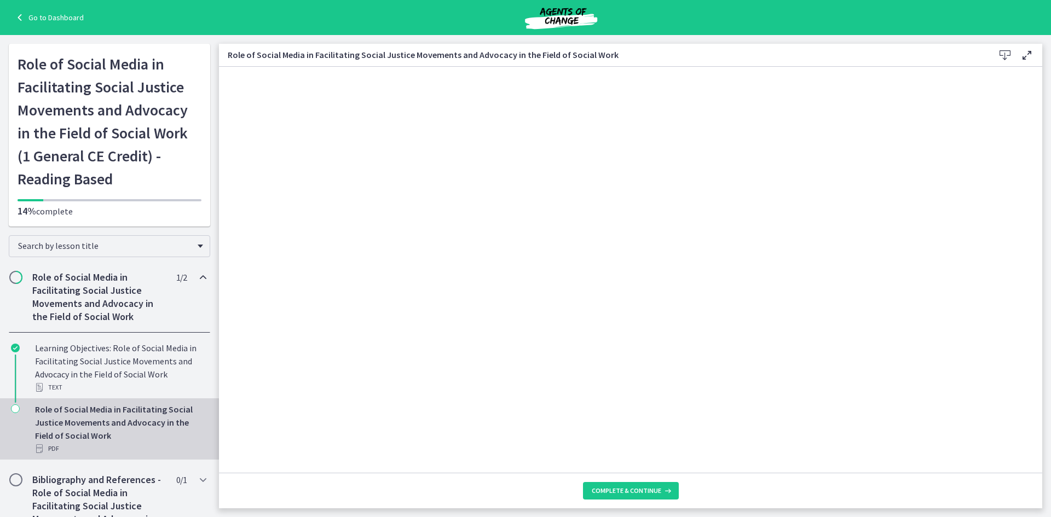
click at [16, 278] on span "Chapters" at bounding box center [15, 277] width 11 height 11
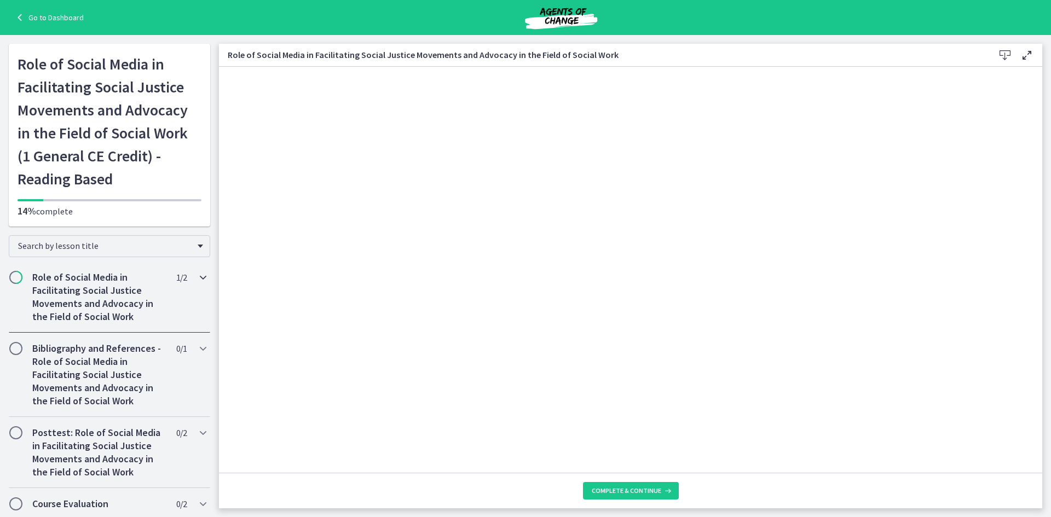
click at [16, 278] on span "Chapters" at bounding box center [15, 277] width 11 height 11
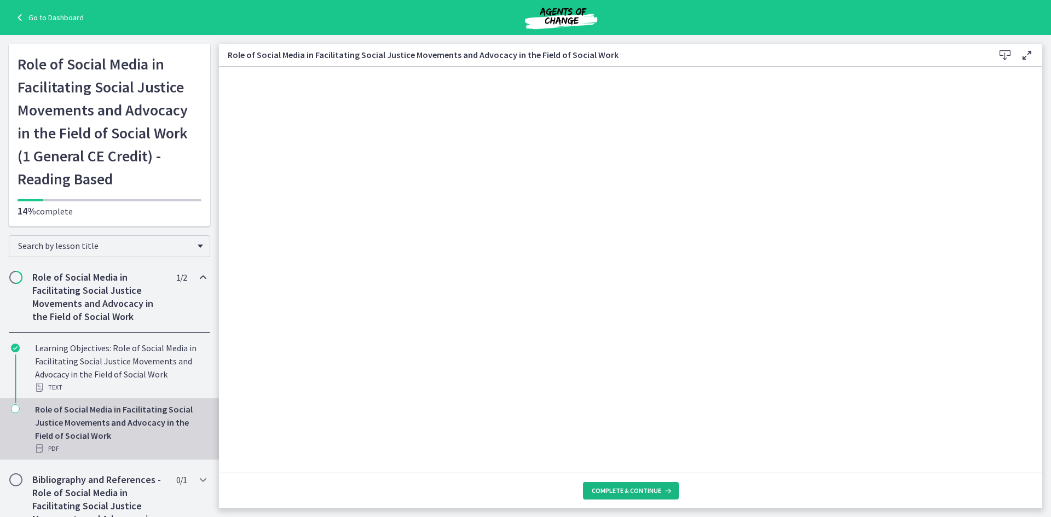
click at [637, 485] on button "Complete & continue" at bounding box center [631, 491] width 96 height 18
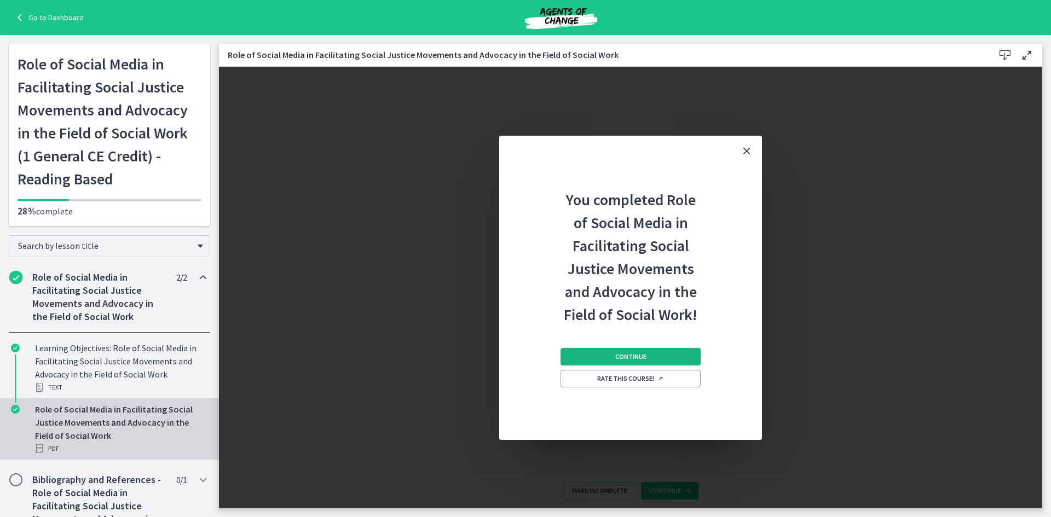
click at [631, 356] on span "Continue" at bounding box center [630, 357] width 31 height 9
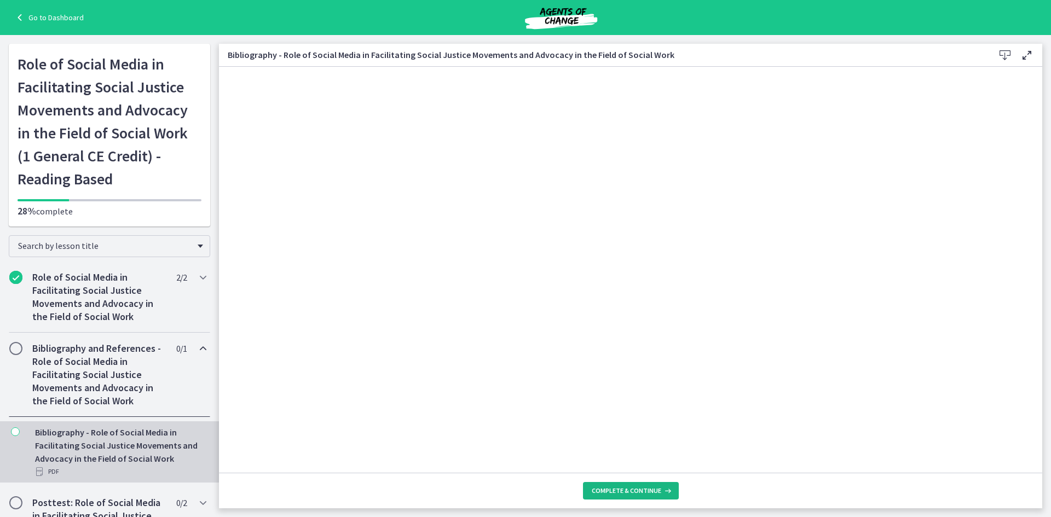
click at [643, 488] on span "Complete & continue" at bounding box center [627, 491] width 70 height 9
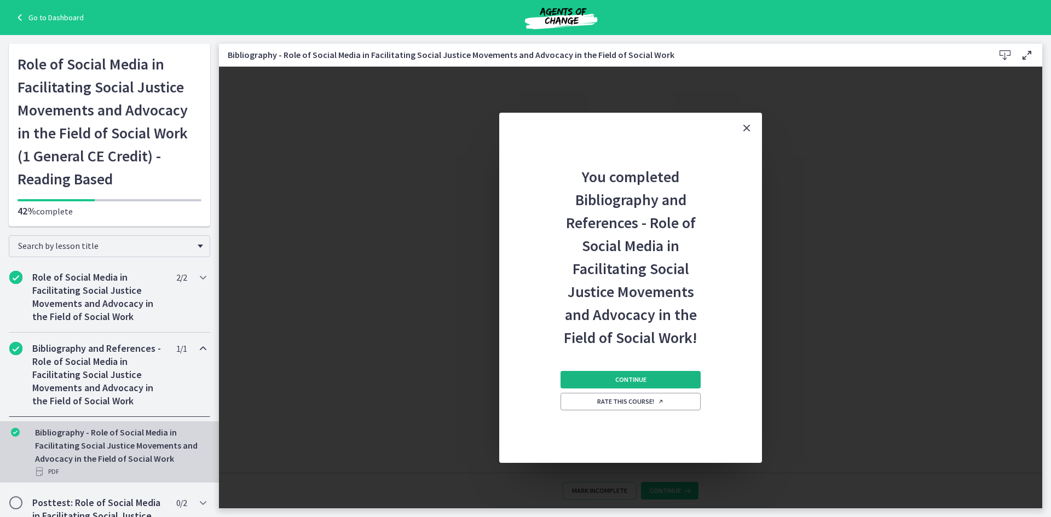
click at [663, 376] on button "Continue" at bounding box center [631, 380] width 140 height 18
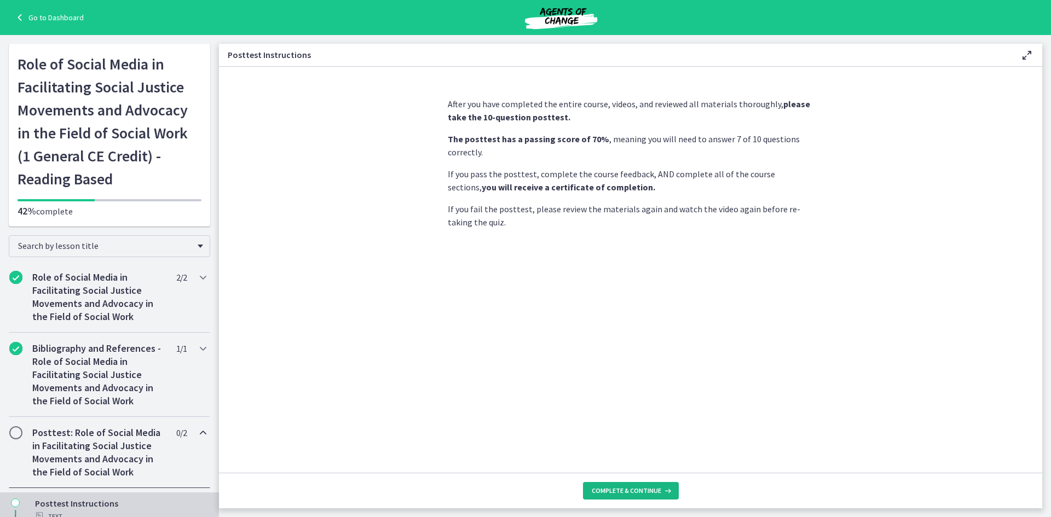
click at [650, 487] on span "Complete & continue" at bounding box center [627, 491] width 70 height 9
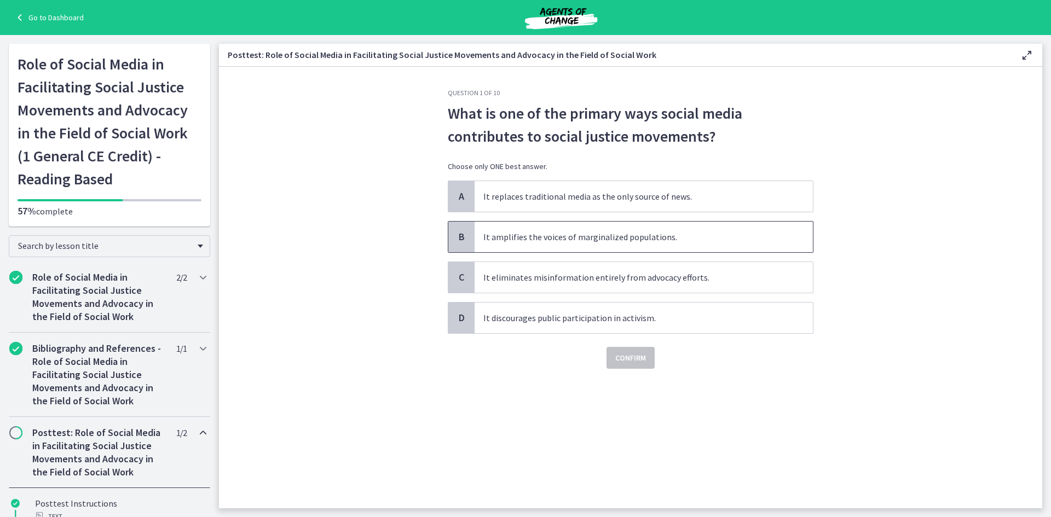
click at [568, 238] on span "It amplifies the voices of marginalized populations." at bounding box center [644, 237] width 338 height 31
click at [631, 354] on span "Confirm" at bounding box center [630, 358] width 31 height 13
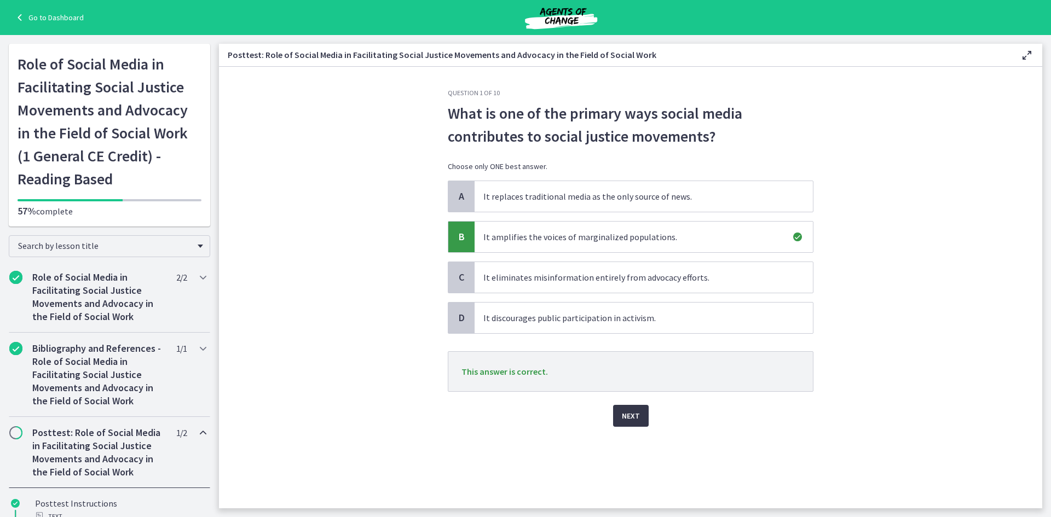
click at [636, 418] on span "Next" at bounding box center [631, 416] width 18 height 13
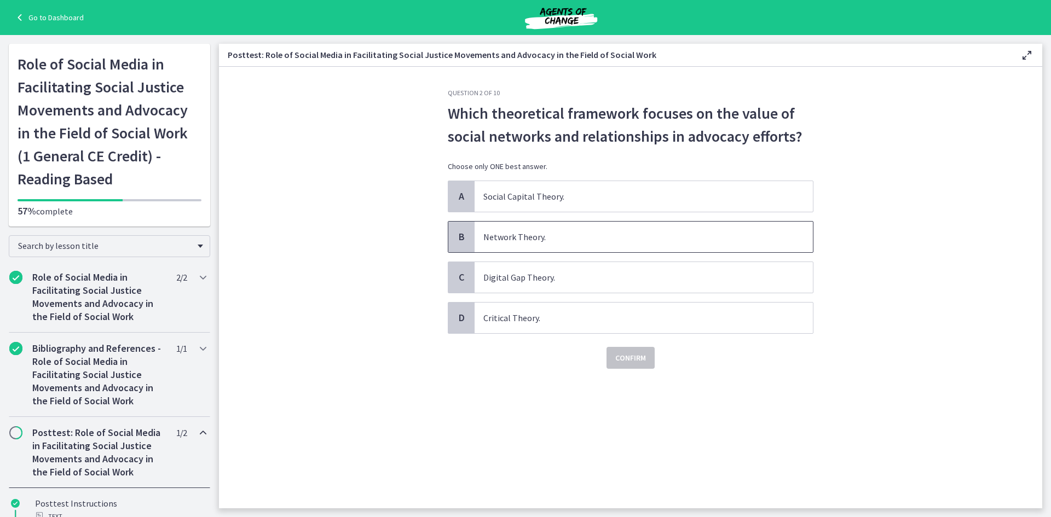
click at [565, 240] on span "Network Theory." at bounding box center [644, 237] width 338 height 31
click at [610, 360] on button "Confirm" at bounding box center [631, 358] width 48 height 22
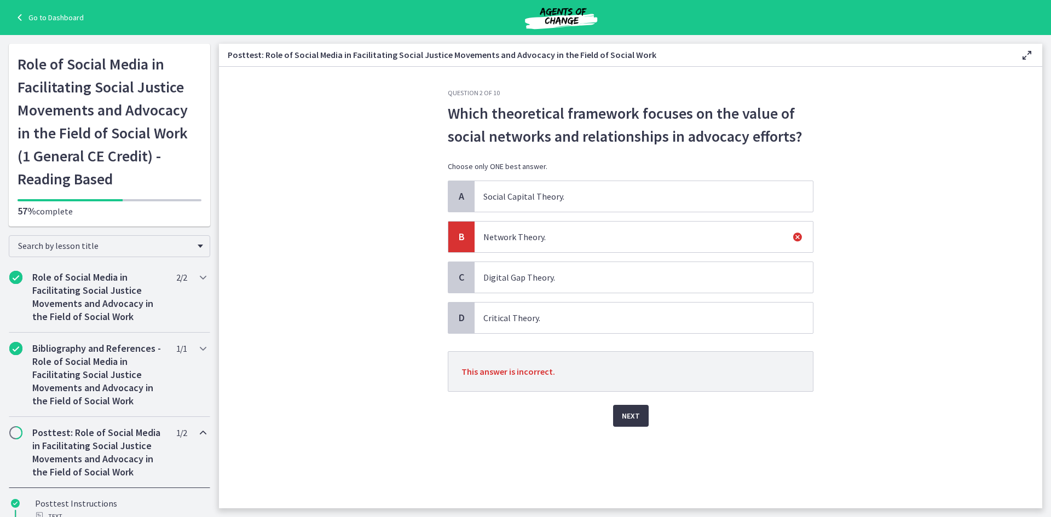
click at [640, 412] on button "Next" at bounding box center [631, 416] width 36 height 22
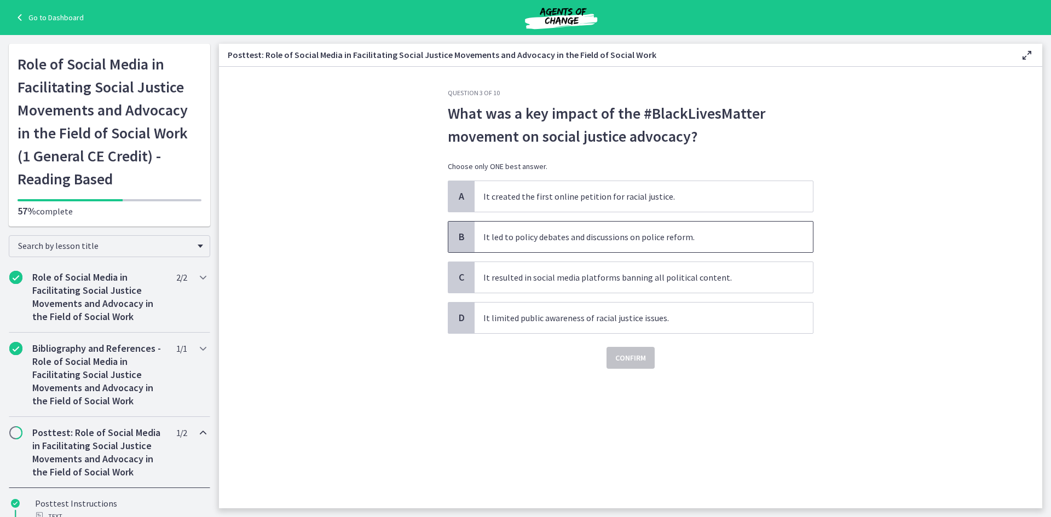
click at [613, 240] on span "It led to policy debates and discussions on police reform." at bounding box center [644, 237] width 338 height 31
click at [639, 353] on span "Confirm" at bounding box center [630, 358] width 31 height 13
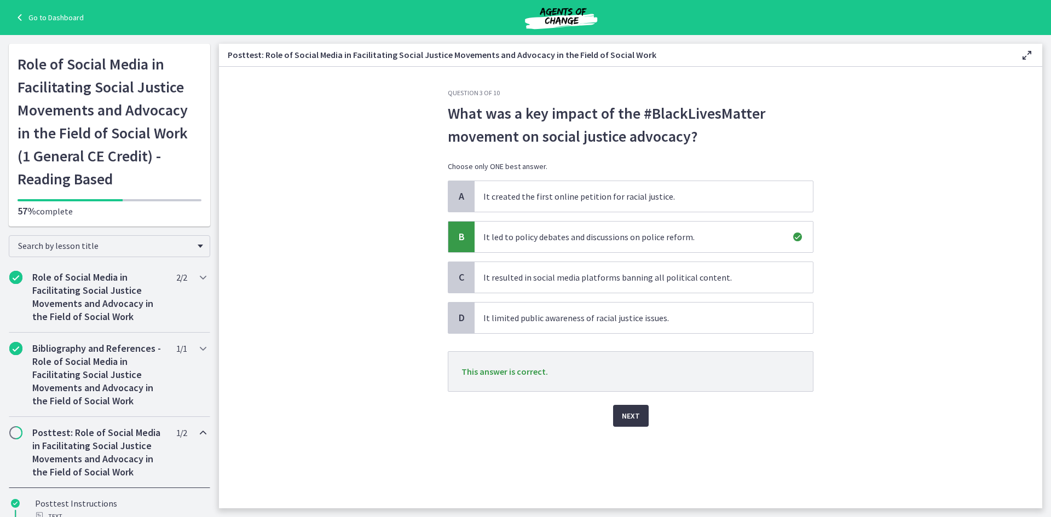
click at [617, 417] on button "Next" at bounding box center [631, 416] width 36 height 22
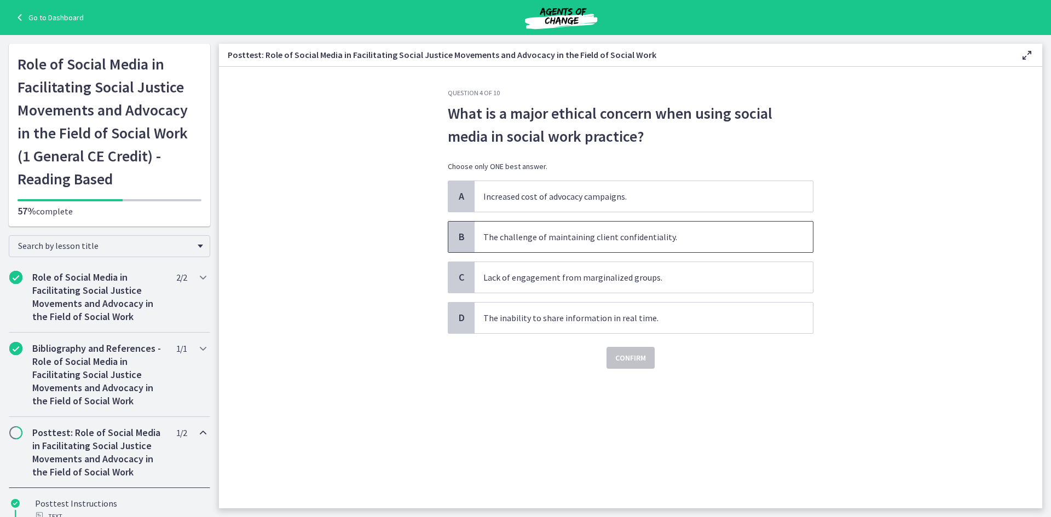
click at [562, 239] on span "The challenge of maintaining client confidentiality." at bounding box center [644, 237] width 338 height 31
click at [629, 358] on span "Confirm" at bounding box center [630, 358] width 31 height 13
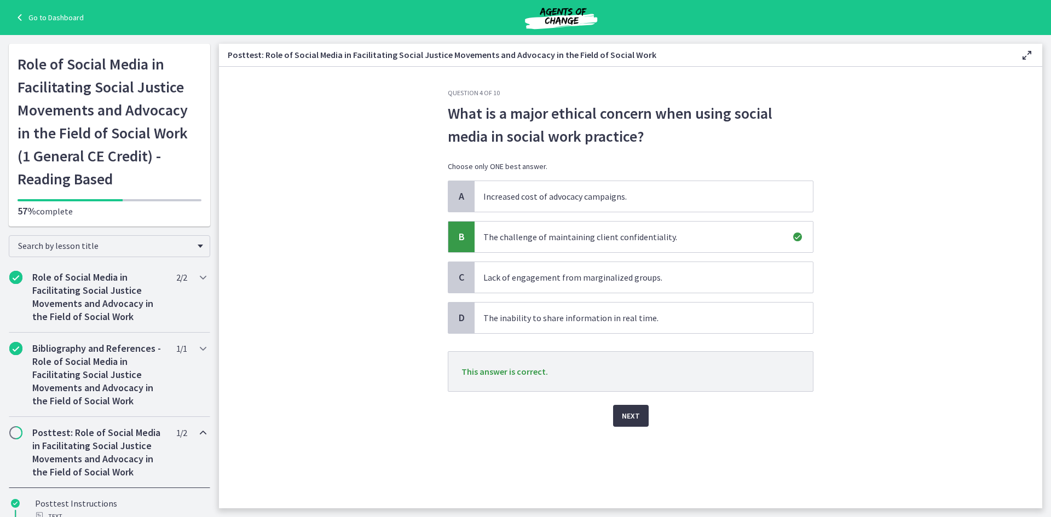
click at [630, 413] on span "Next" at bounding box center [631, 416] width 18 height 13
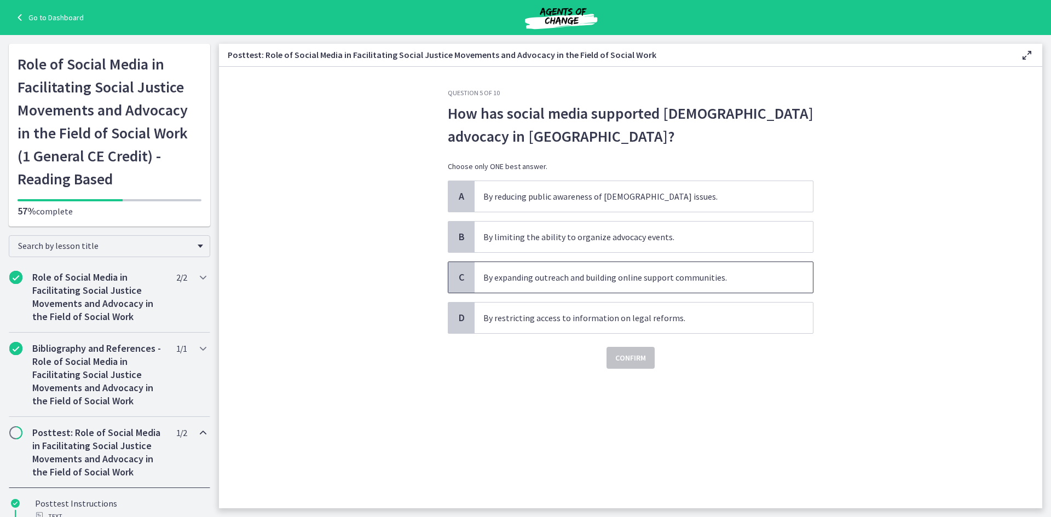
click at [582, 274] on span "By expanding outreach and building online support communities." at bounding box center [644, 277] width 338 height 31
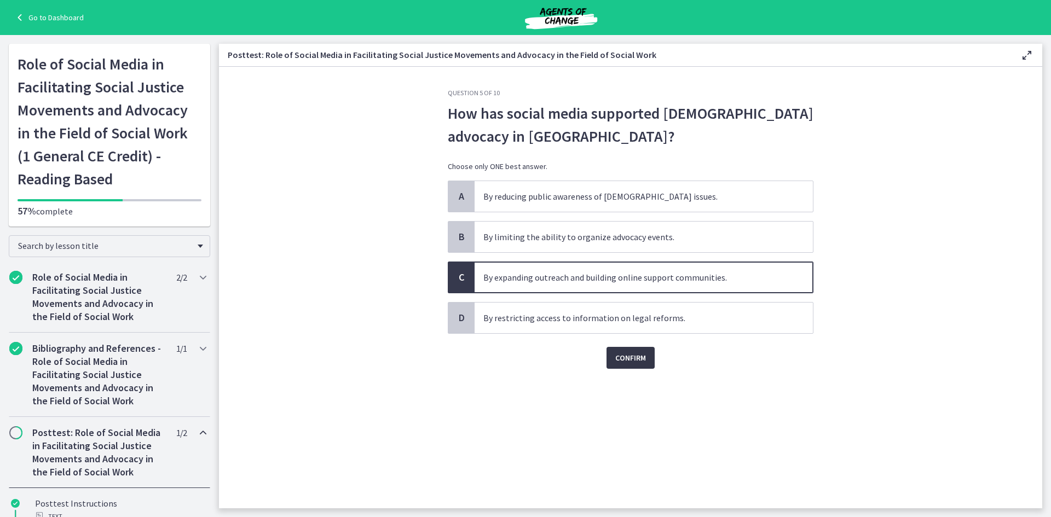
click at [633, 355] on span "Confirm" at bounding box center [630, 358] width 31 height 13
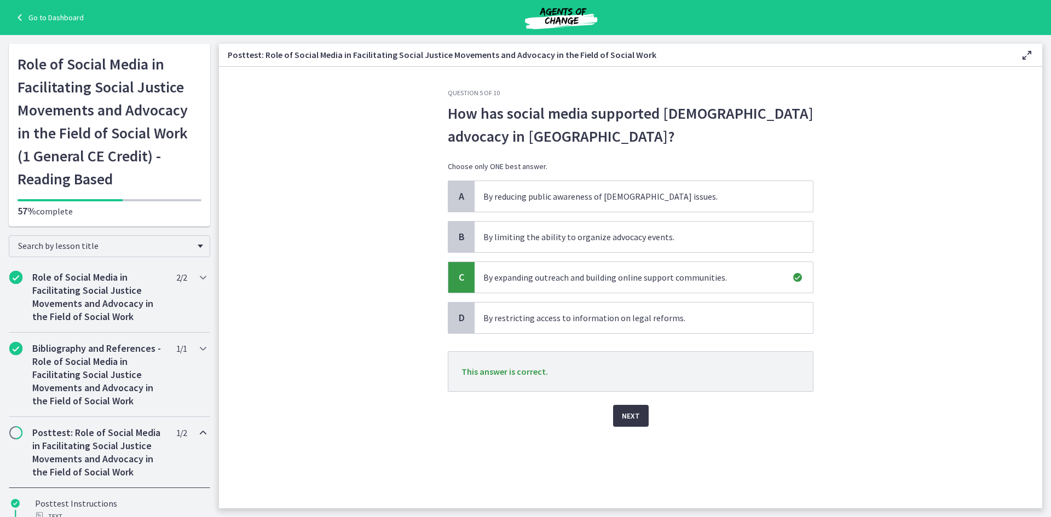
click at [628, 414] on span "Next" at bounding box center [631, 416] width 18 height 13
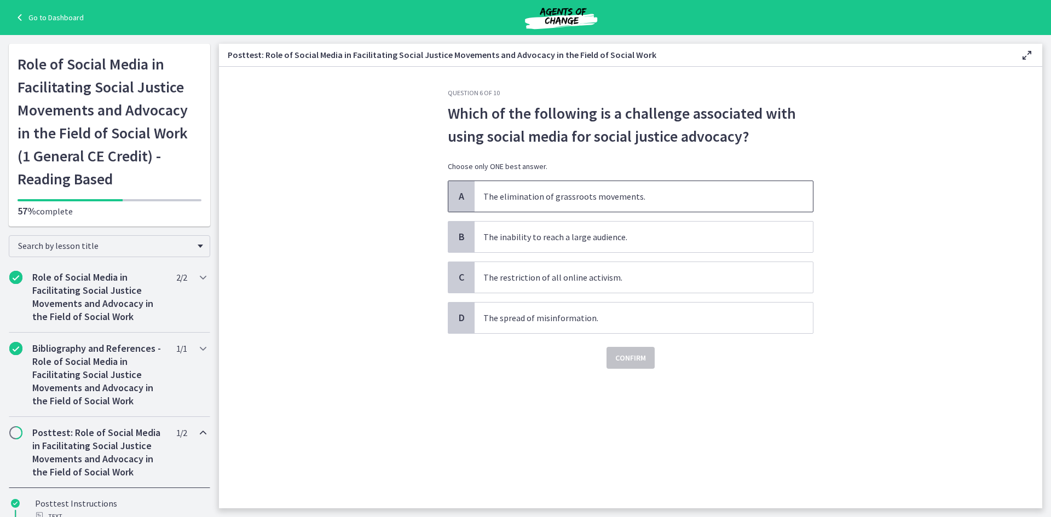
click at [657, 198] on span "The elimination of grassroots movements." at bounding box center [644, 196] width 338 height 31
click at [634, 364] on span "Confirm" at bounding box center [630, 358] width 31 height 13
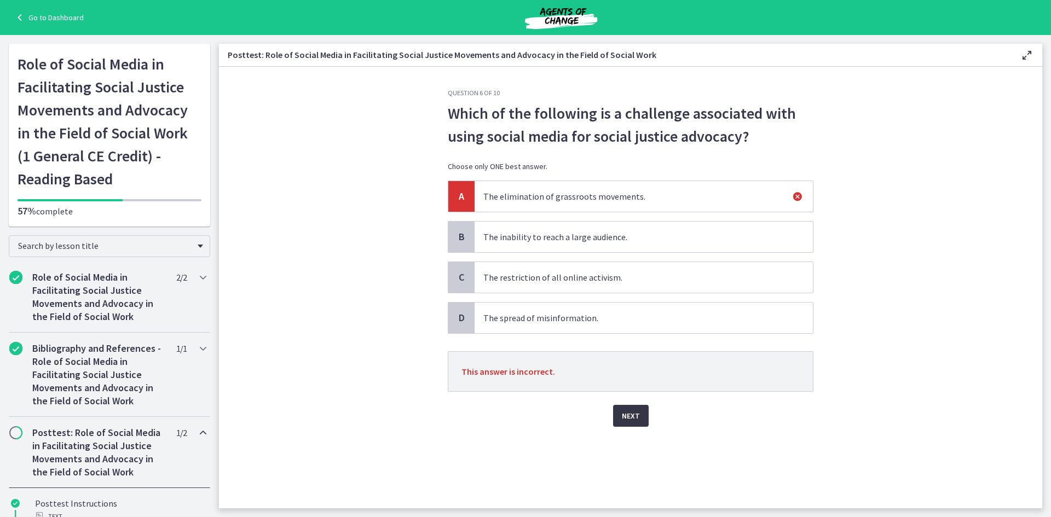
click at [630, 413] on span "Next" at bounding box center [631, 416] width 18 height 13
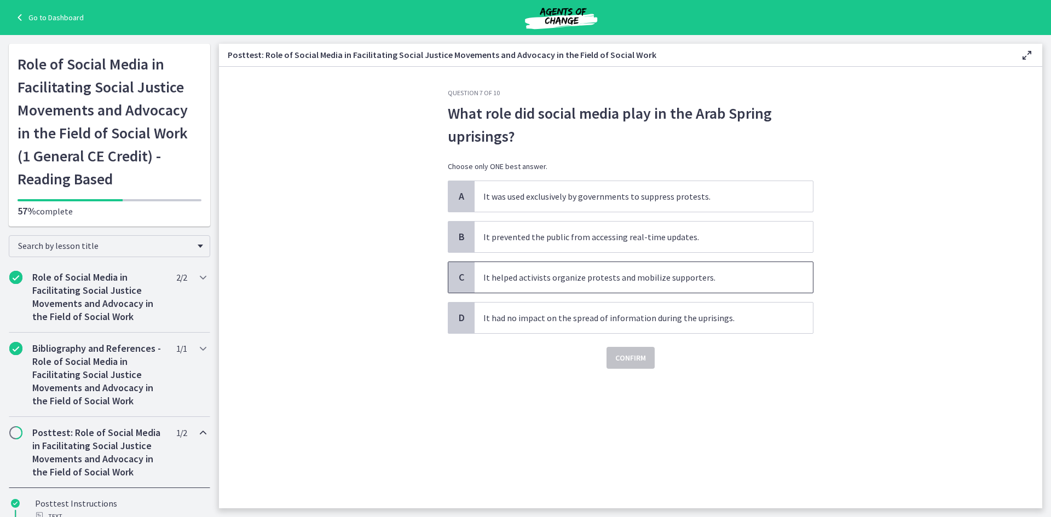
click at [569, 278] on span "It helped activists organize protests and mobilize supporters." at bounding box center [644, 277] width 338 height 31
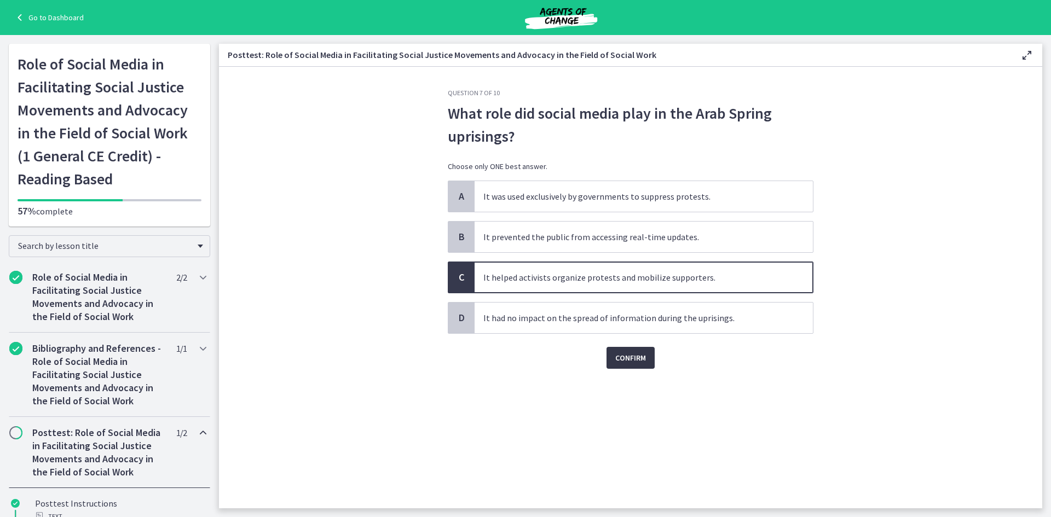
click at [633, 360] on span "Confirm" at bounding box center [630, 358] width 31 height 13
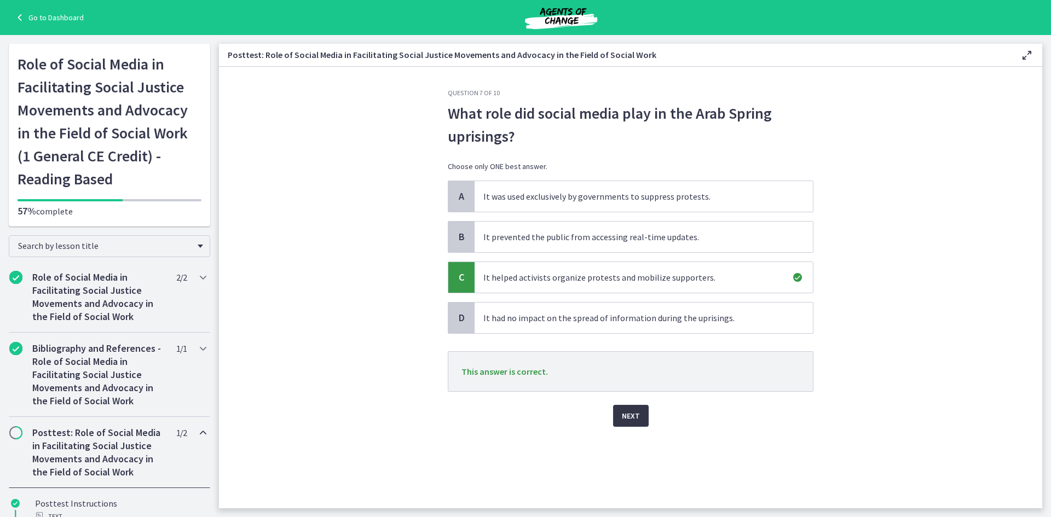
click at [620, 416] on button "Next" at bounding box center [631, 416] width 36 height 22
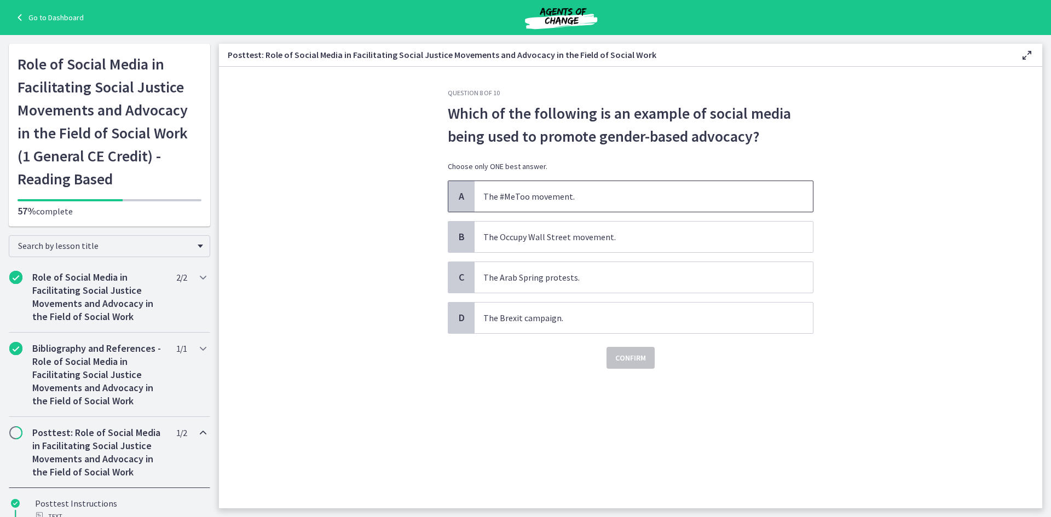
click at [540, 205] on span "The #MeToo movement." at bounding box center [644, 196] width 338 height 31
click at [625, 358] on span "Confirm" at bounding box center [630, 358] width 31 height 13
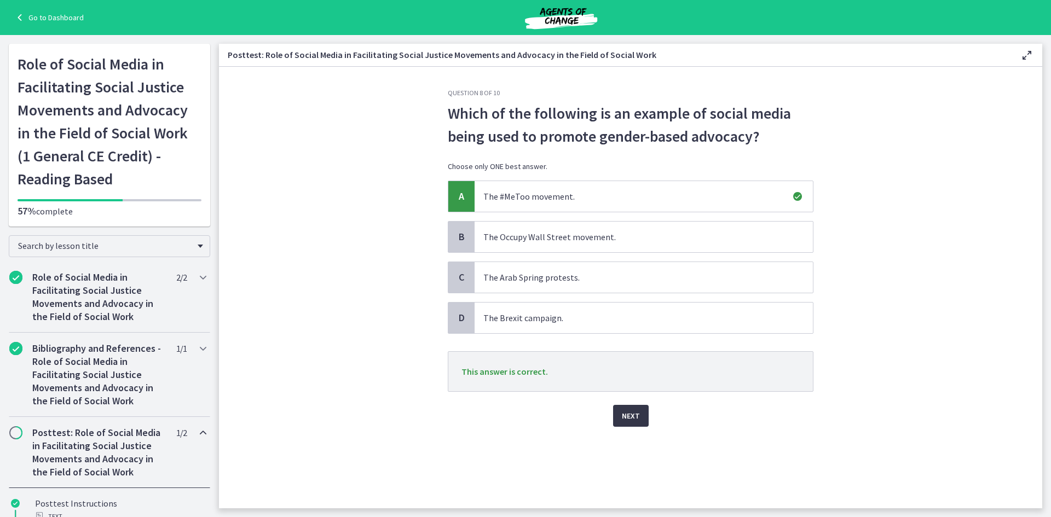
click at [630, 416] on span "Next" at bounding box center [631, 416] width 18 height 13
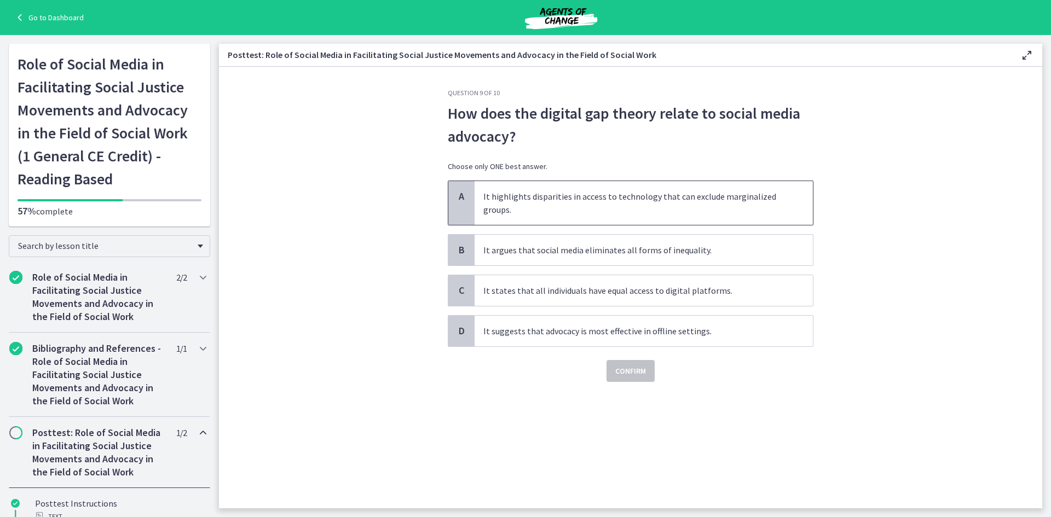
click at [668, 202] on span "It highlights disparities in access to technology that can exclude marginalized…" at bounding box center [644, 203] width 338 height 44
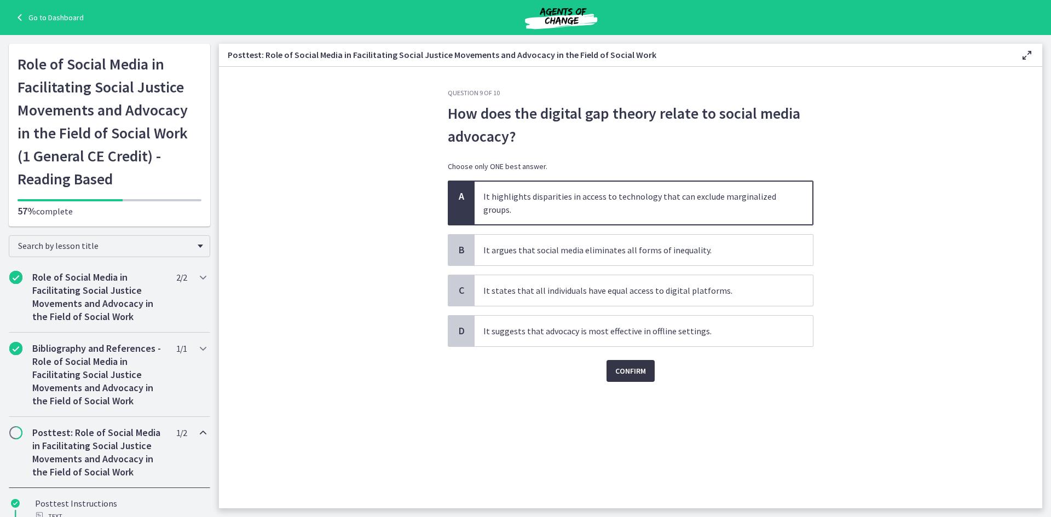
click at [641, 365] on button "Confirm" at bounding box center [631, 371] width 48 height 22
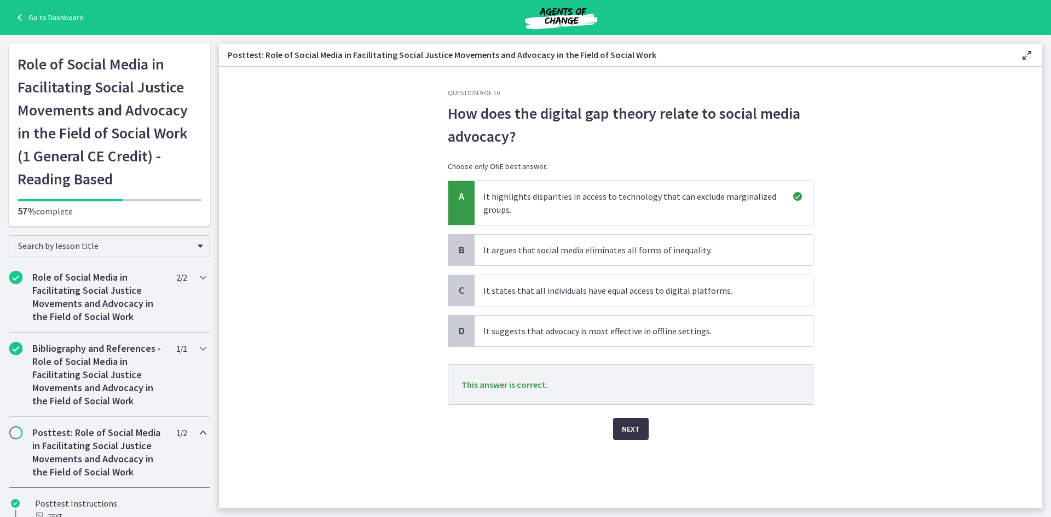
click at [629, 424] on span "Next" at bounding box center [631, 429] width 18 height 13
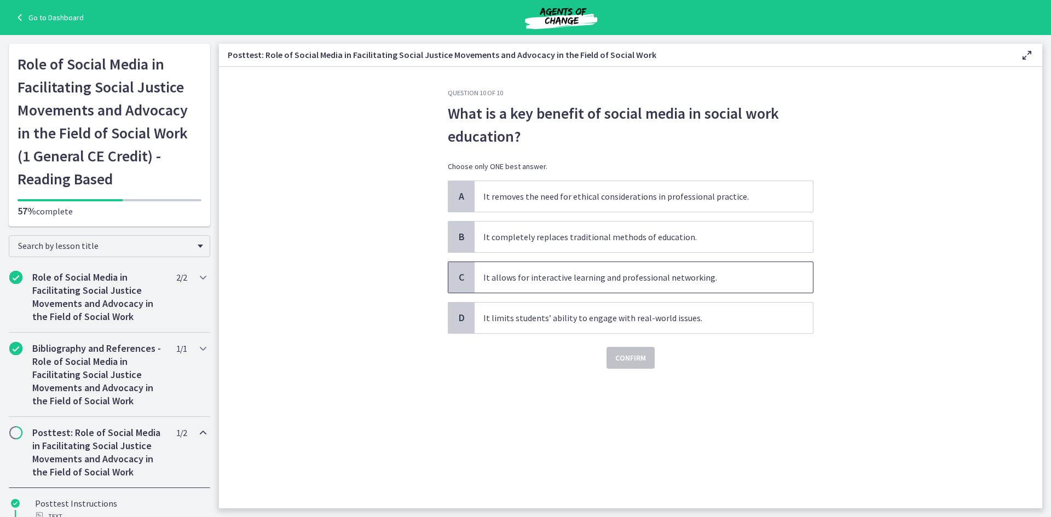
click at [613, 284] on span "It allows for interactive learning and professional networking." at bounding box center [644, 277] width 338 height 31
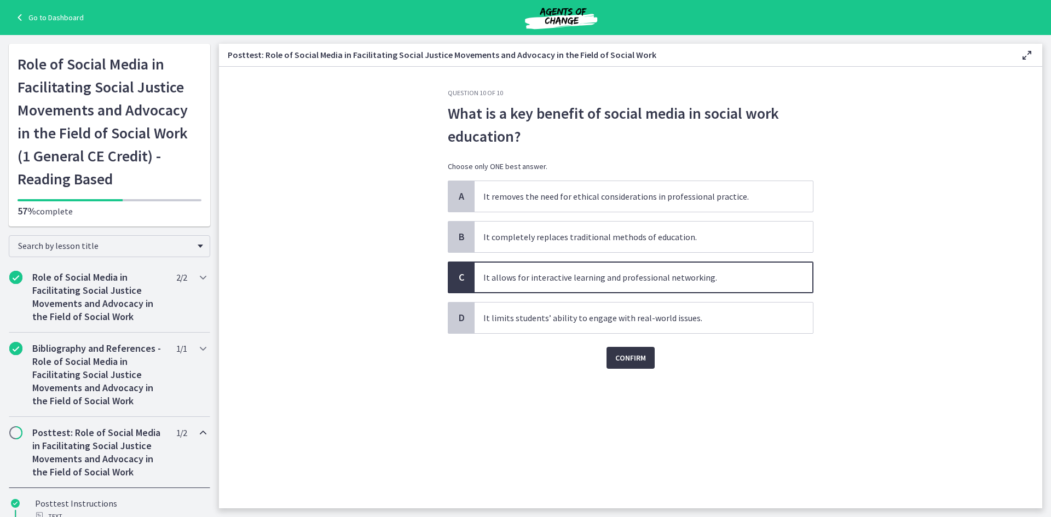
click at [631, 356] on span "Confirm" at bounding box center [630, 358] width 31 height 13
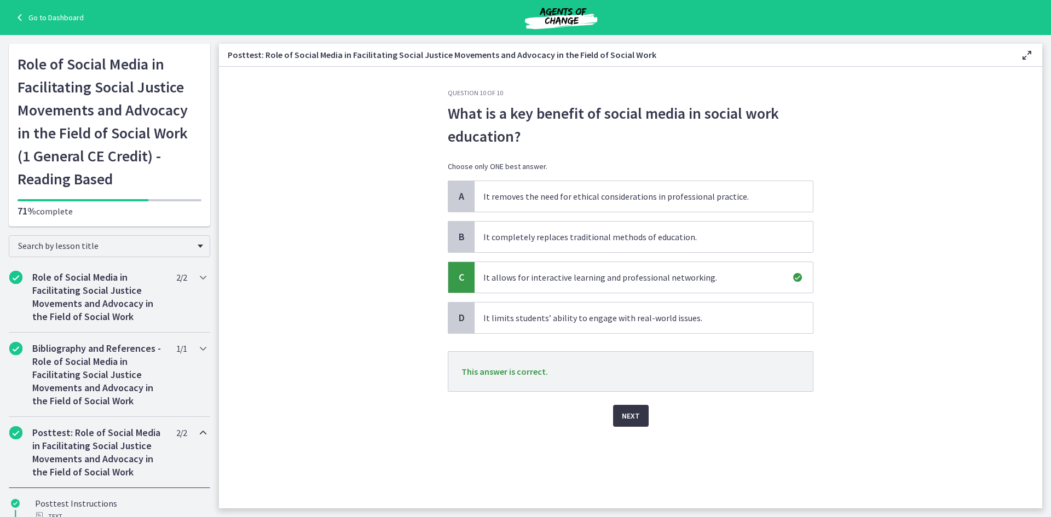
click at [618, 409] on button "Next" at bounding box center [631, 416] width 36 height 22
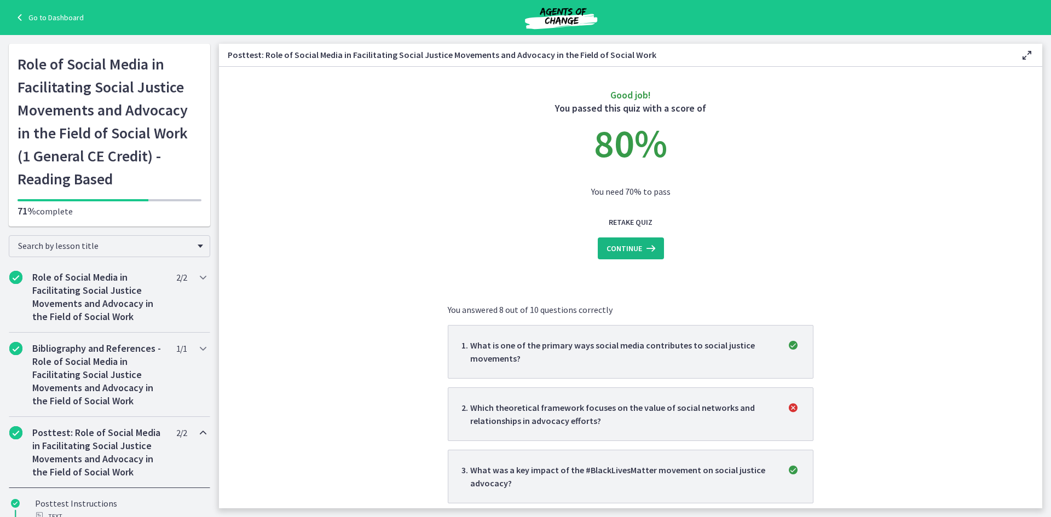
click at [618, 241] on button "Continue" at bounding box center [631, 249] width 66 height 22
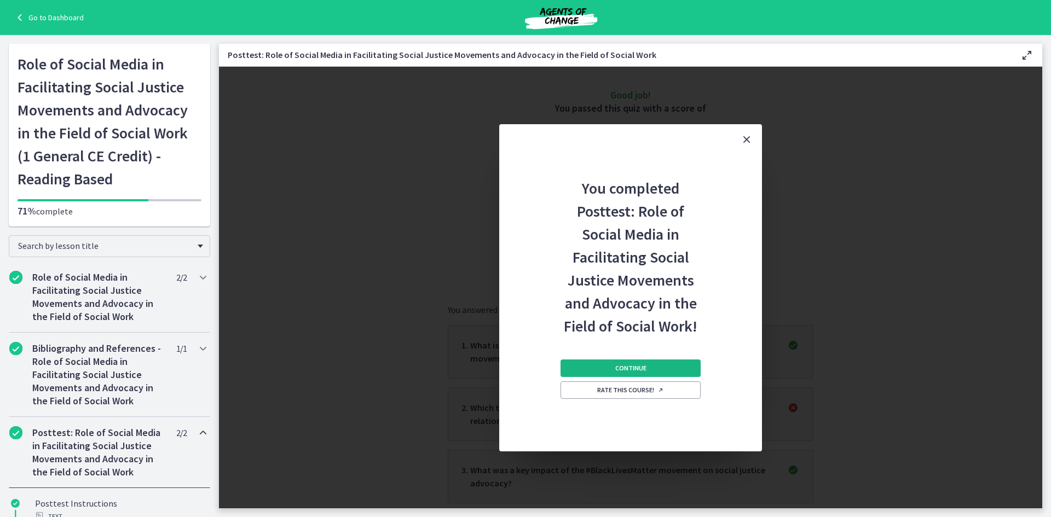
click at [645, 364] on span "Continue" at bounding box center [630, 368] width 31 height 9
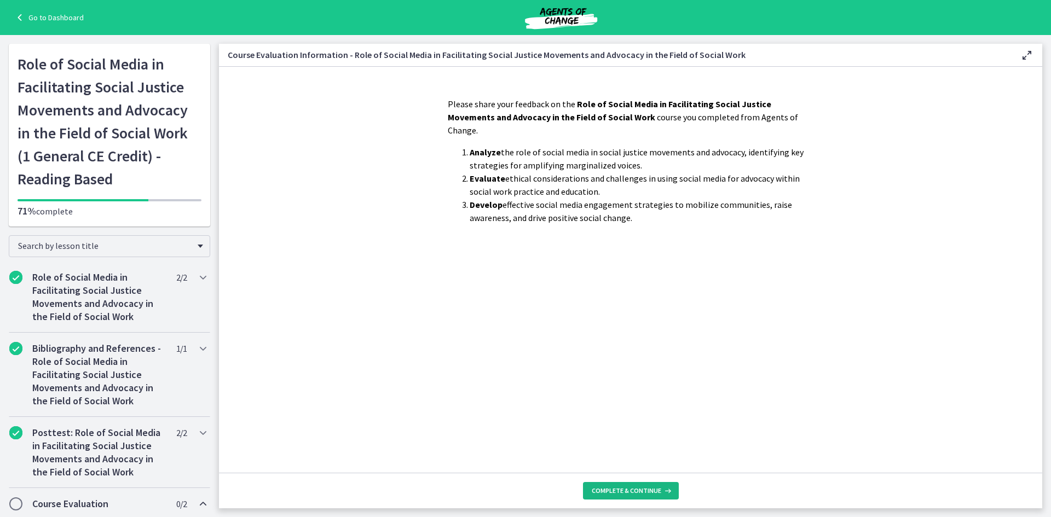
click at [628, 486] on button "Complete & continue" at bounding box center [631, 491] width 96 height 18
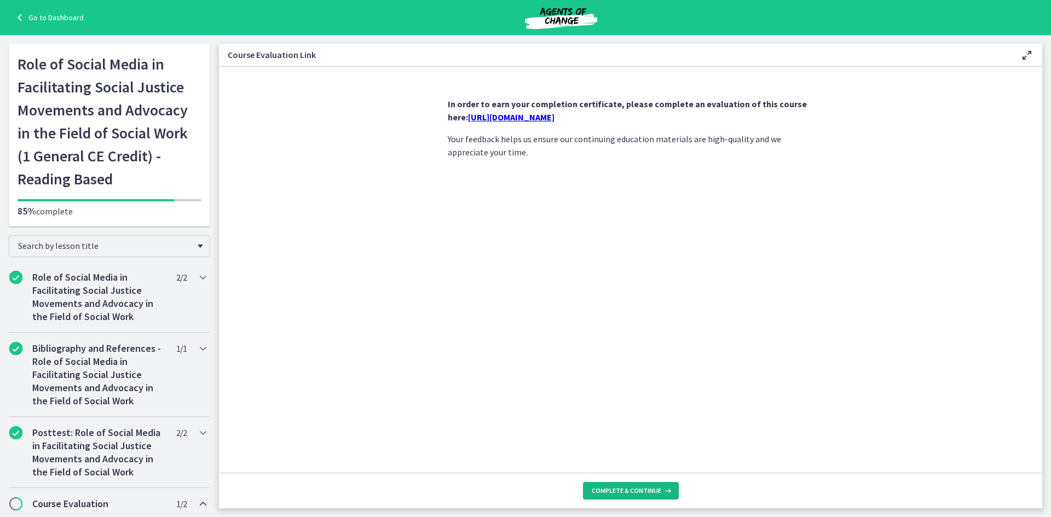
click at [630, 487] on span "Complete & continue" at bounding box center [627, 491] width 70 height 9
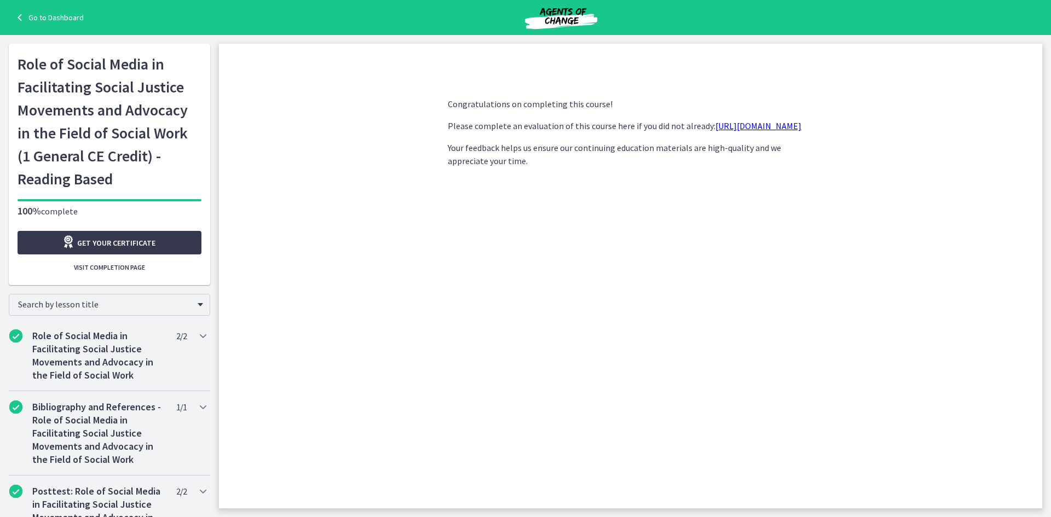
click at [553, 12] on img at bounding box center [561, 17] width 131 height 26
click at [556, 19] on img at bounding box center [561, 17] width 131 height 26
click at [64, 15] on link "Go to Dashboard" at bounding box center [48, 17] width 71 height 13
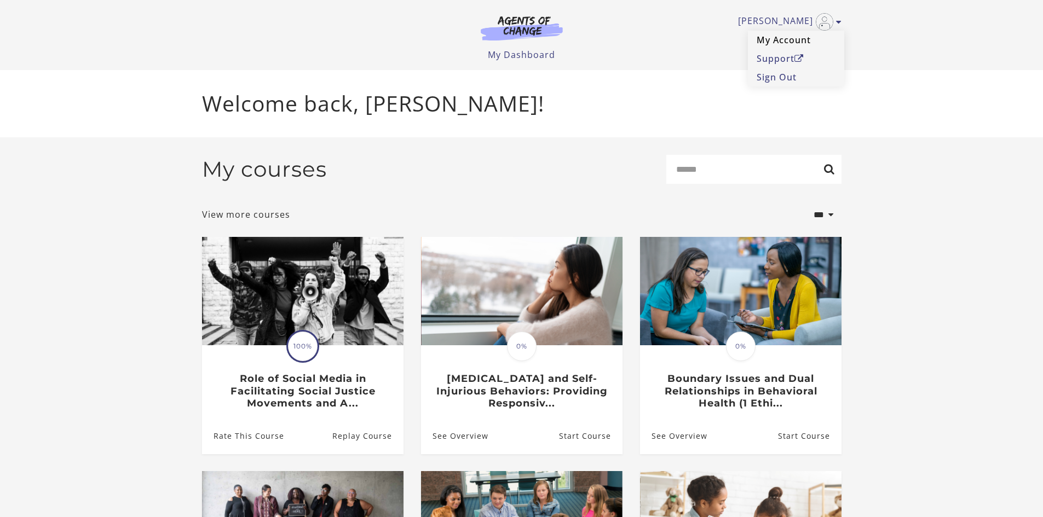
click at [799, 42] on link "My Account" at bounding box center [796, 40] width 96 height 19
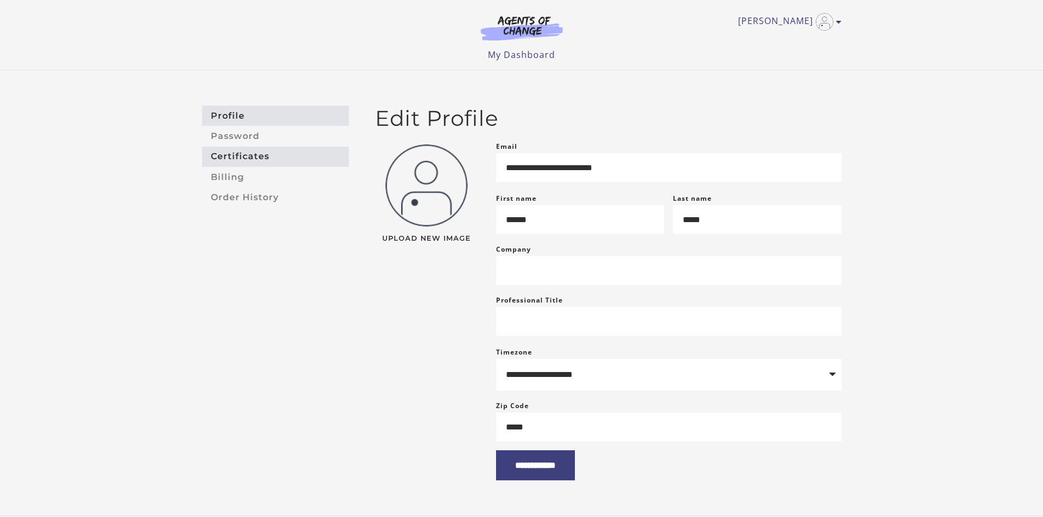
click at [252, 153] on link "Certificates" at bounding box center [275, 157] width 147 height 20
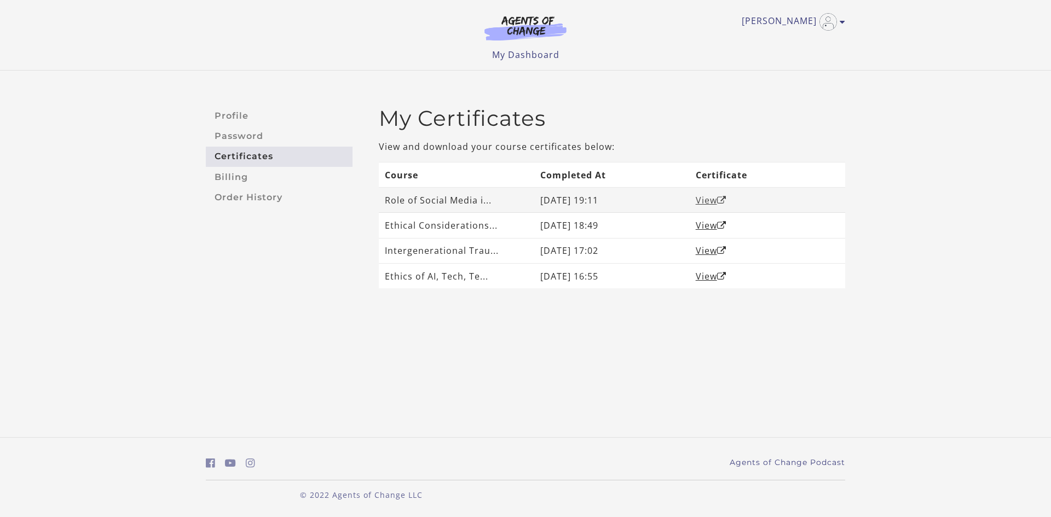
click at [710, 204] on link "View" at bounding box center [711, 200] width 31 height 12
